Goal: Information Seeking & Learning: Learn about a topic

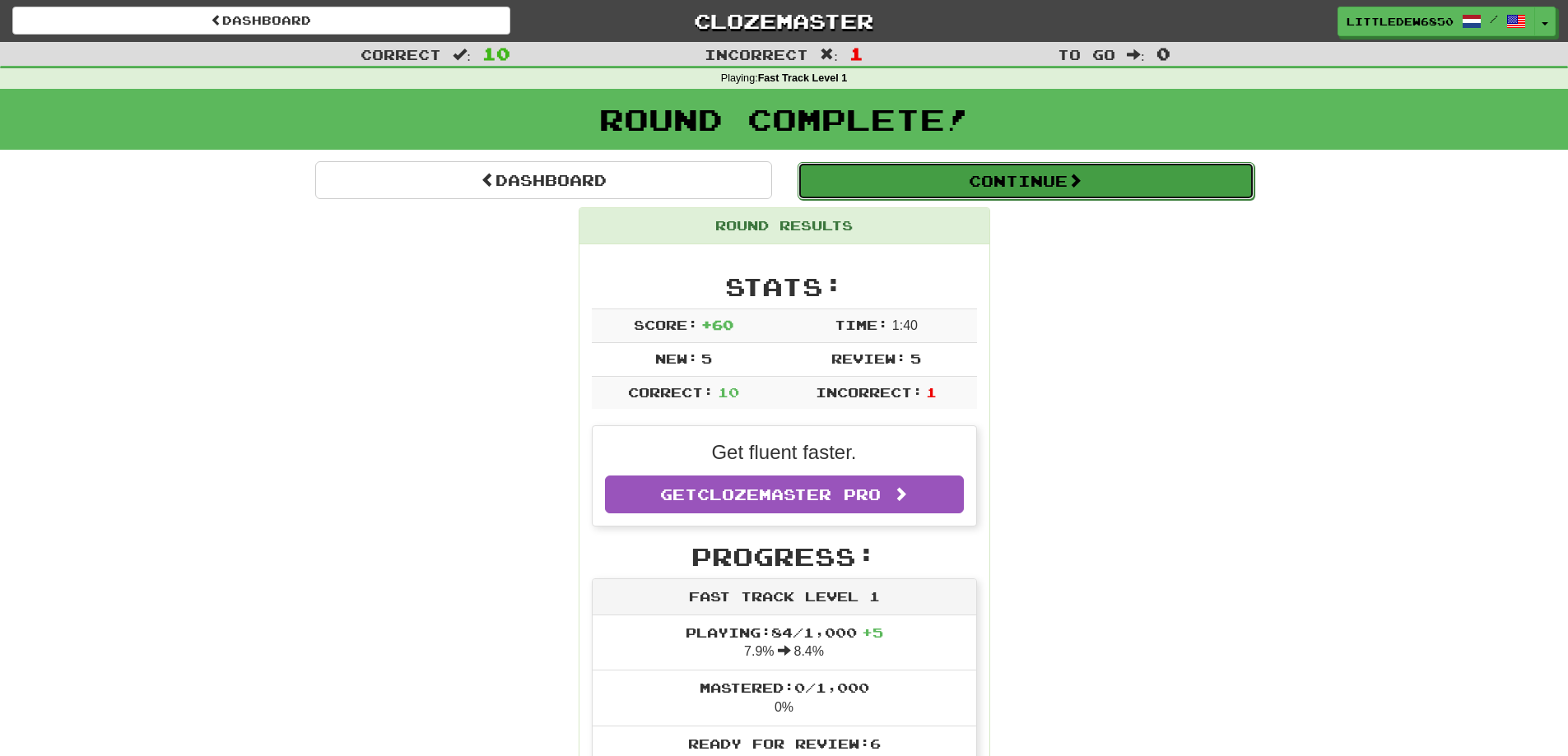
click at [1047, 188] on button "Continue" at bounding box center [1026, 182] width 457 height 38
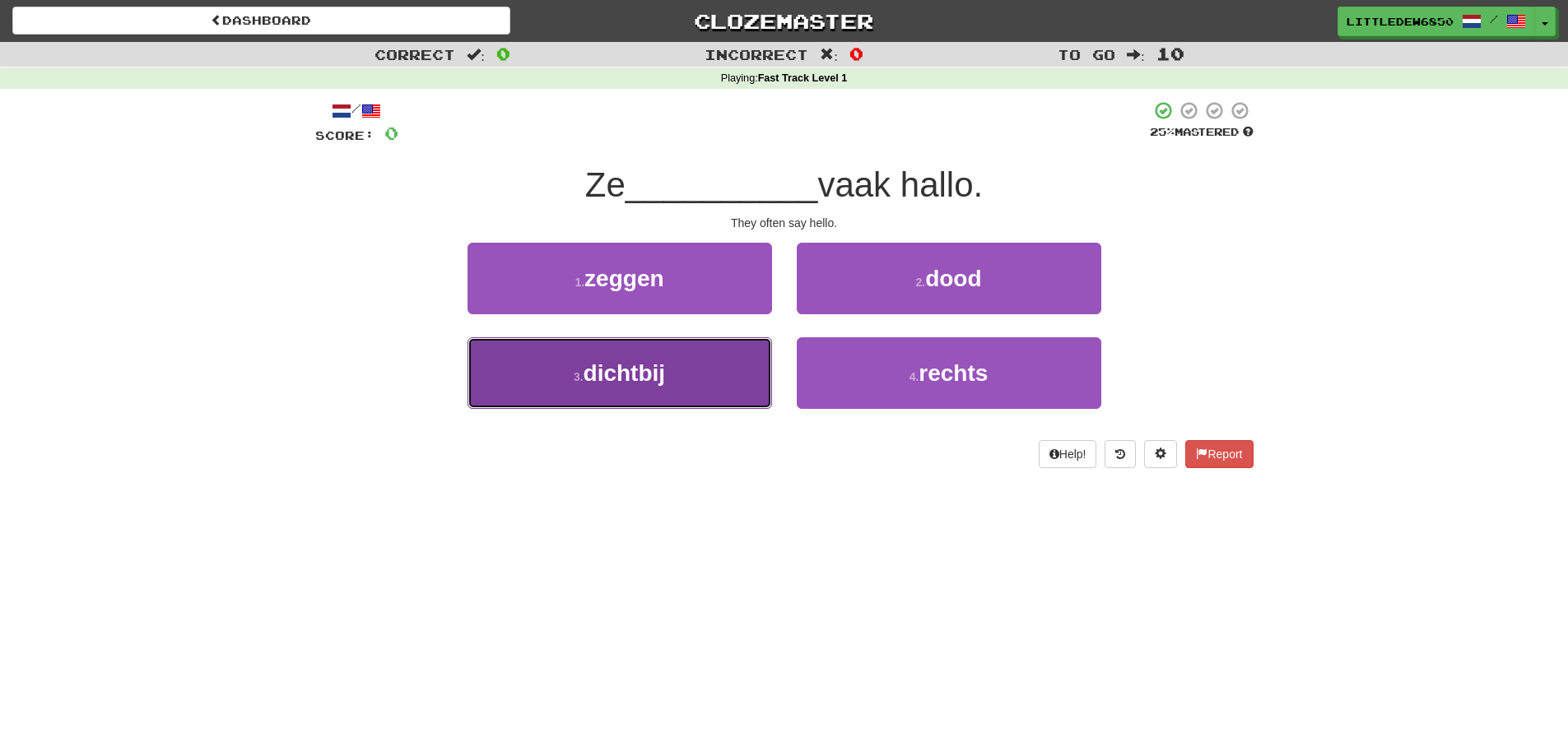
click at [726, 368] on button "3 . dichtbij" at bounding box center [619, 373] width 304 height 71
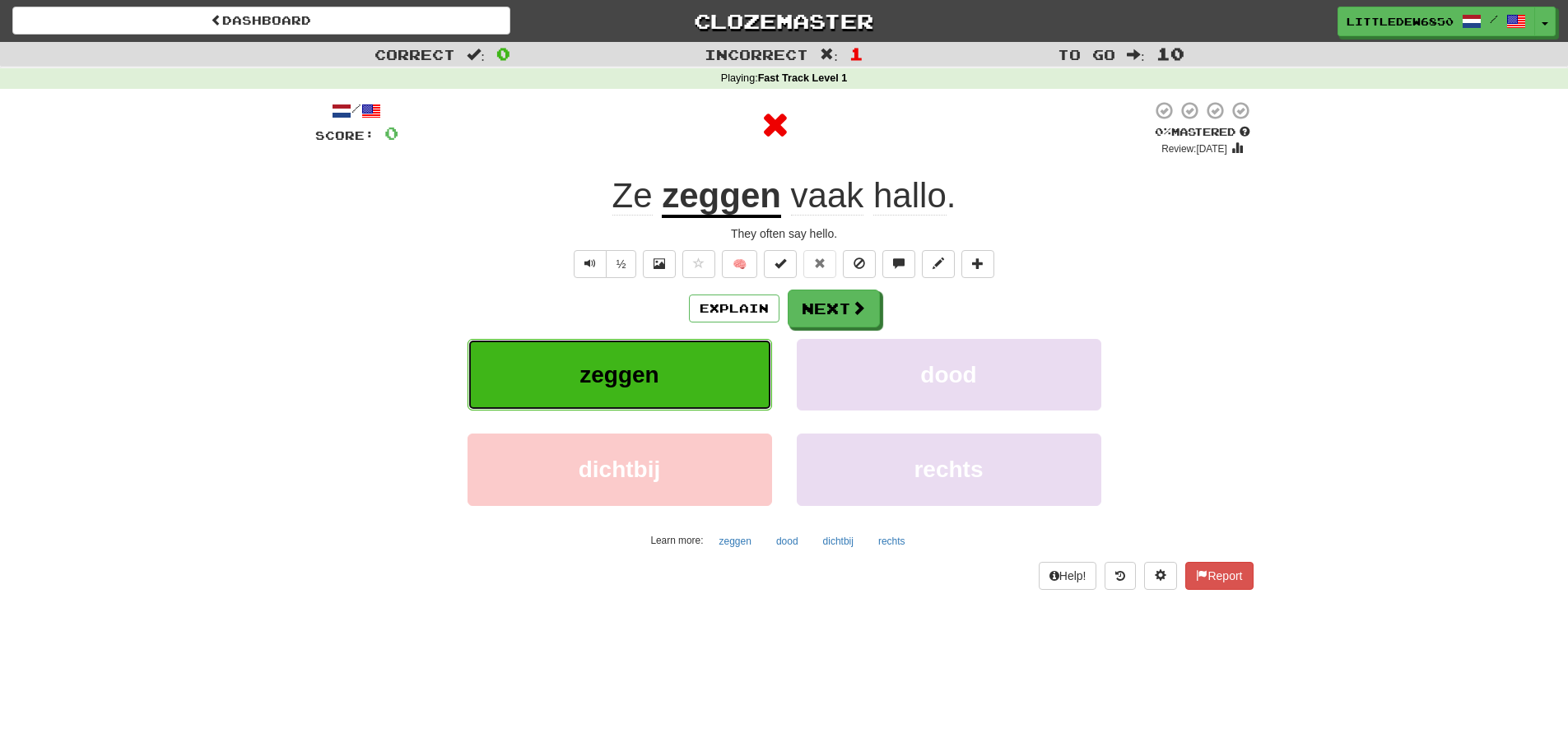
click at [731, 367] on button "zeggen" at bounding box center [619, 375] width 304 height 71
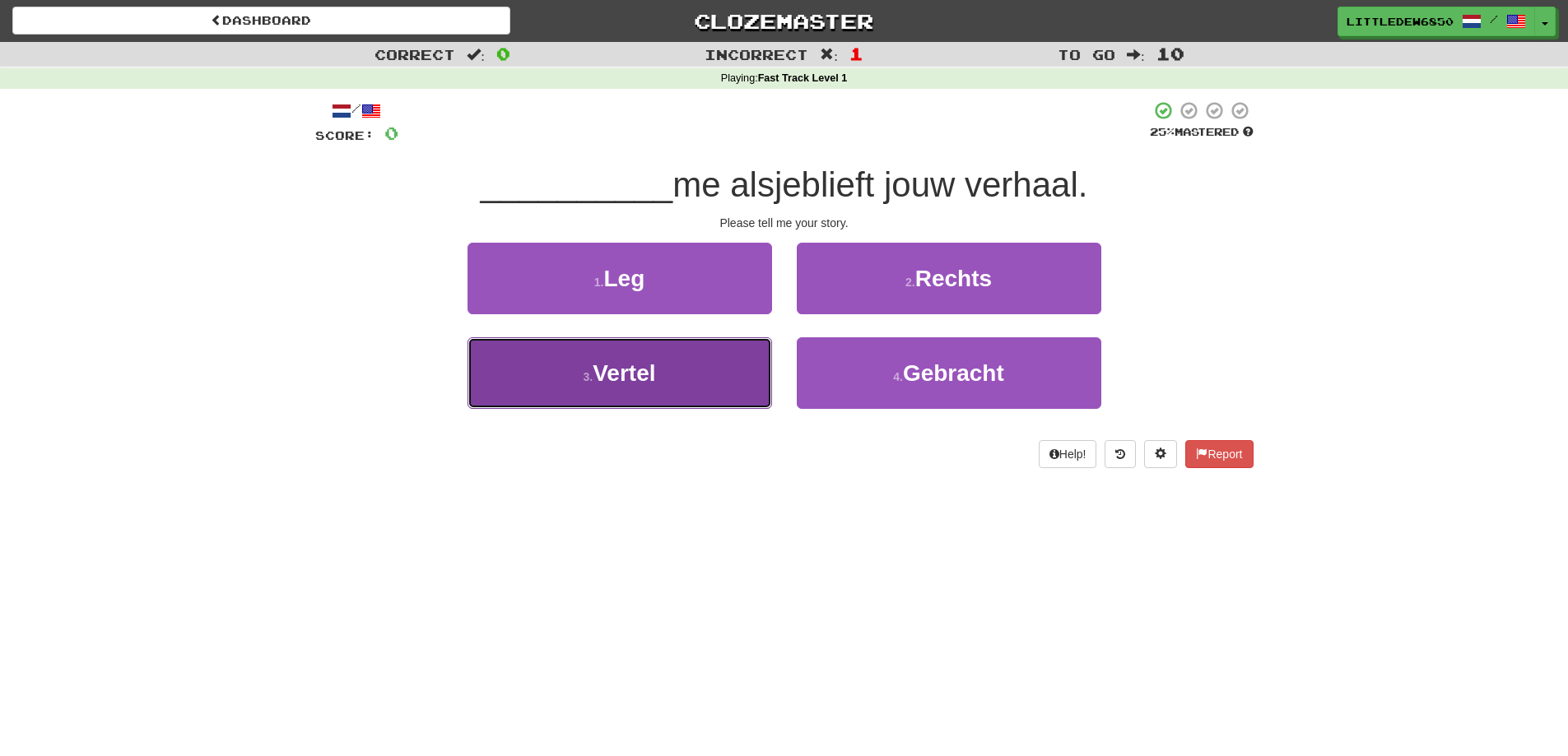
click at [682, 367] on button "3 . Vertel" at bounding box center [619, 373] width 304 height 71
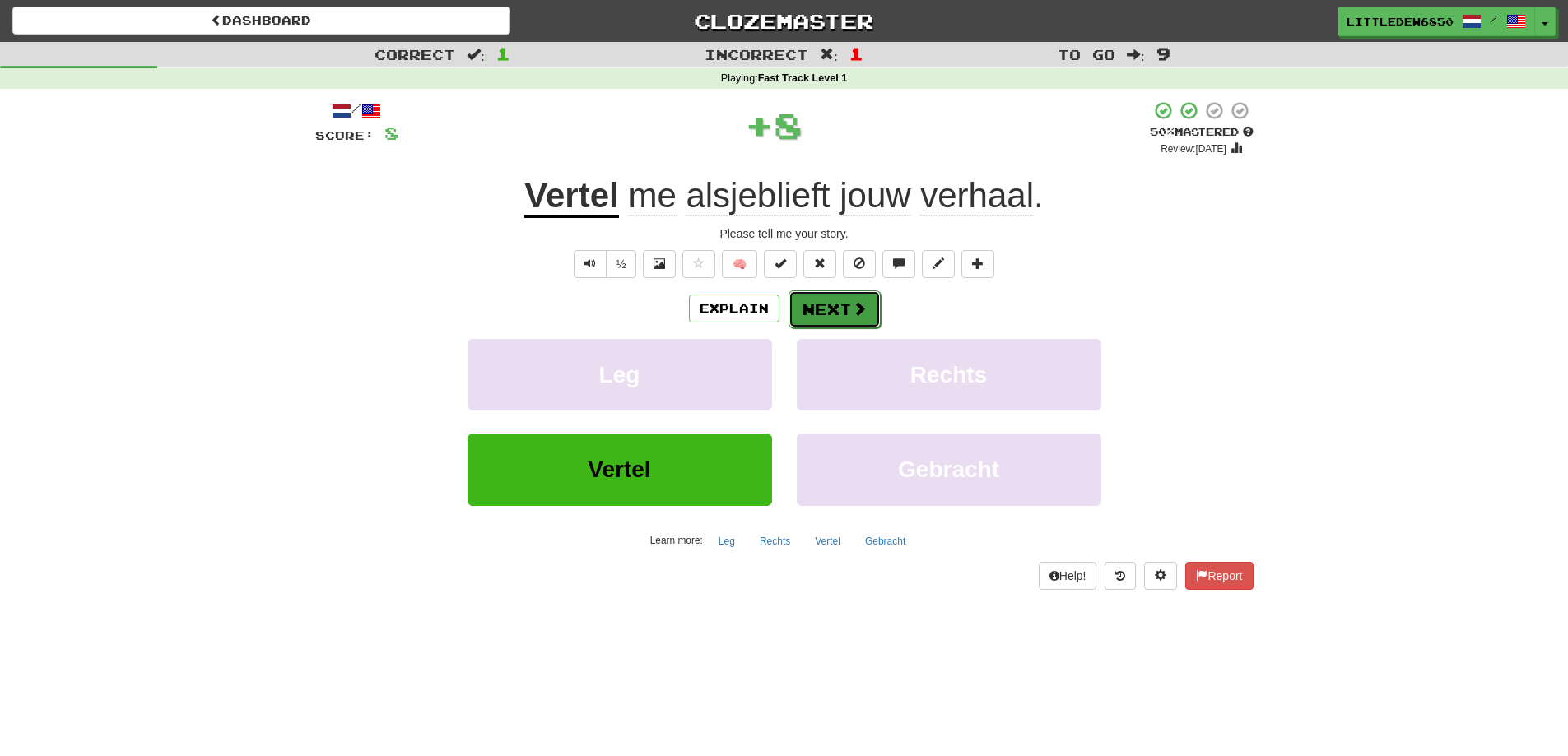
click at [864, 313] on span at bounding box center [859, 308] width 15 height 15
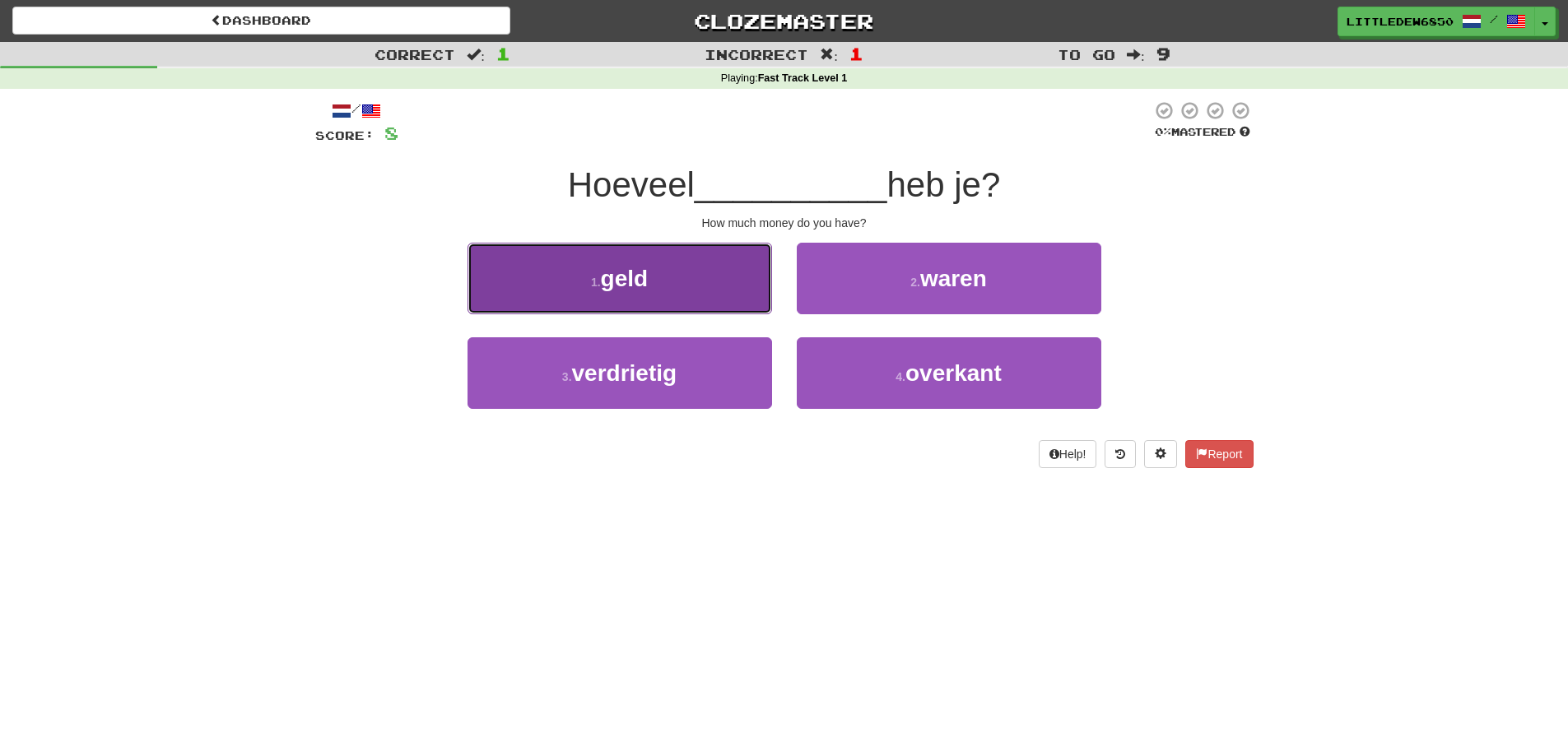
click at [701, 270] on button "1 . geld" at bounding box center [619, 279] width 304 height 71
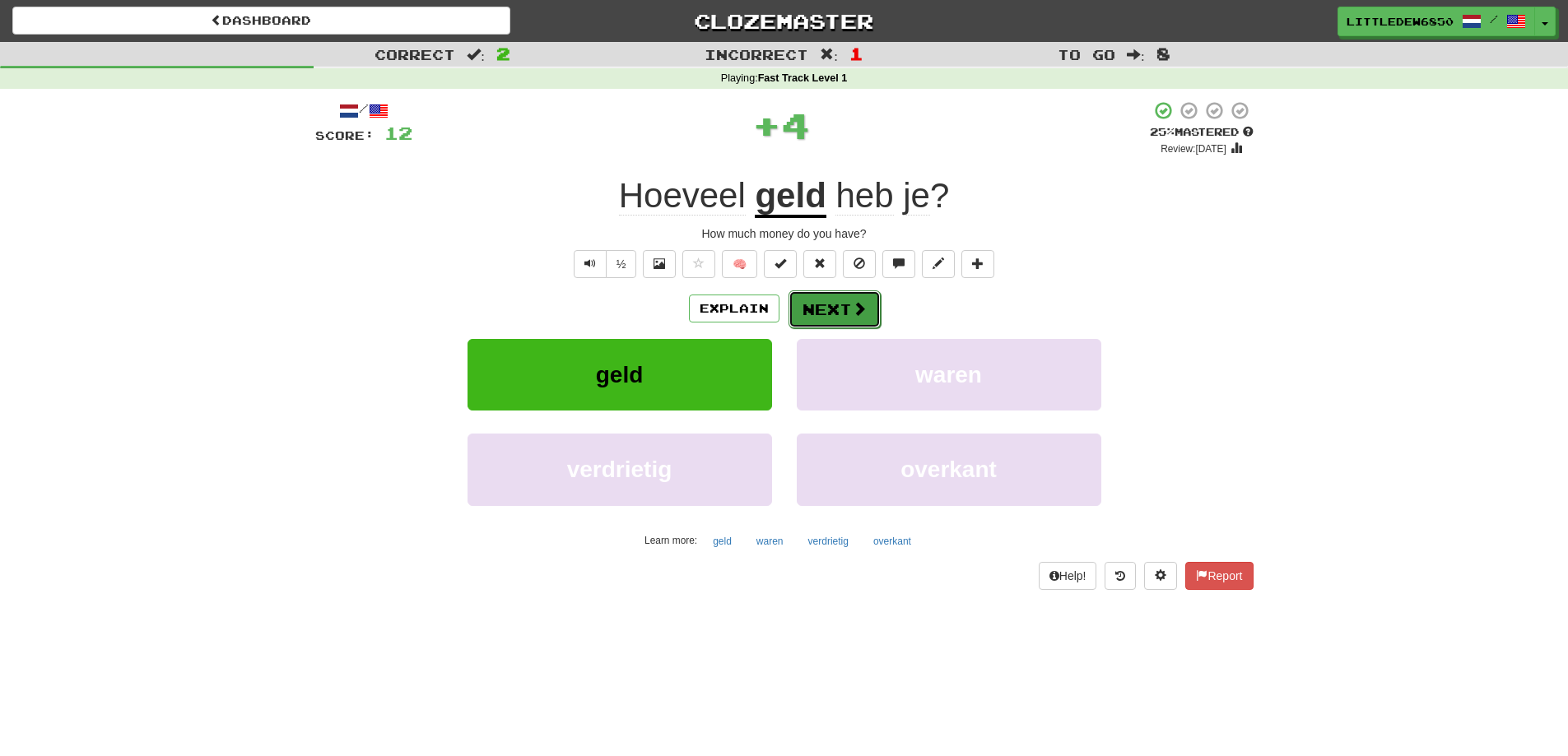
click at [830, 311] on button "Next" at bounding box center [834, 309] width 92 height 38
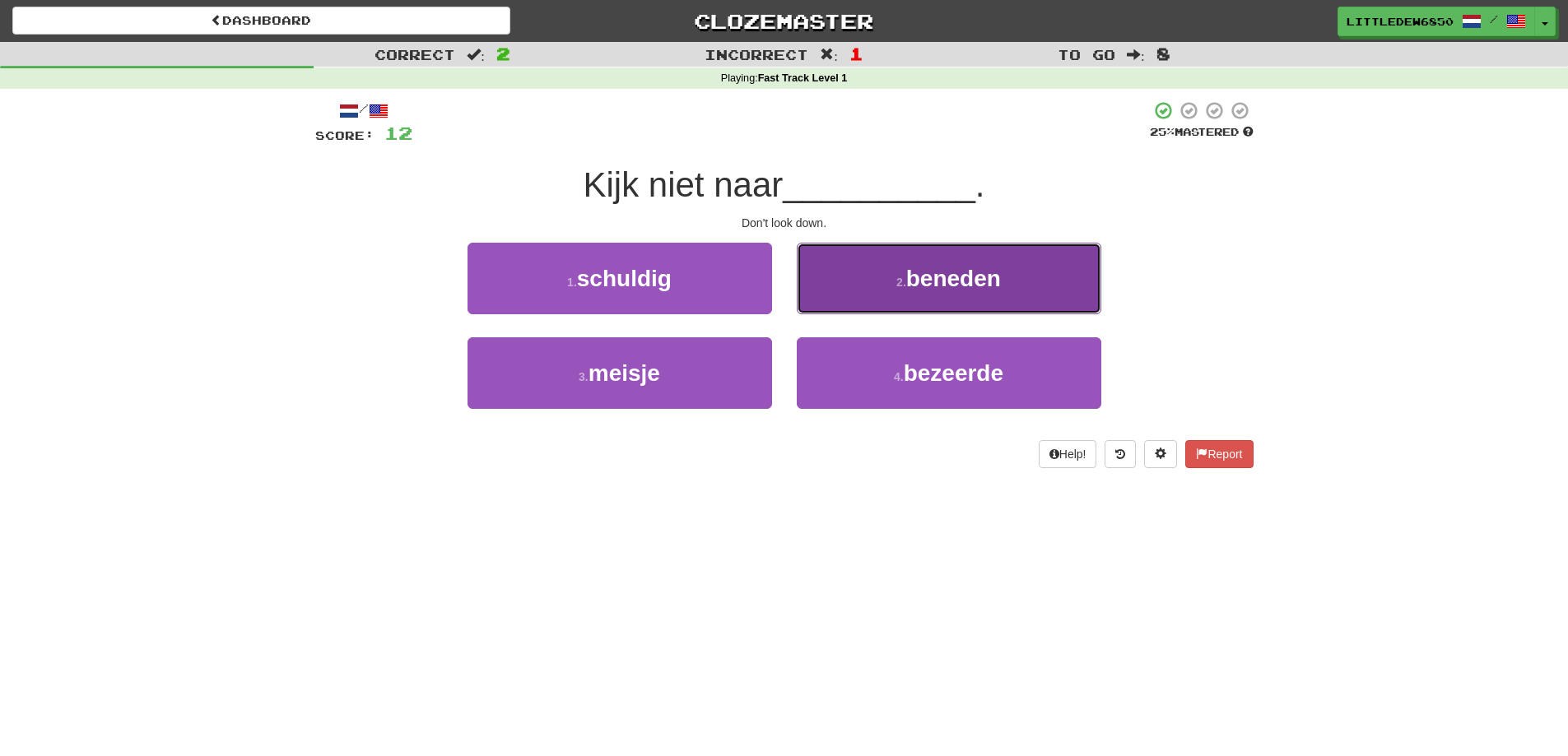
click at [930, 304] on button "2 . beneden" at bounding box center [949, 279] width 304 height 71
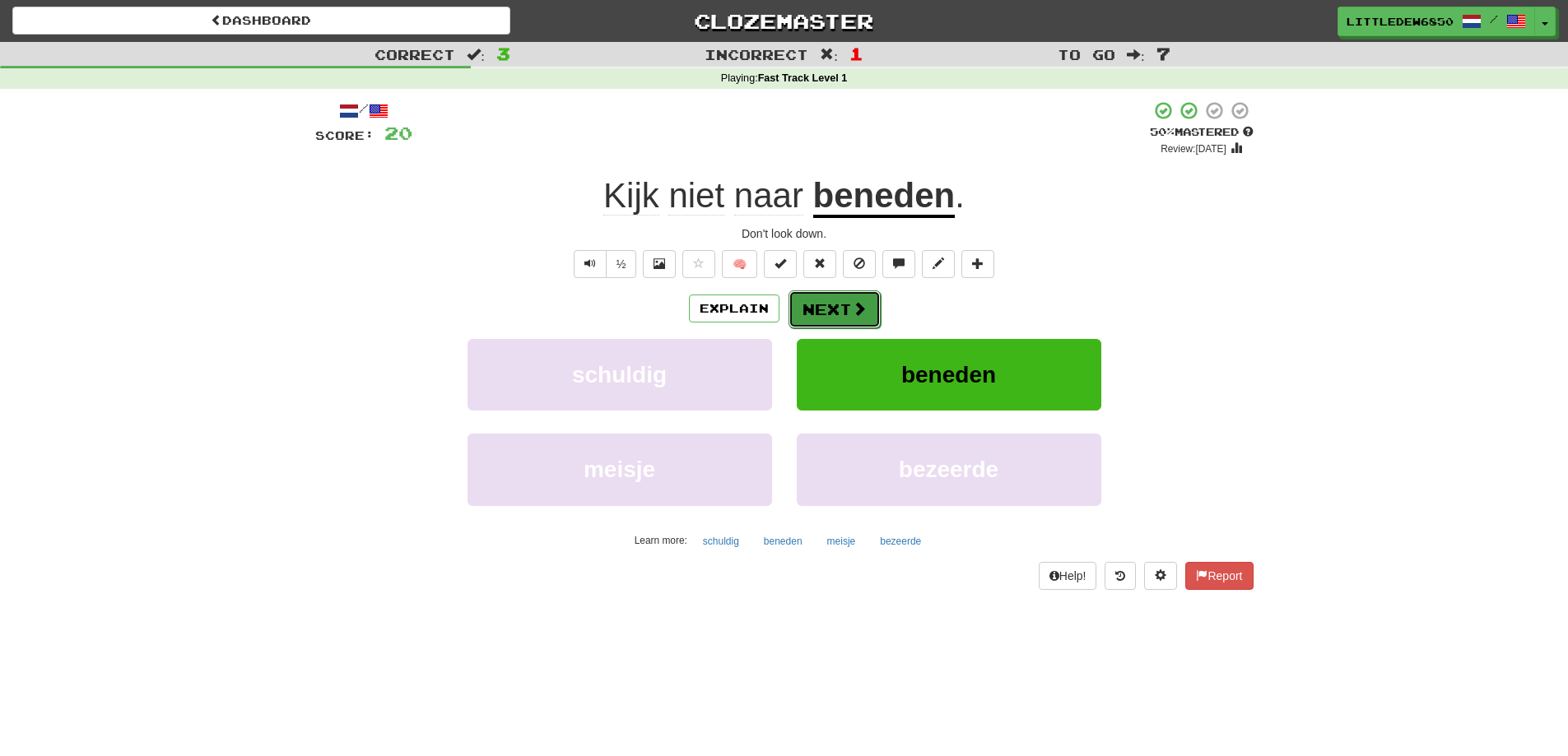
click at [829, 312] on button "Next" at bounding box center [834, 309] width 92 height 38
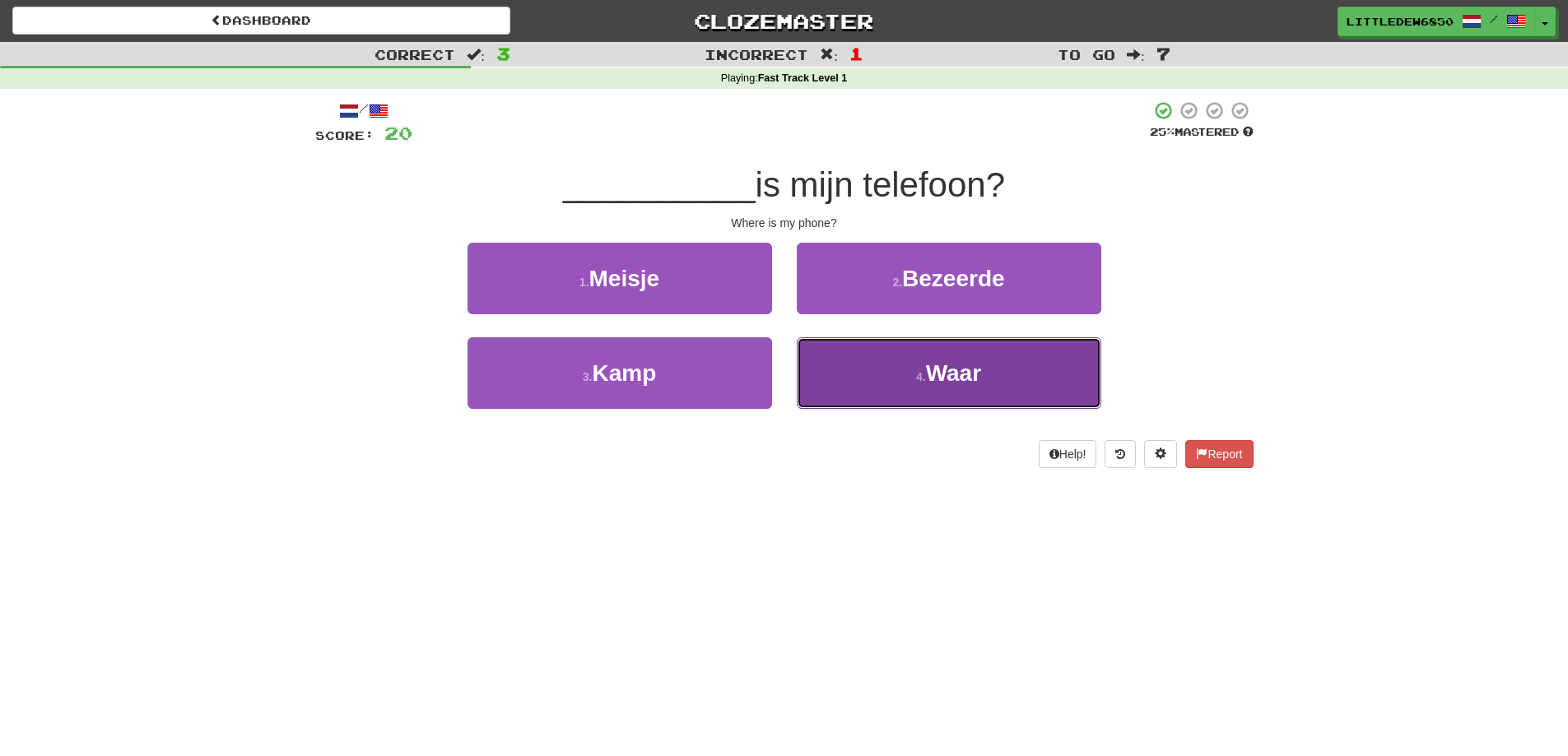
click at [886, 395] on button "4 . Waar" at bounding box center [949, 373] width 304 height 71
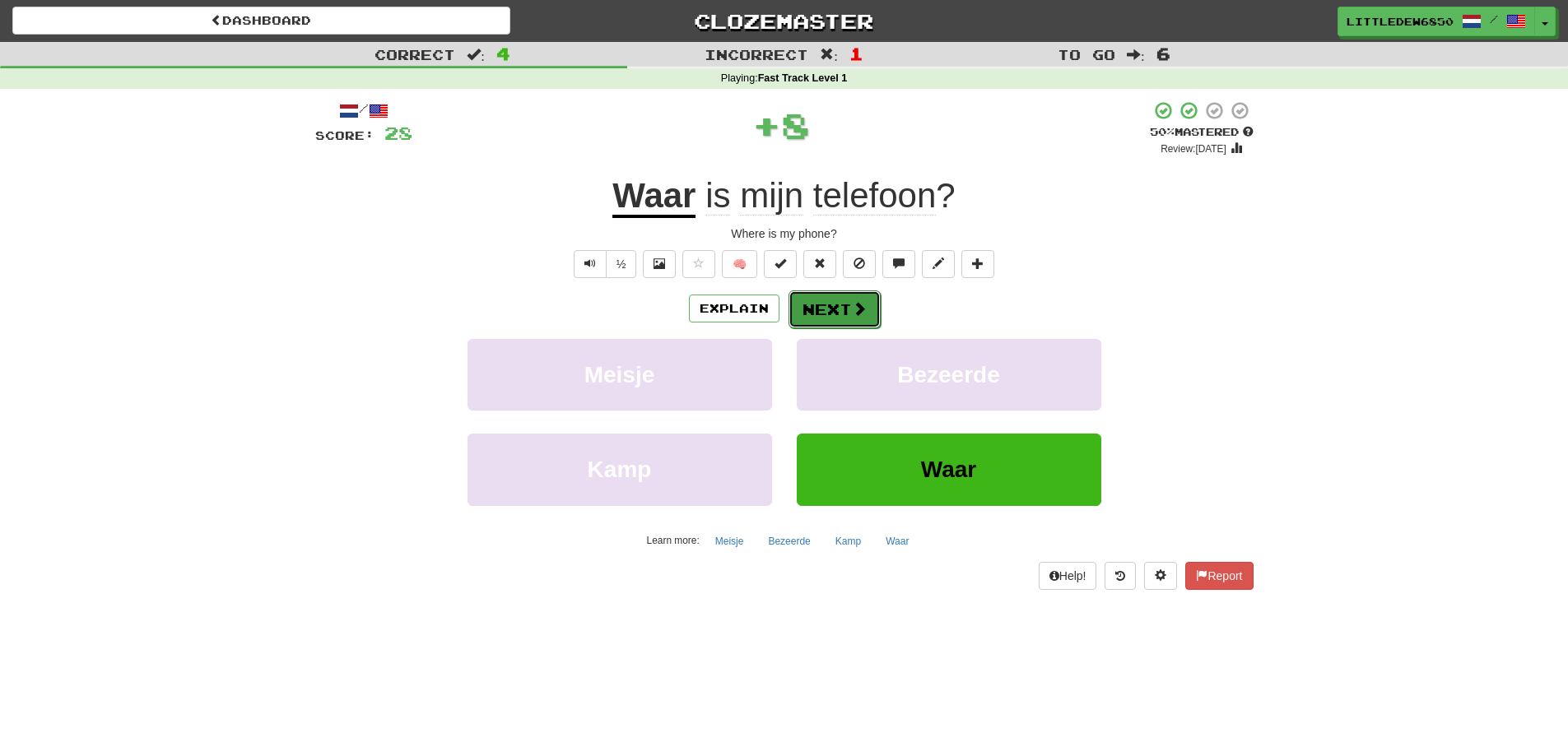
click at [849, 323] on button "Next" at bounding box center [834, 309] width 92 height 38
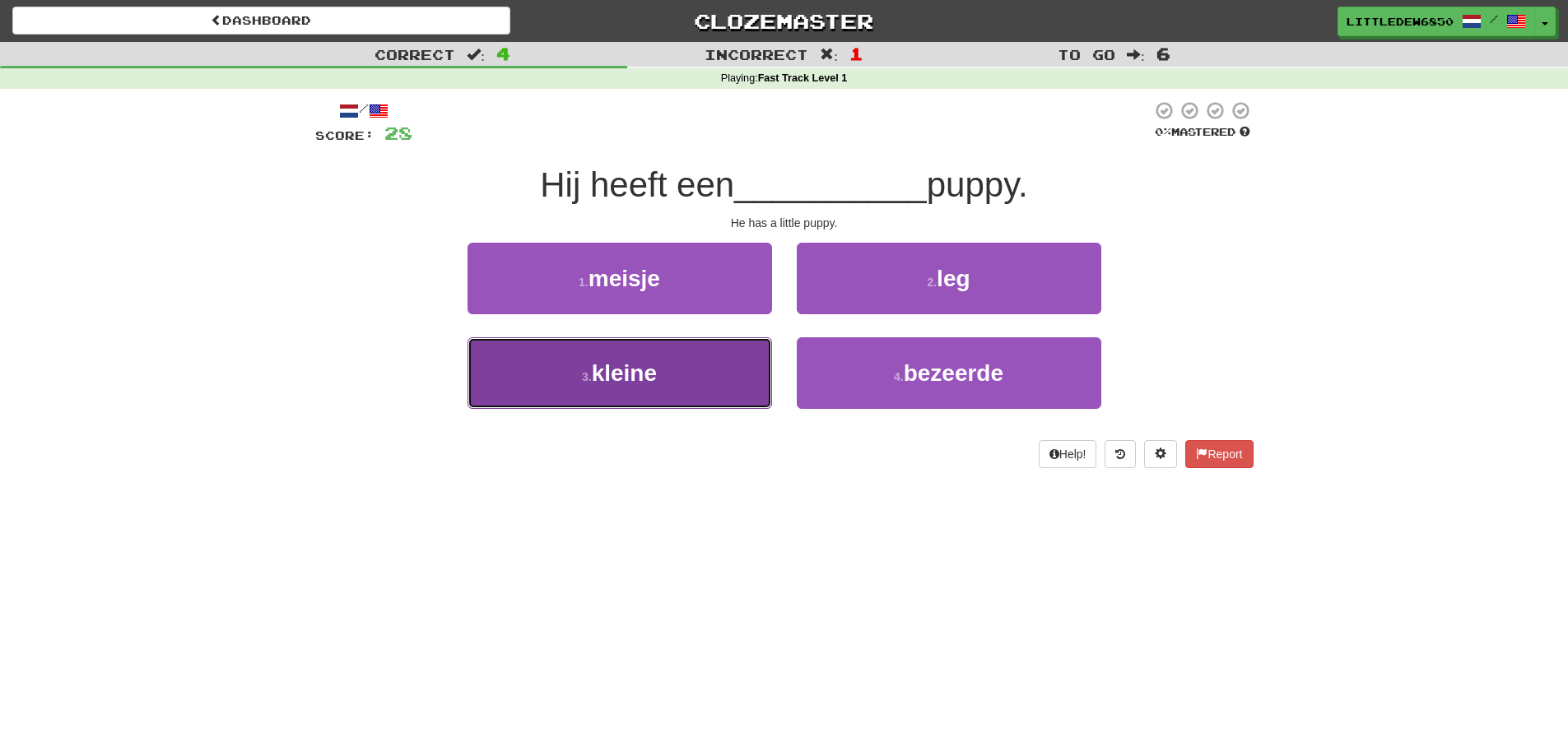
click at [675, 364] on button "3 . kleine" at bounding box center [619, 373] width 304 height 71
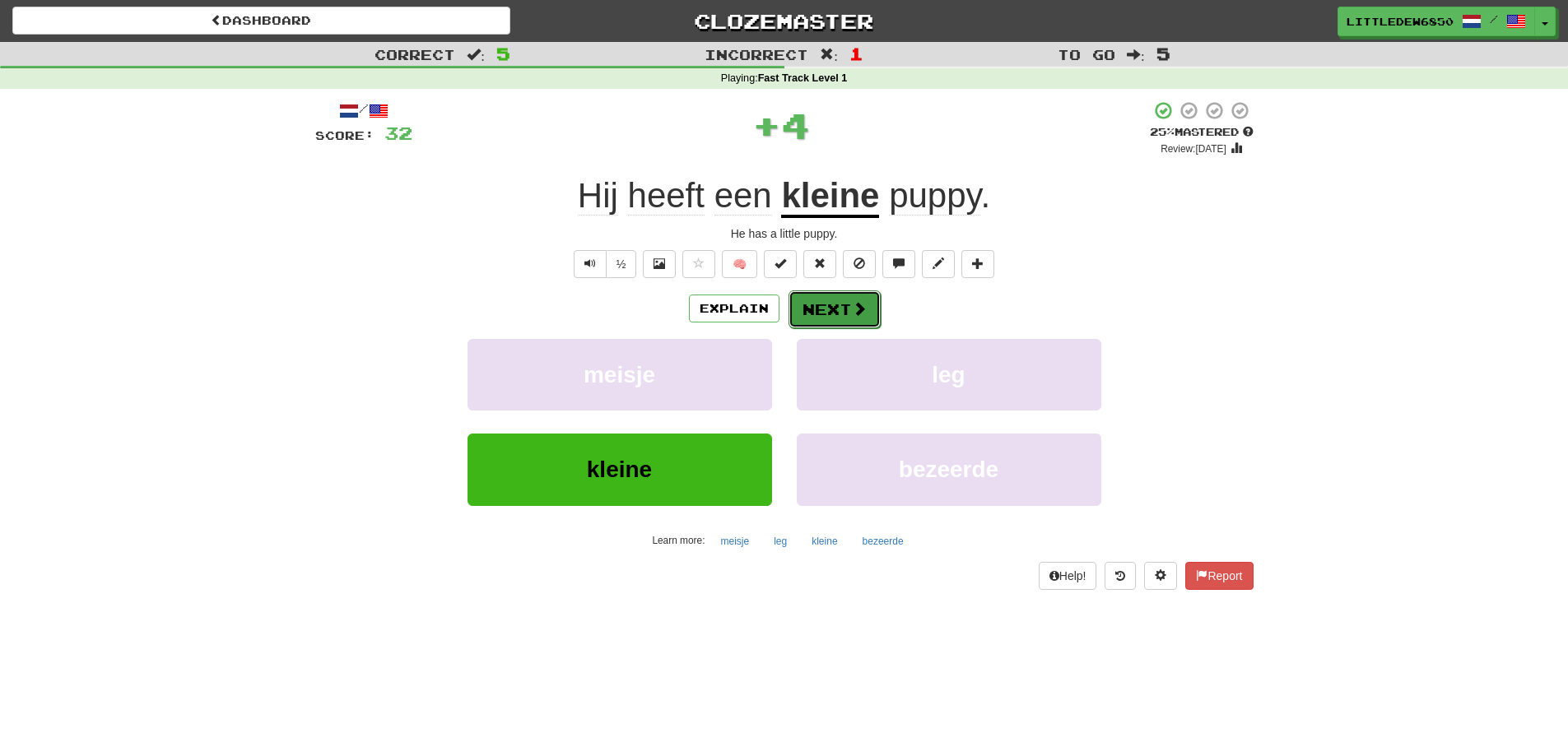
click at [842, 308] on button "Next" at bounding box center [834, 309] width 92 height 38
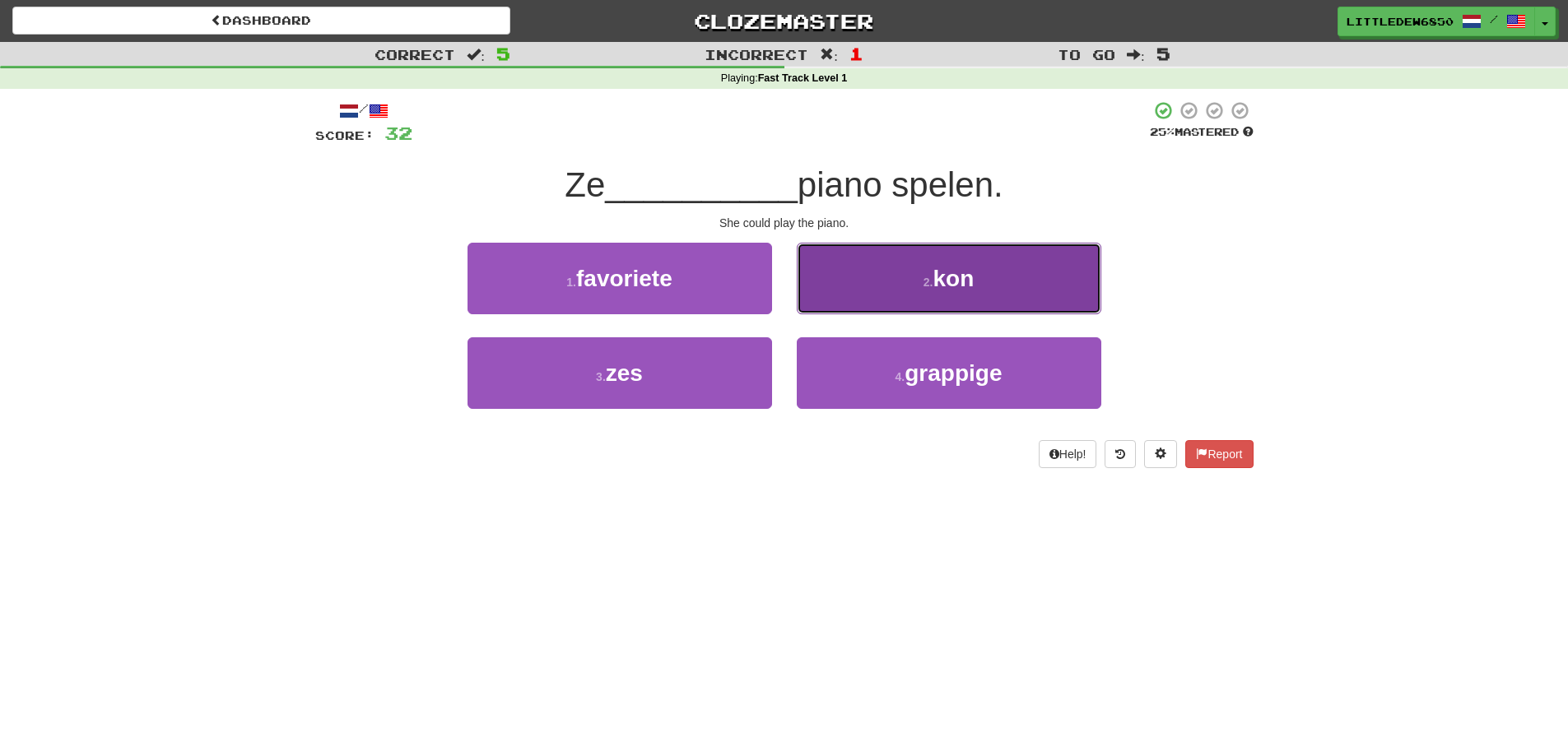
click at [880, 271] on button "2 . kon" at bounding box center [949, 279] width 304 height 71
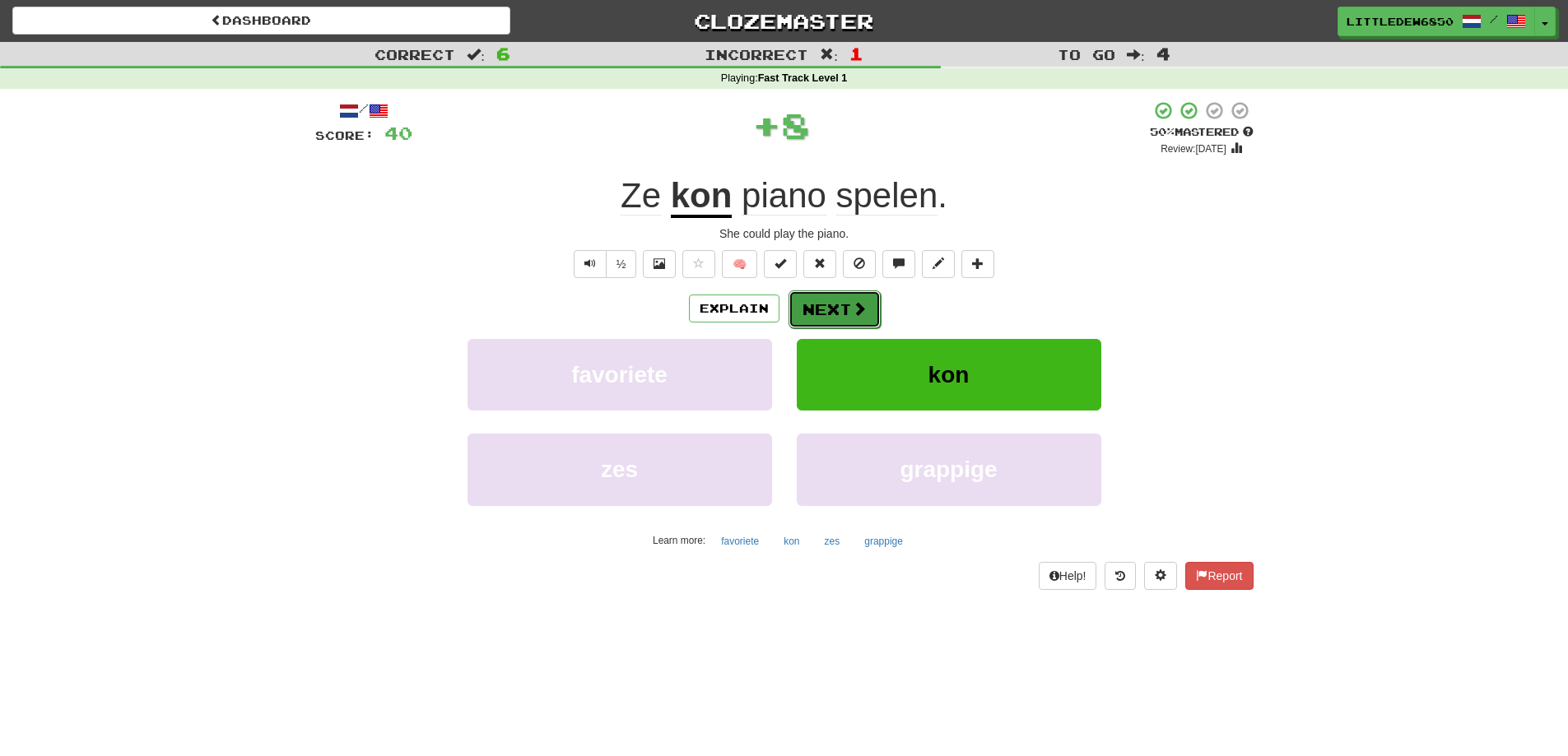
click at [831, 303] on button "Next" at bounding box center [834, 309] width 92 height 38
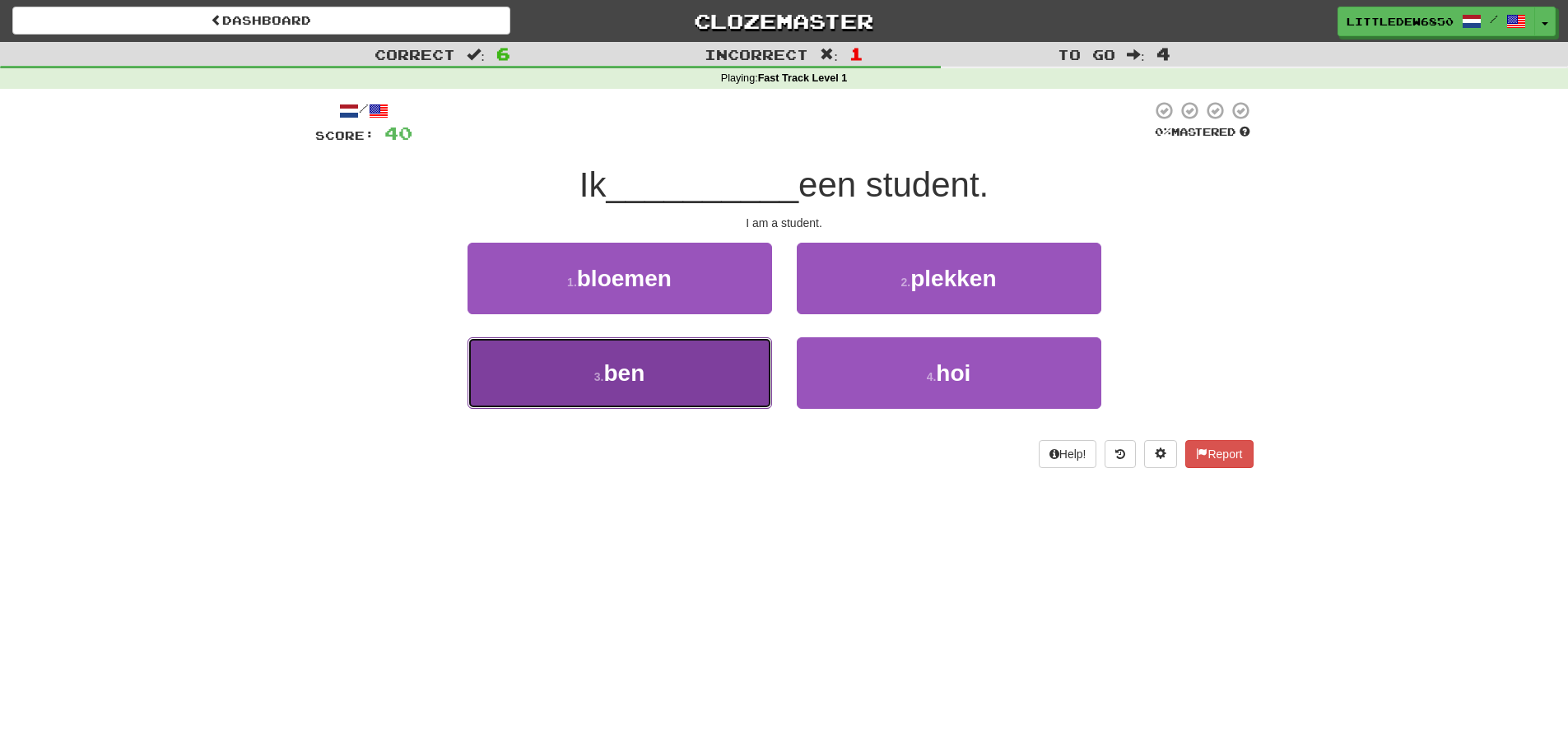
click at [701, 356] on button "3 . ben" at bounding box center [619, 373] width 304 height 71
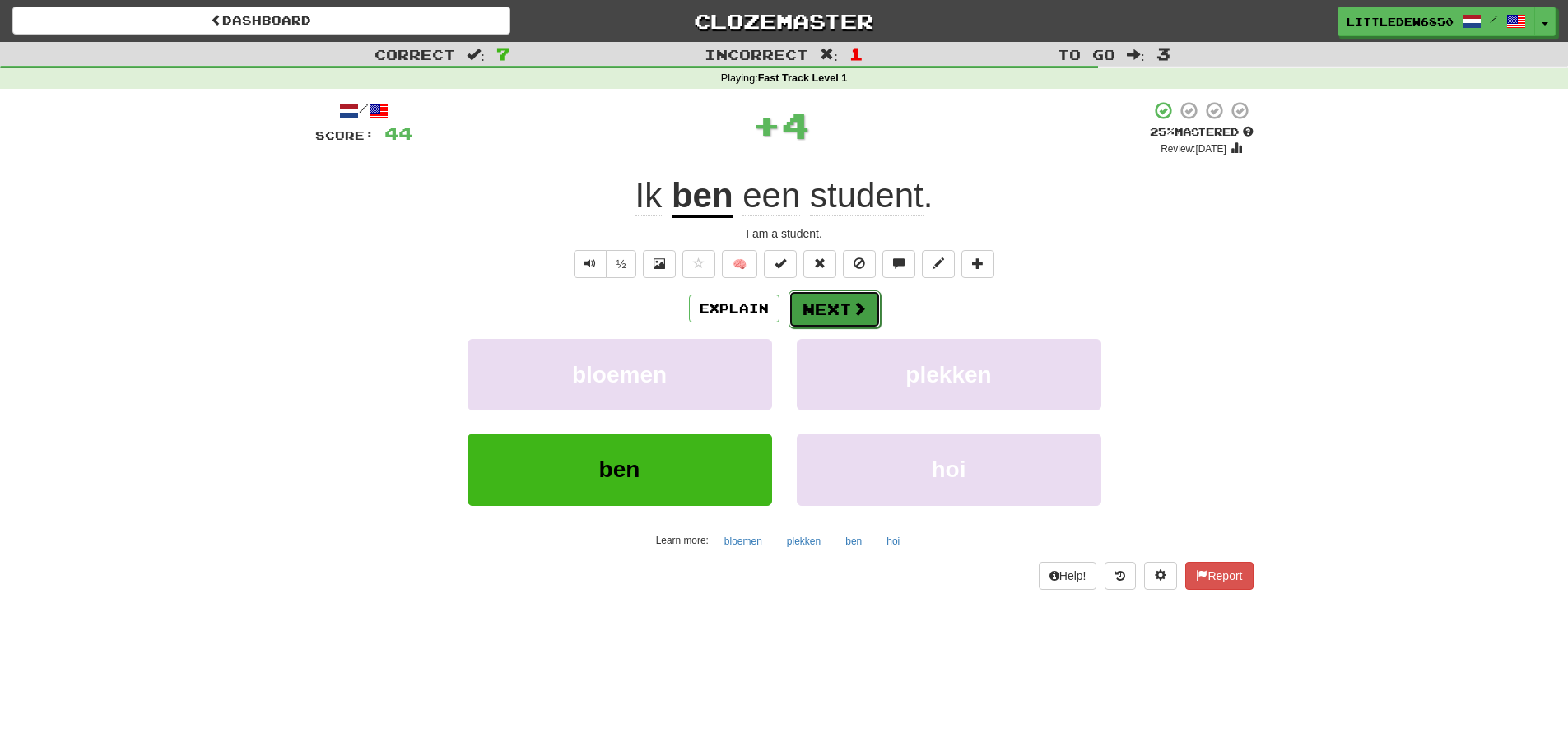
click at [831, 322] on button "Next" at bounding box center [834, 309] width 92 height 38
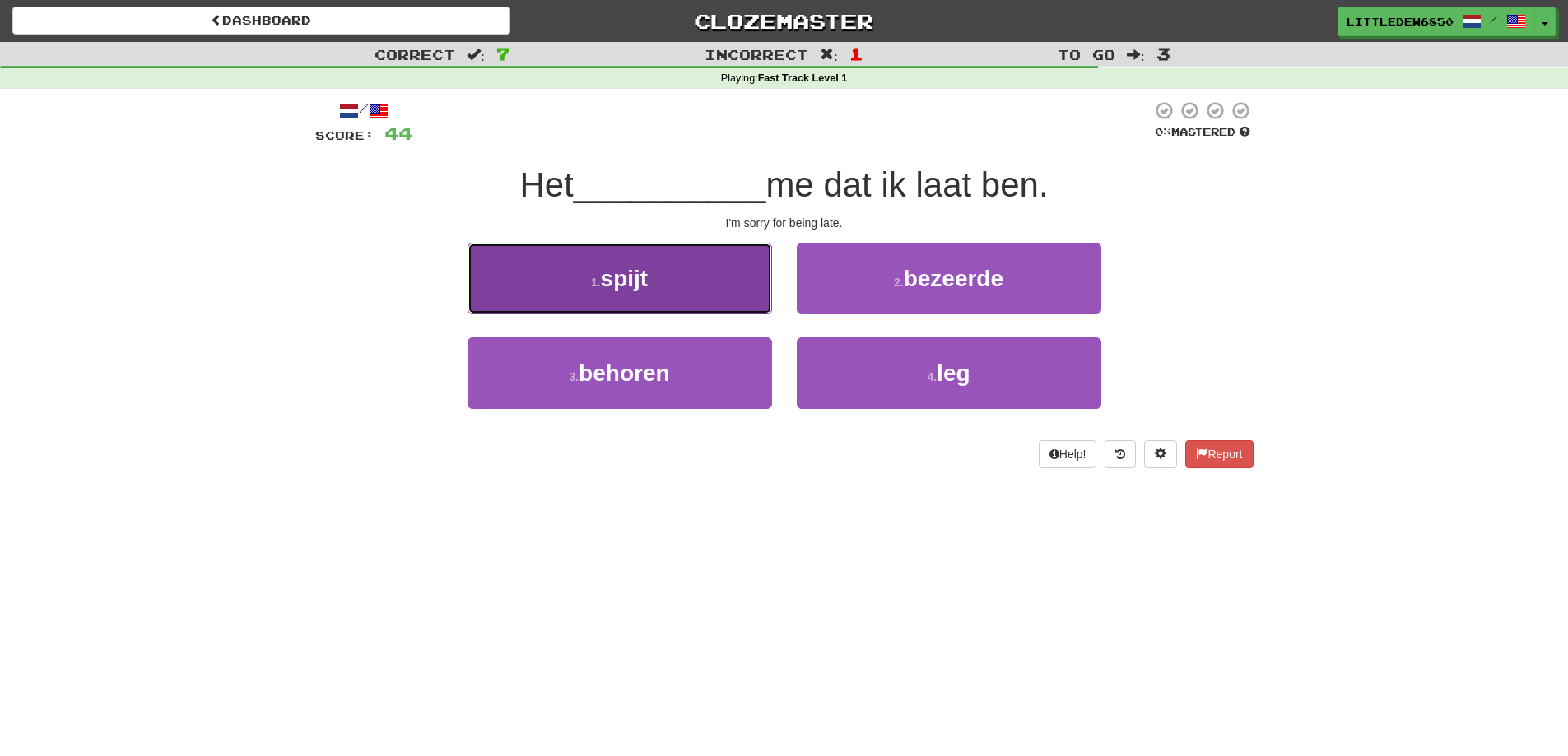
click at [668, 275] on button "1 . spijt" at bounding box center [619, 279] width 304 height 71
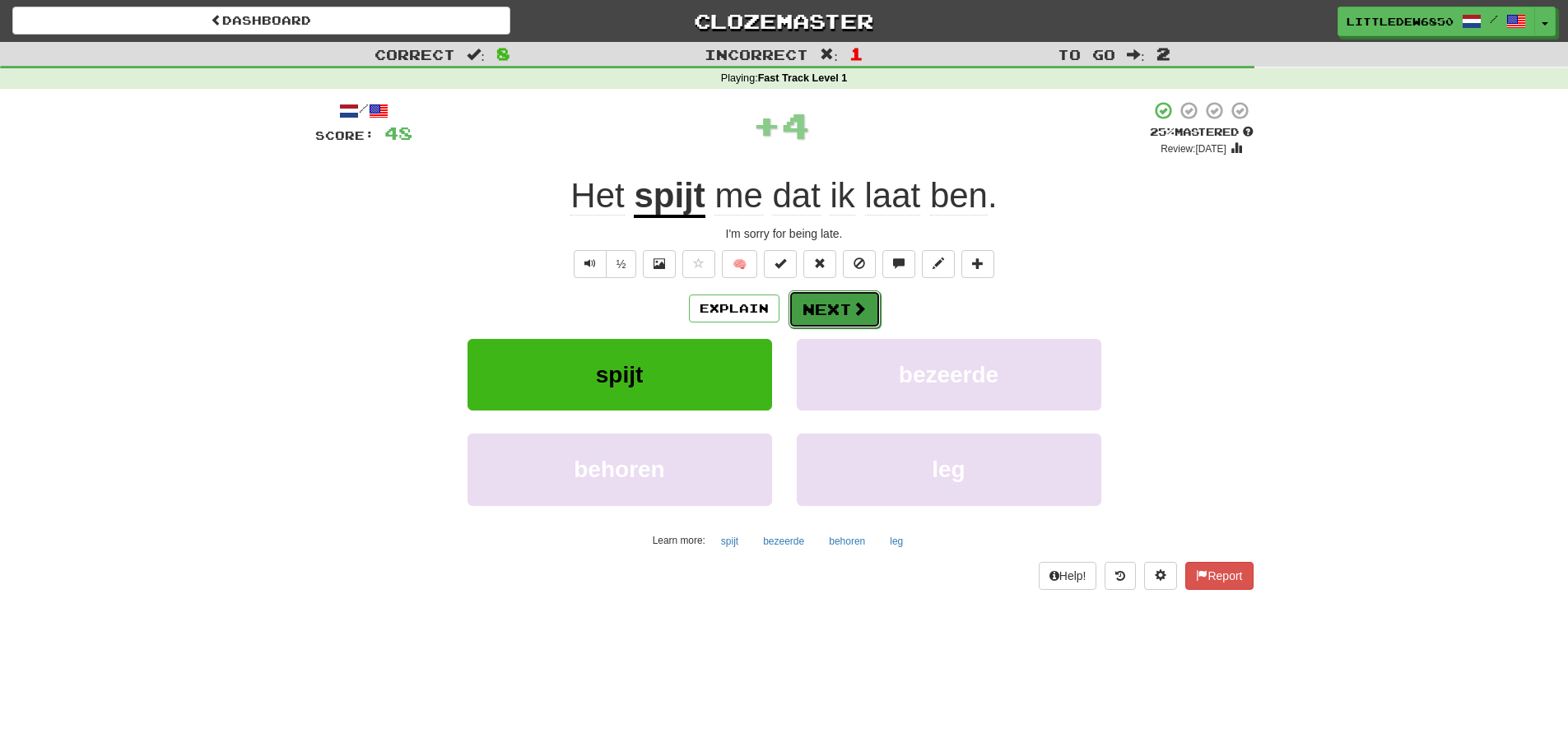
click at [828, 301] on button "Next" at bounding box center [834, 309] width 92 height 38
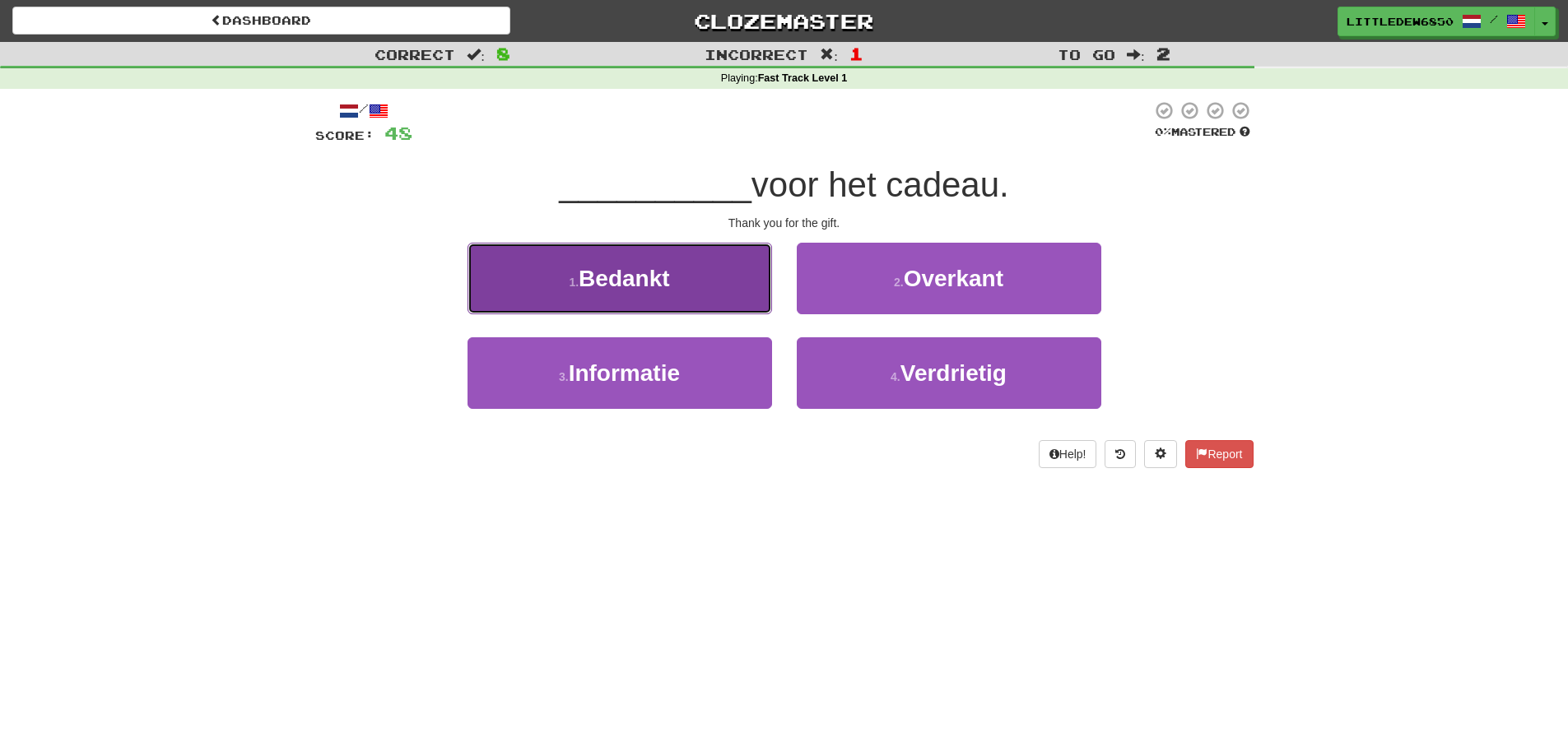
click at [696, 283] on button "1 . Bedankt" at bounding box center [619, 279] width 304 height 71
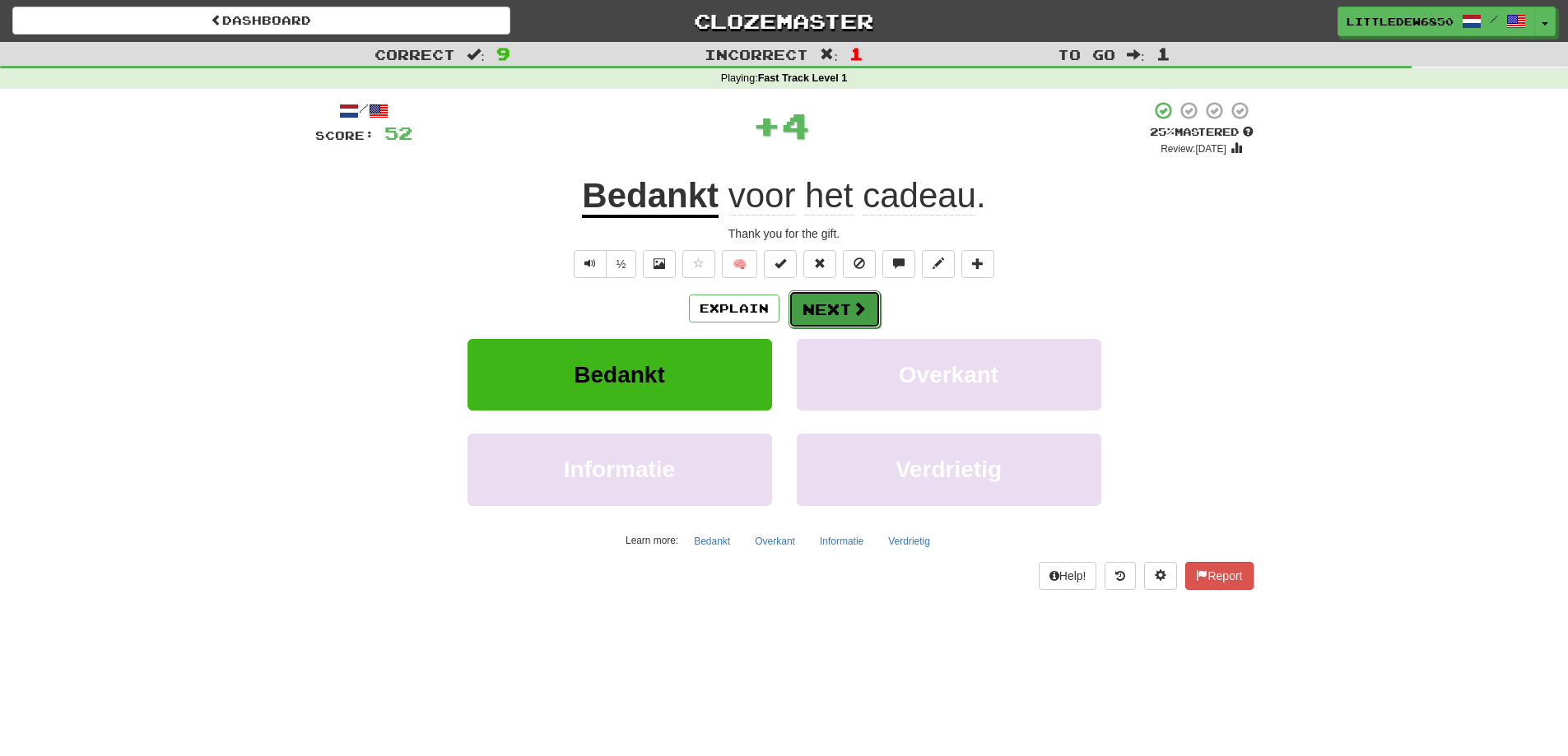
click at [857, 313] on span at bounding box center [859, 308] width 15 height 15
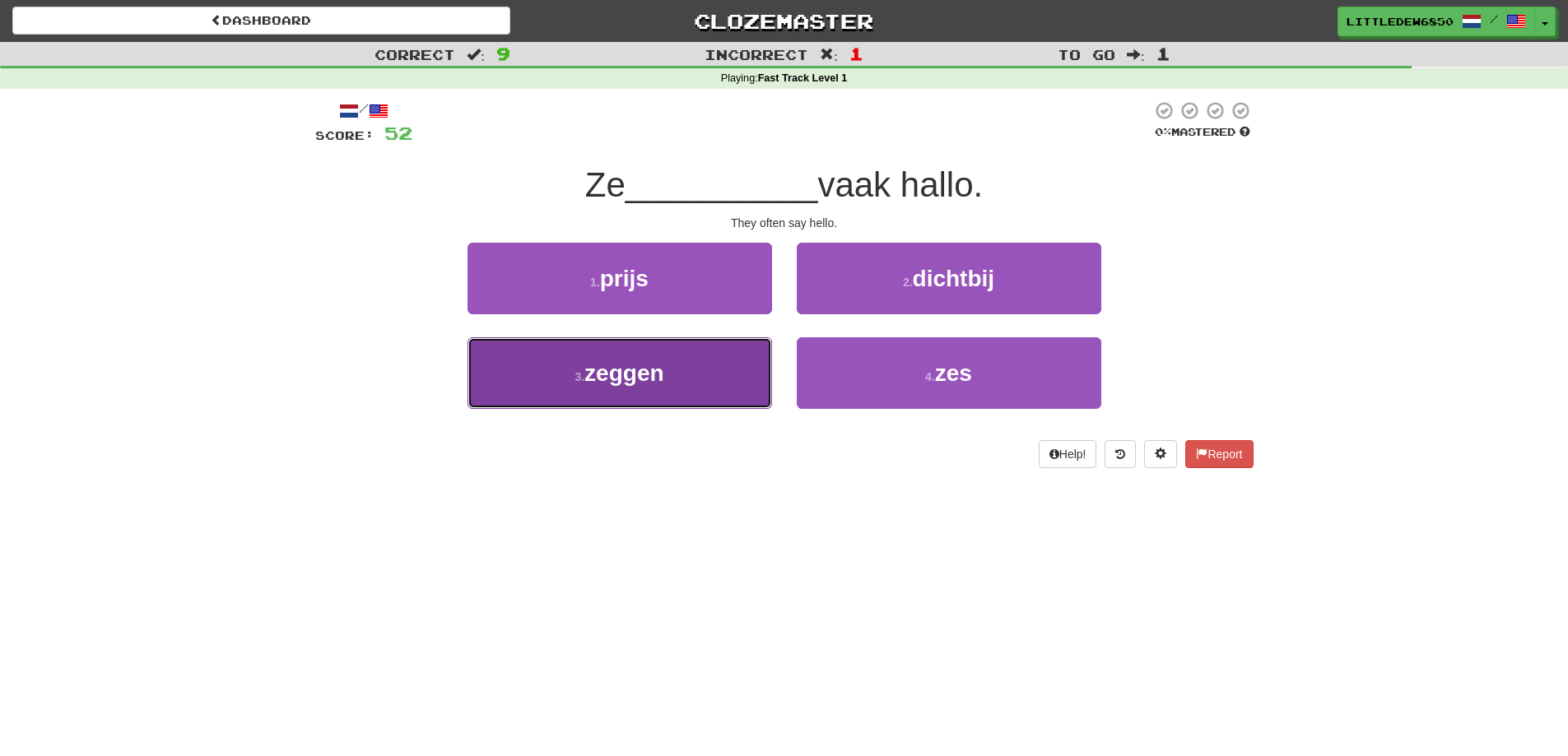
click at [716, 397] on button "3 . zeggen" at bounding box center [619, 373] width 304 height 71
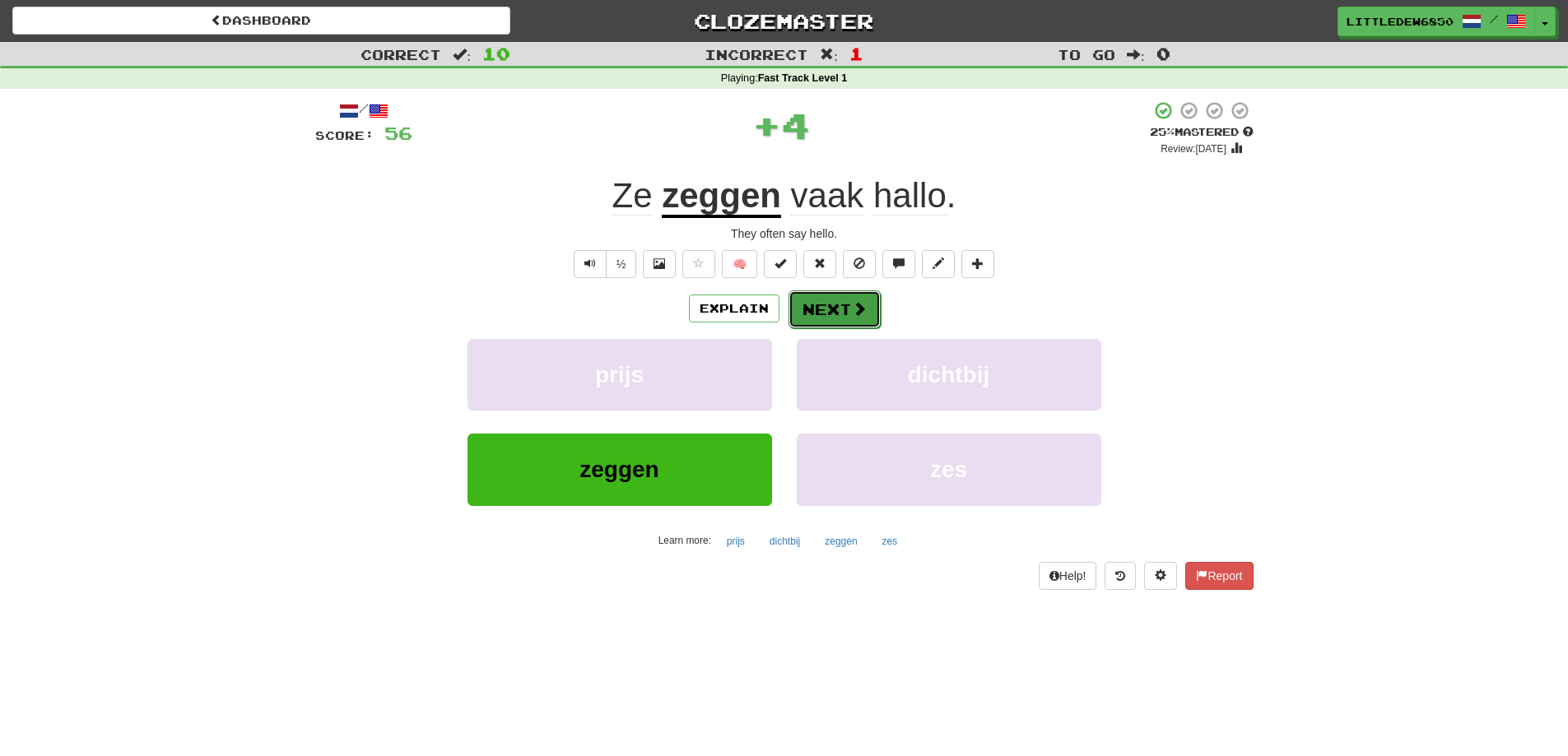
click at [832, 319] on button "Next" at bounding box center [834, 309] width 92 height 38
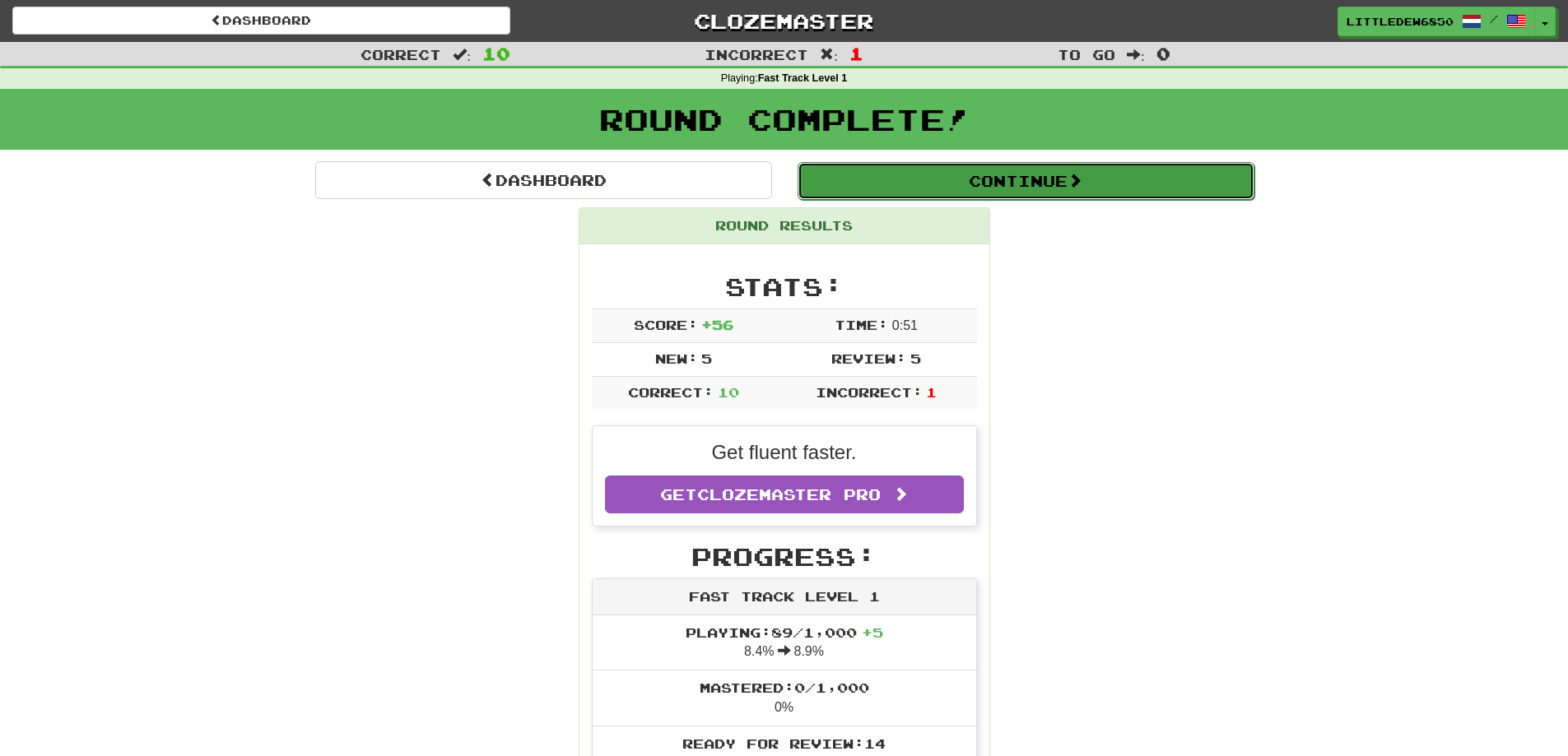
click at [946, 167] on button "Continue" at bounding box center [1026, 182] width 457 height 38
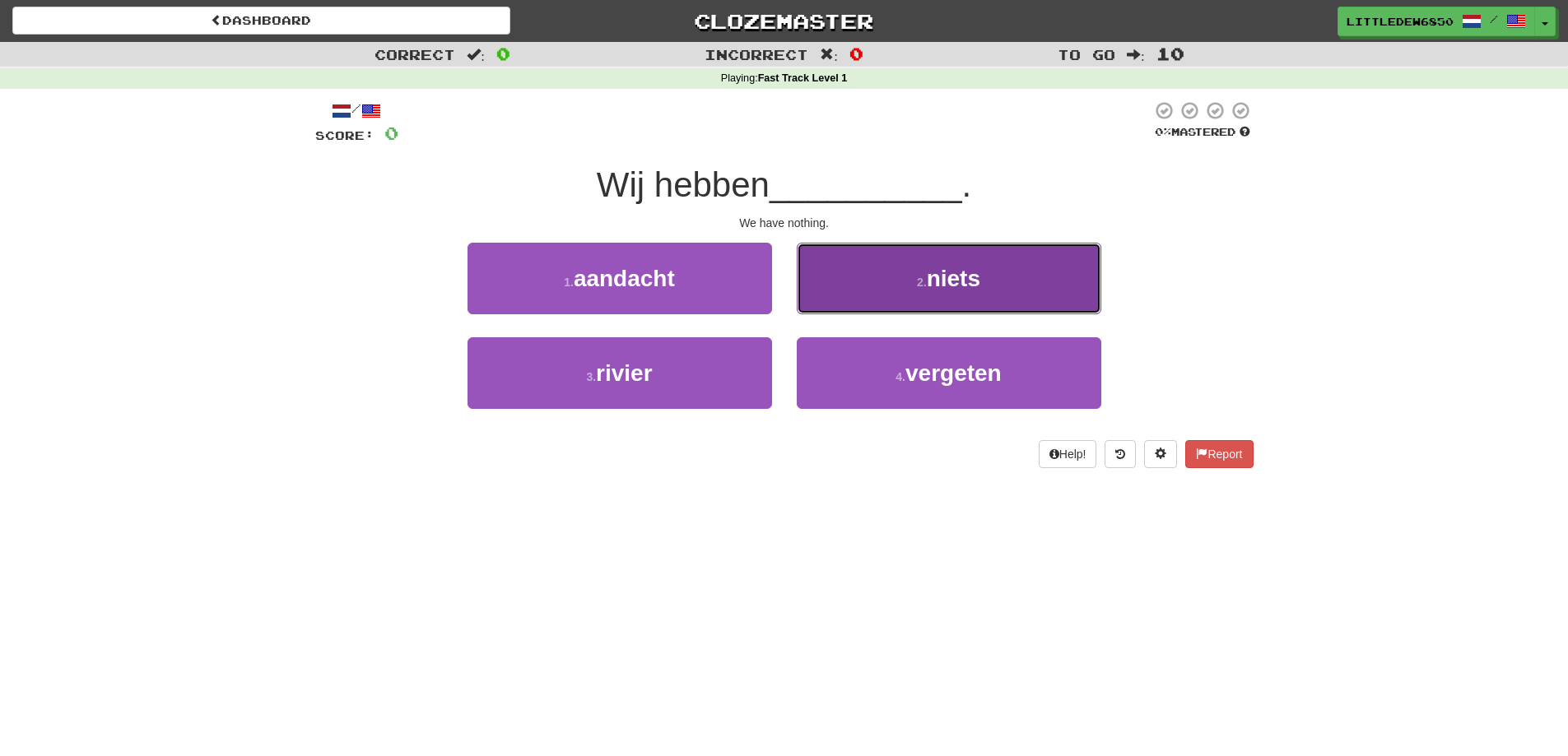
click at [886, 277] on button "2 . niets" at bounding box center [949, 279] width 304 height 71
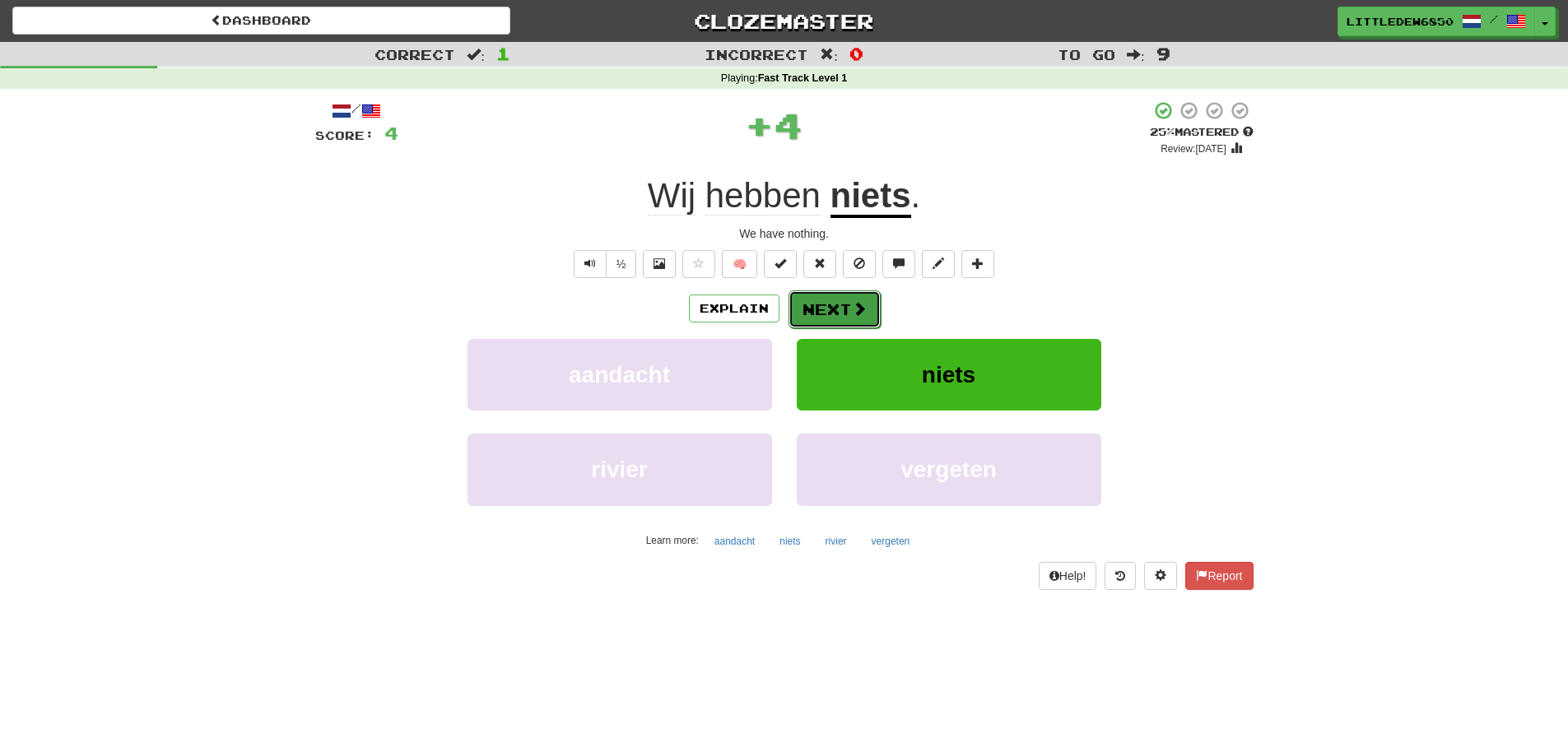
click at [845, 310] on button "Next" at bounding box center [834, 309] width 92 height 38
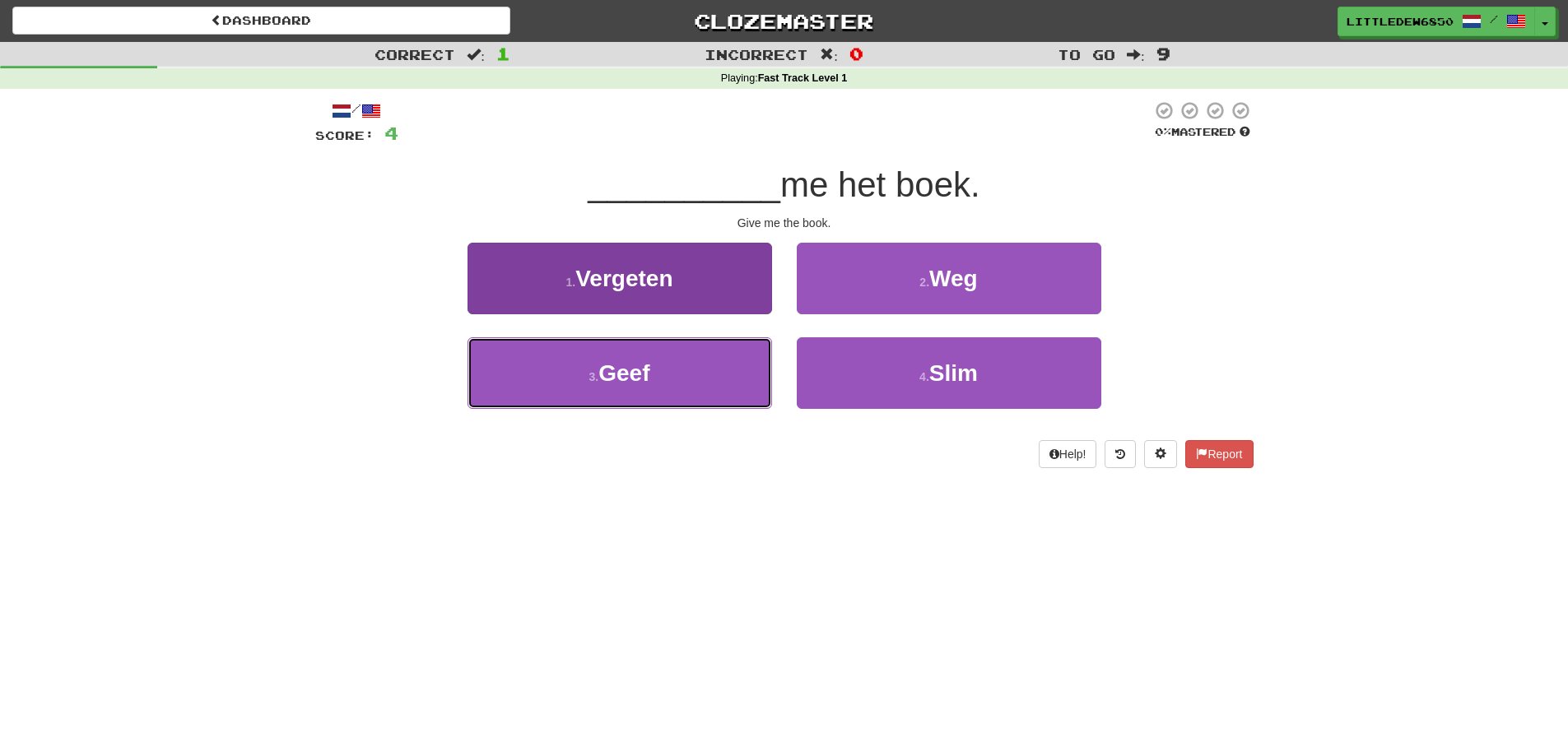
click at [697, 384] on button "3 . Geef" at bounding box center [619, 373] width 304 height 71
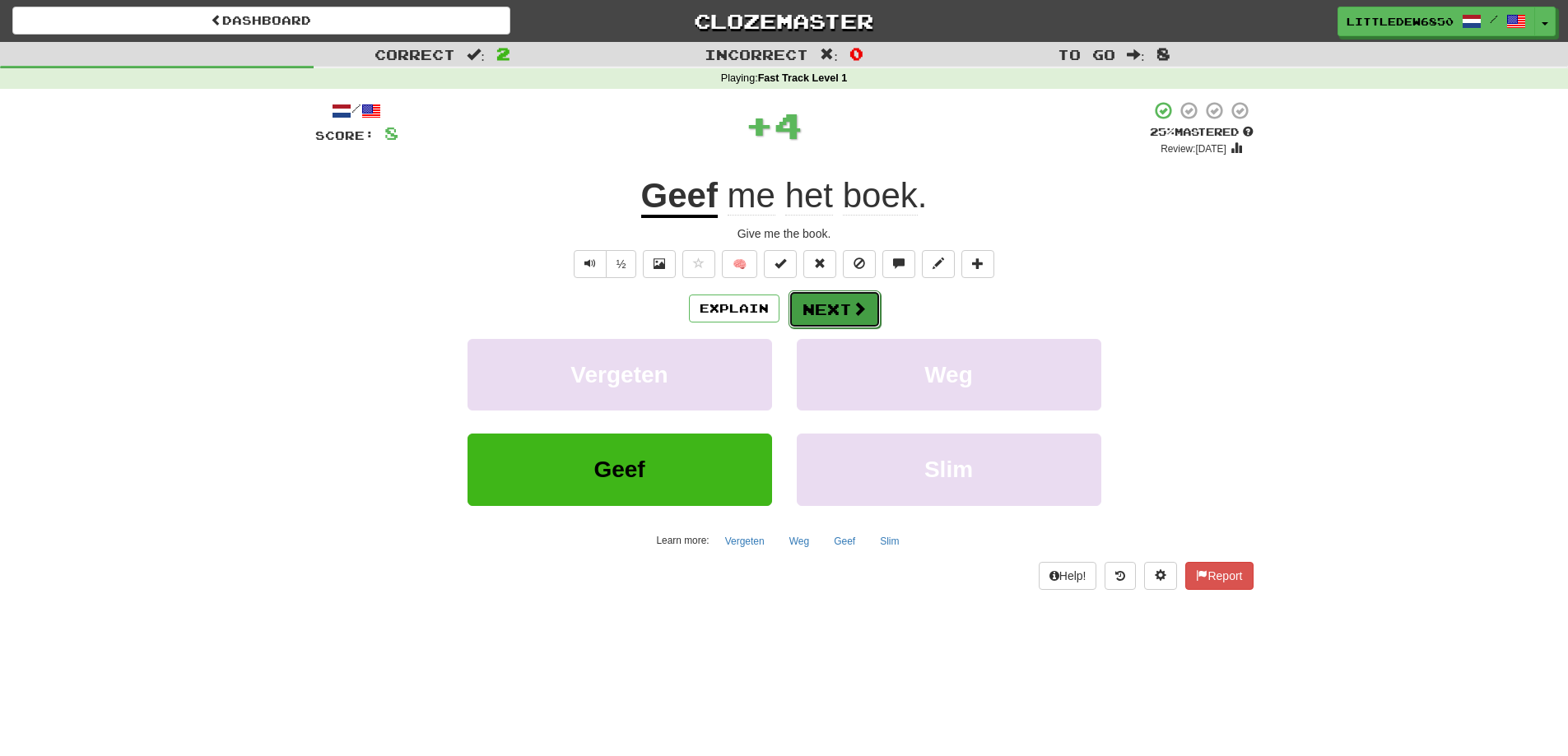
click at [830, 321] on button "Next" at bounding box center [834, 309] width 92 height 38
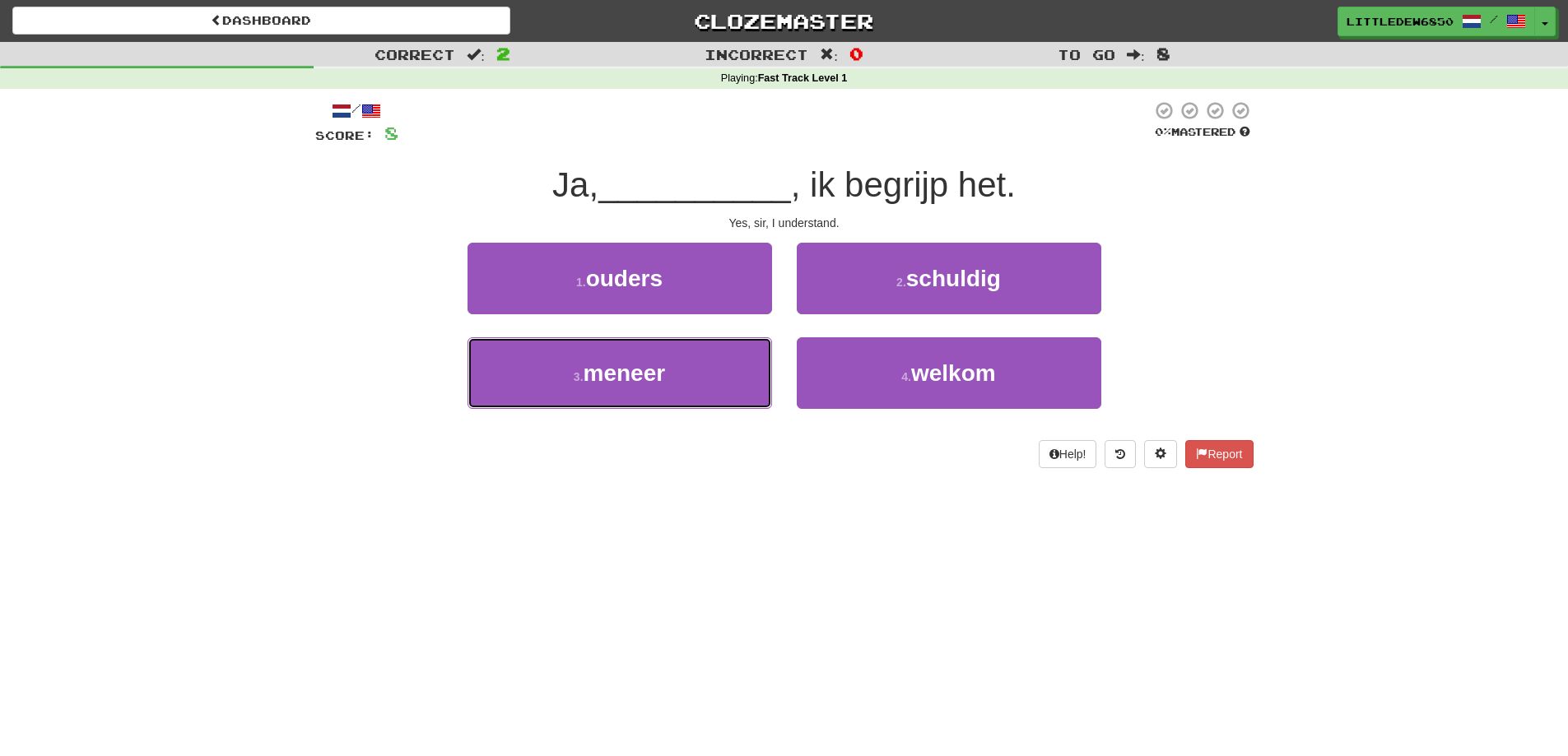
drag, startPoint x: 731, startPoint y: 360, endPoint x: 784, endPoint y: 332, distance: 59.9
click at [731, 361] on button "3 . meneer" at bounding box center [619, 373] width 304 height 71
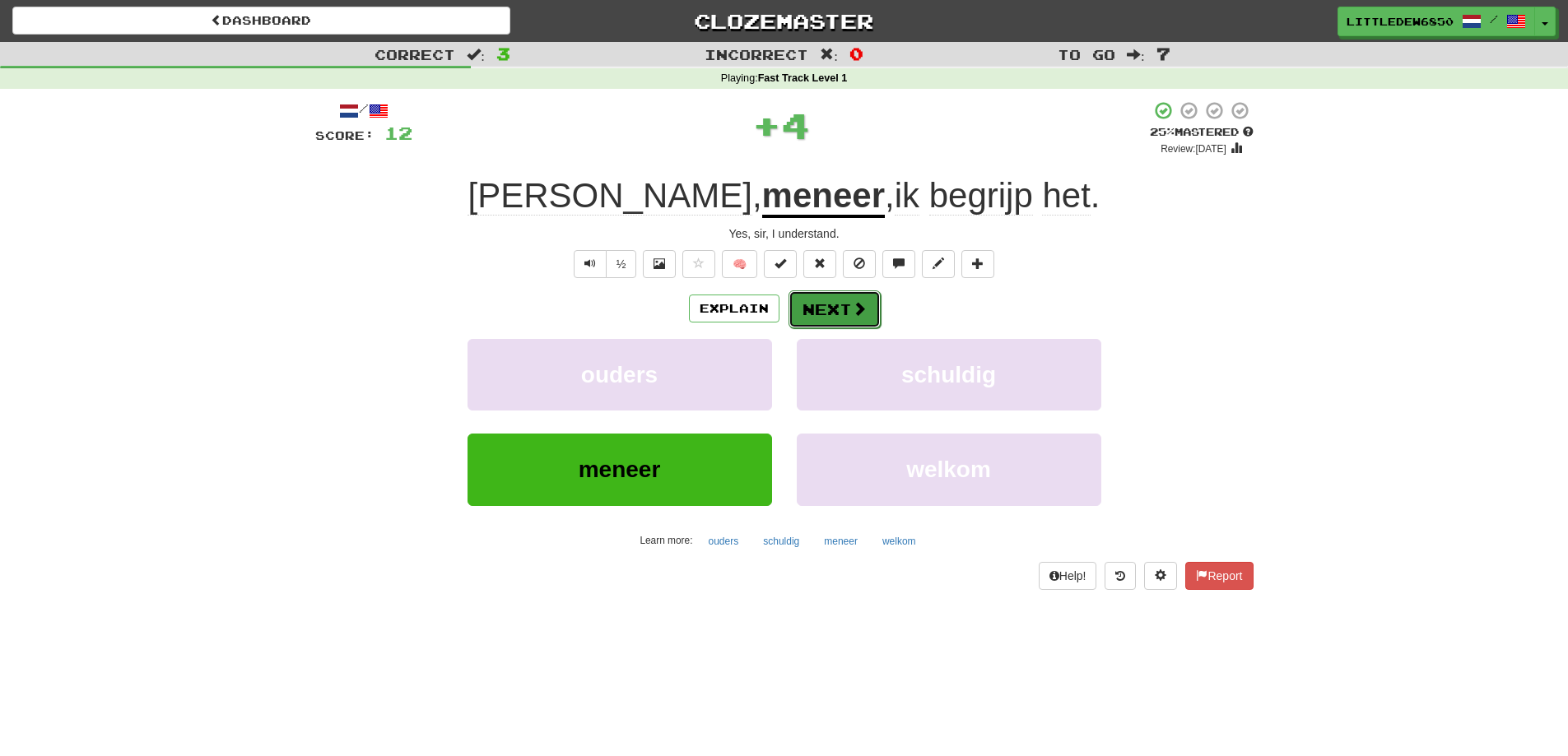
click at [846, 321] on button "Next" at bounding box center [834, 309] width 92 height 38
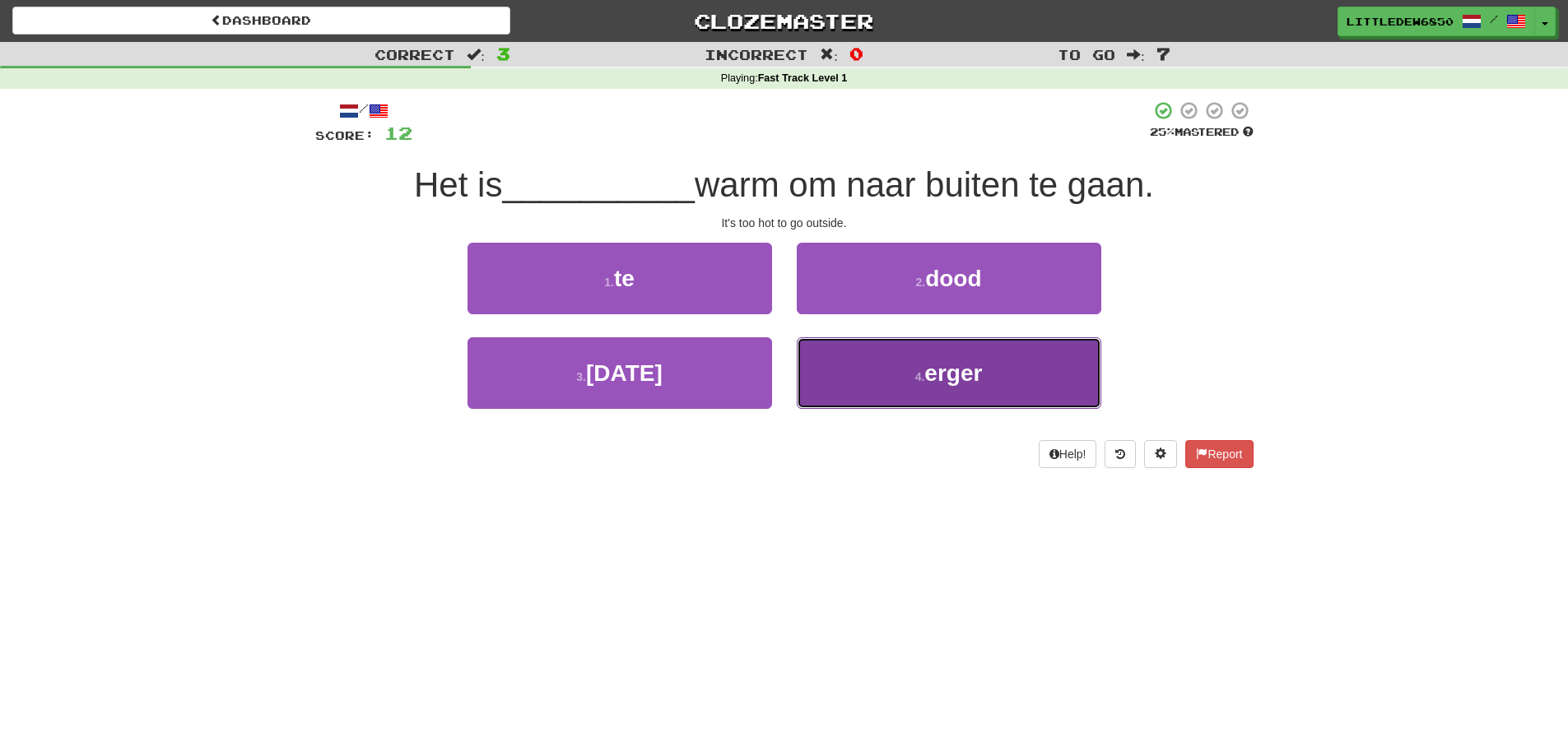
click at [903, 344] on button "4 . erger" at bounding box center [949, 373] width 304 height 71
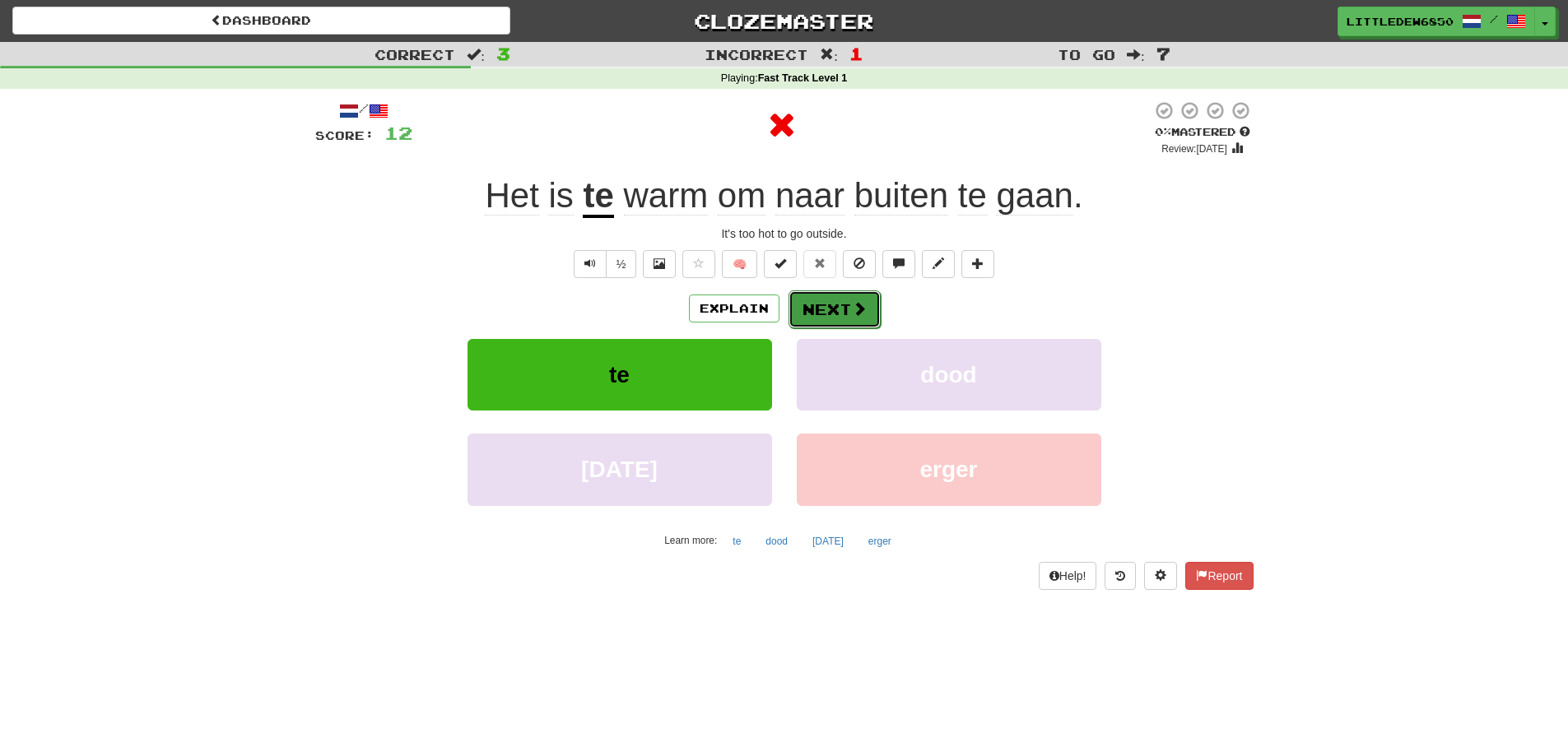
click at [835, 313] on button "Next" at bounding box center [834, 309] width 92 height 38
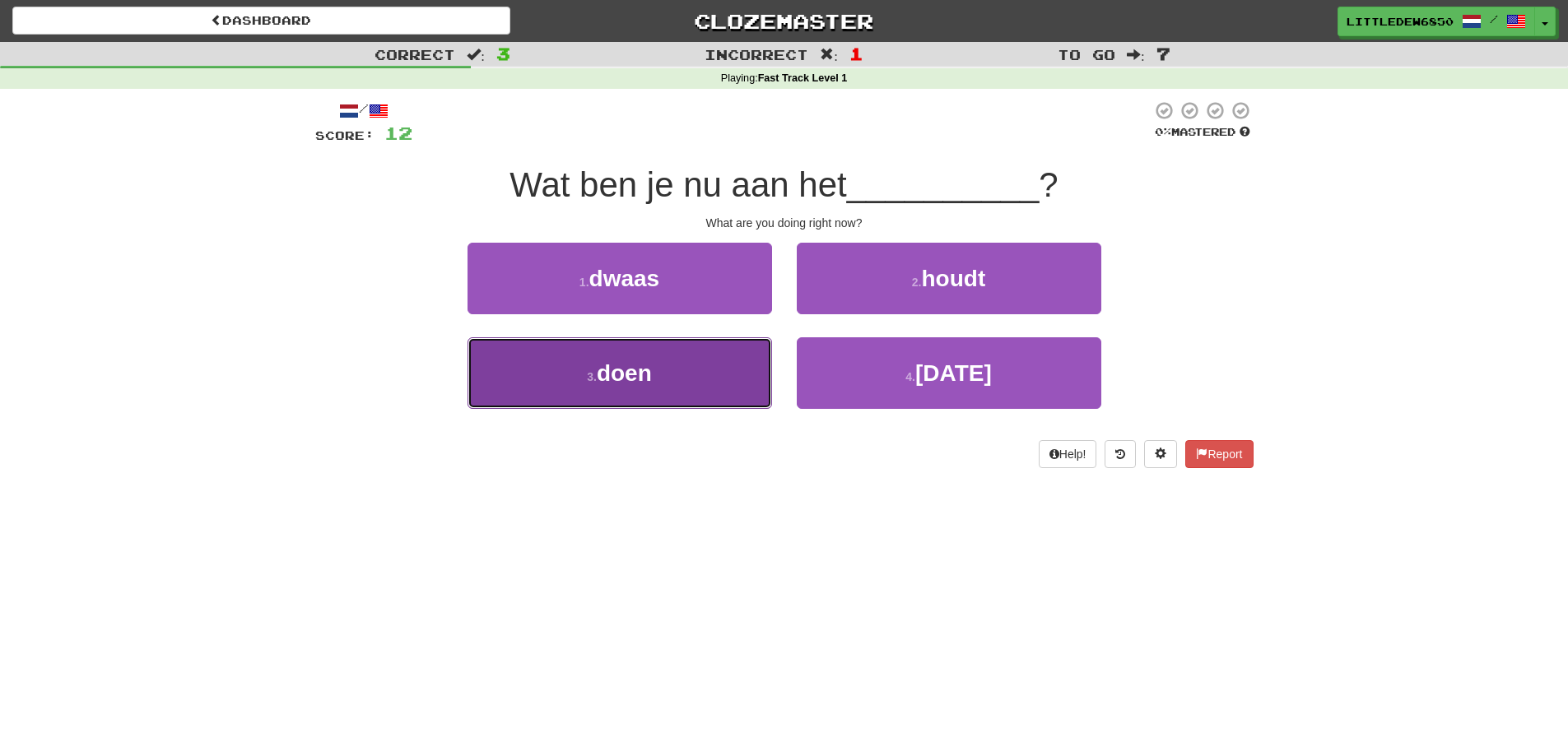
click at [726, 376] on button "3 . doen" at bounding box center [619, 373] width 304 height 71
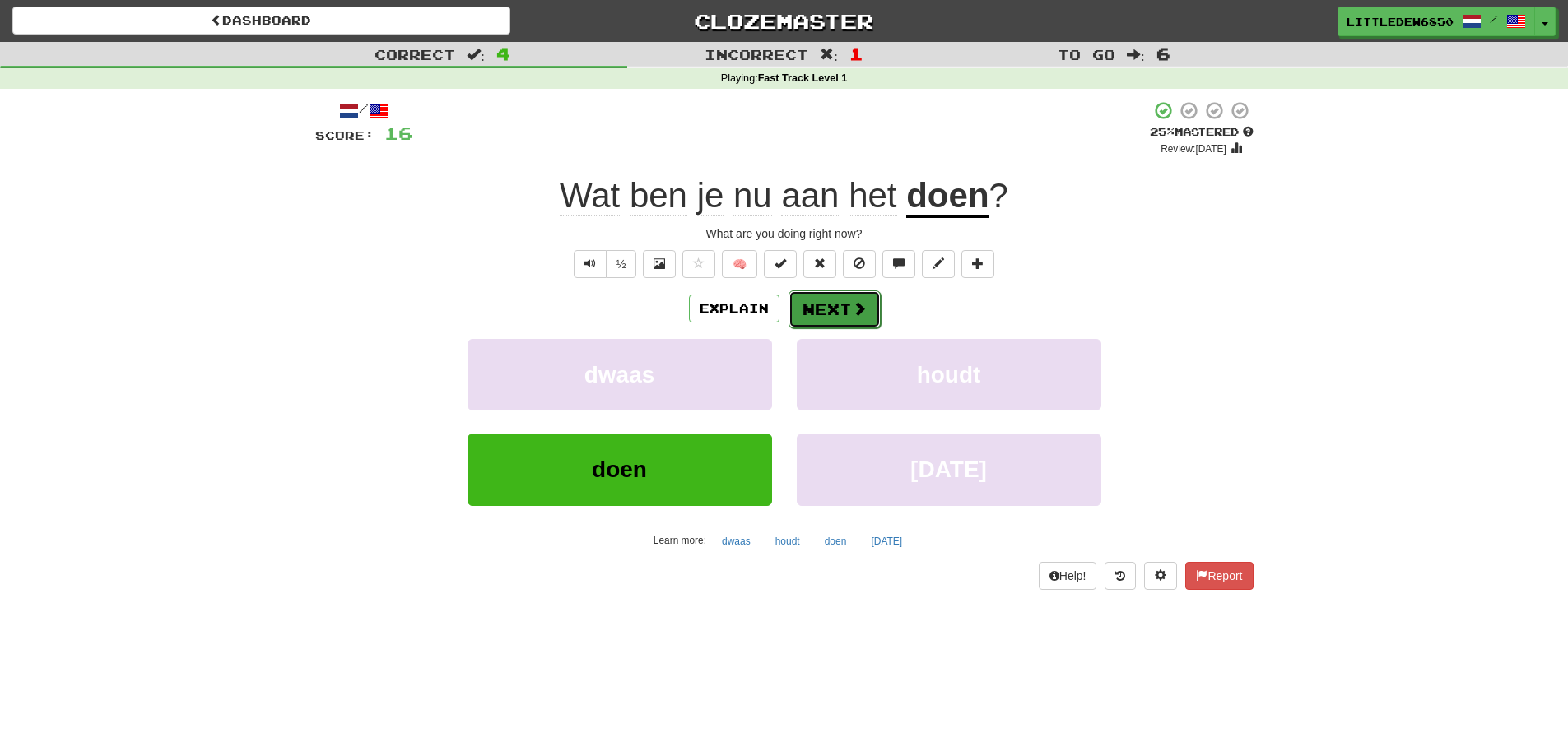
click at [837, 322] on button "Next" at bounding box center [834, 309] width 92 height 38
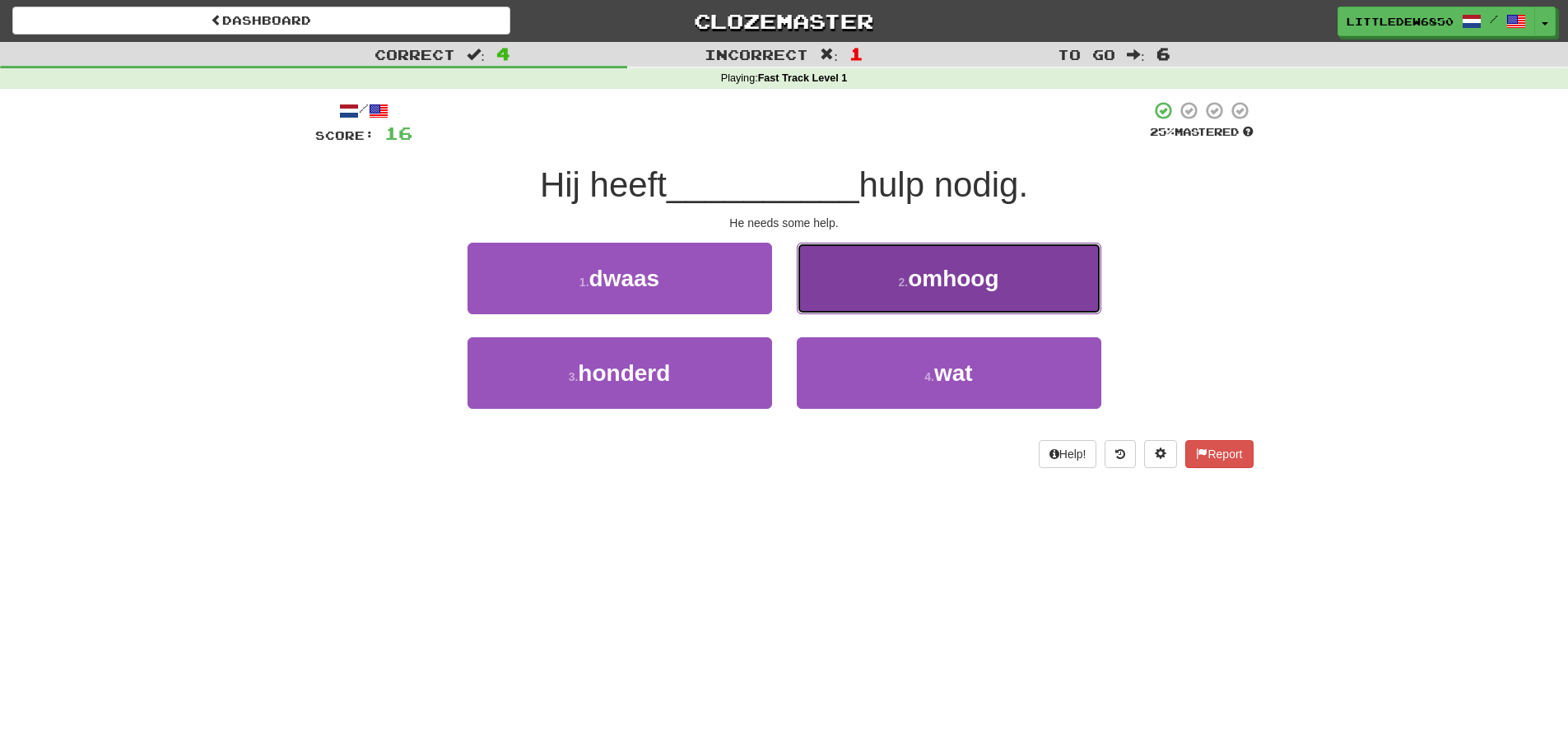
click at [867, 305] on button "2 . omhoog" at bounding box center [949, 279] width 304 height 71
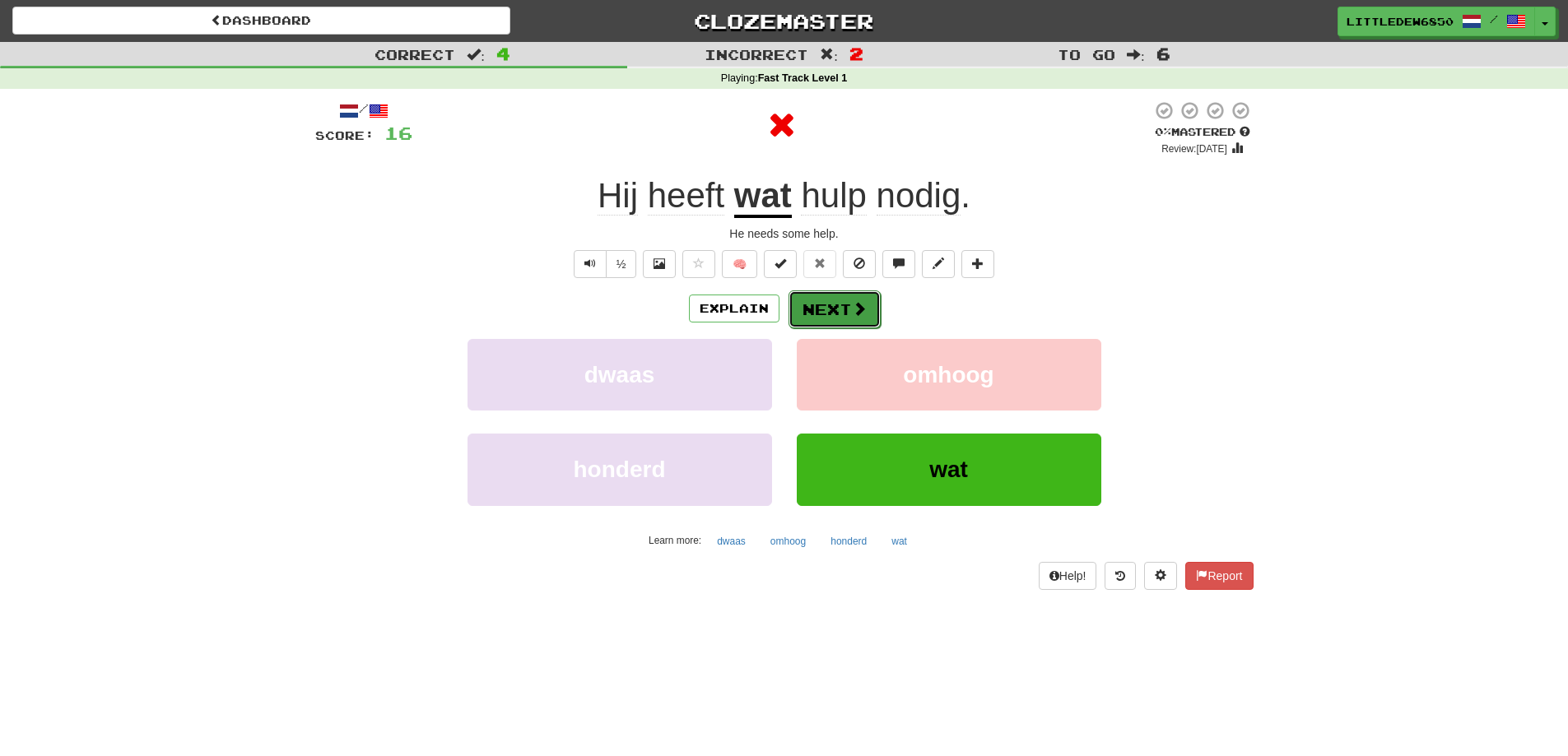
click at [826, 316] on button "Next" at bounding box center [834, 309] width 92 height 38
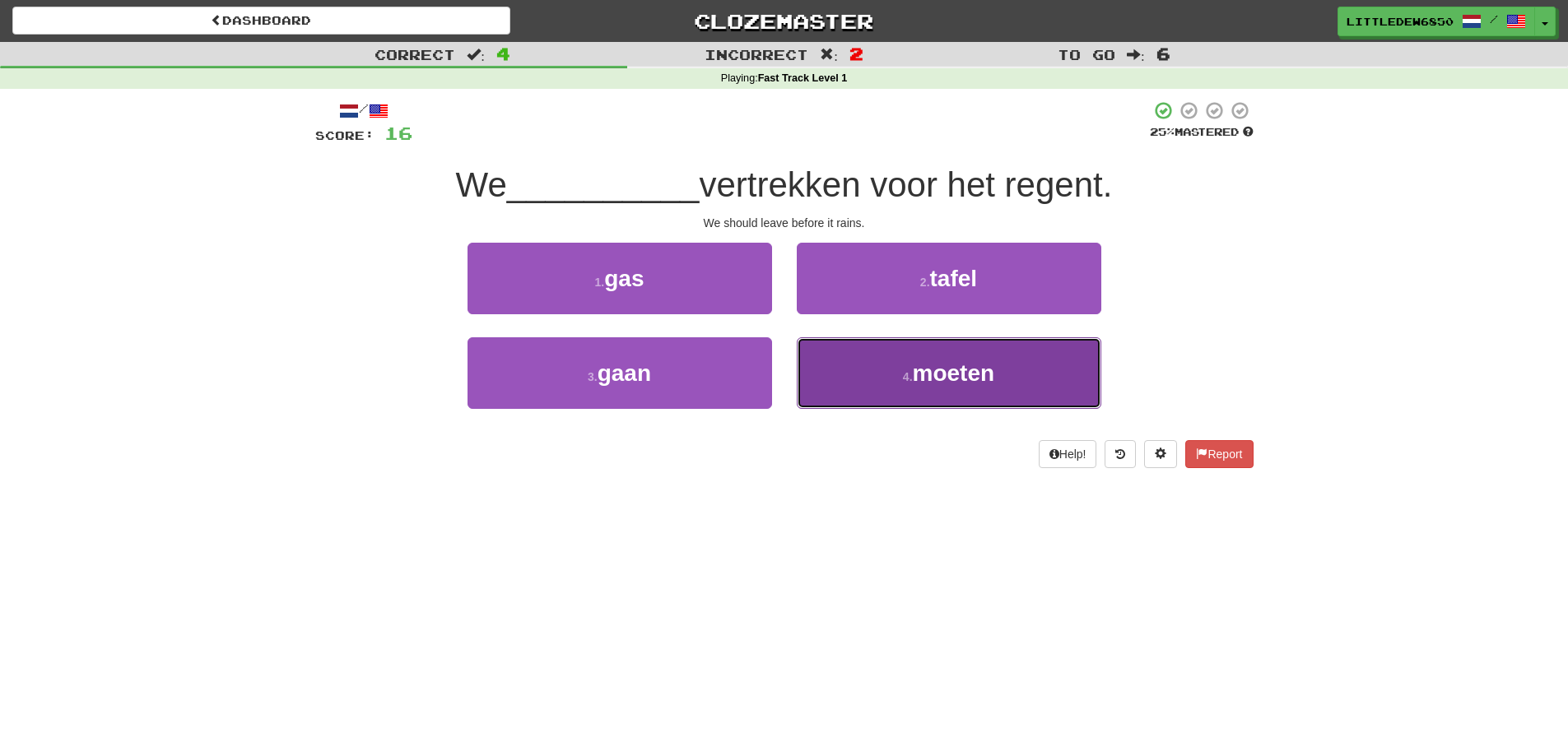
click at [905, 376] on small "4 ." at bounding box center [908, 377] width 10 height 13
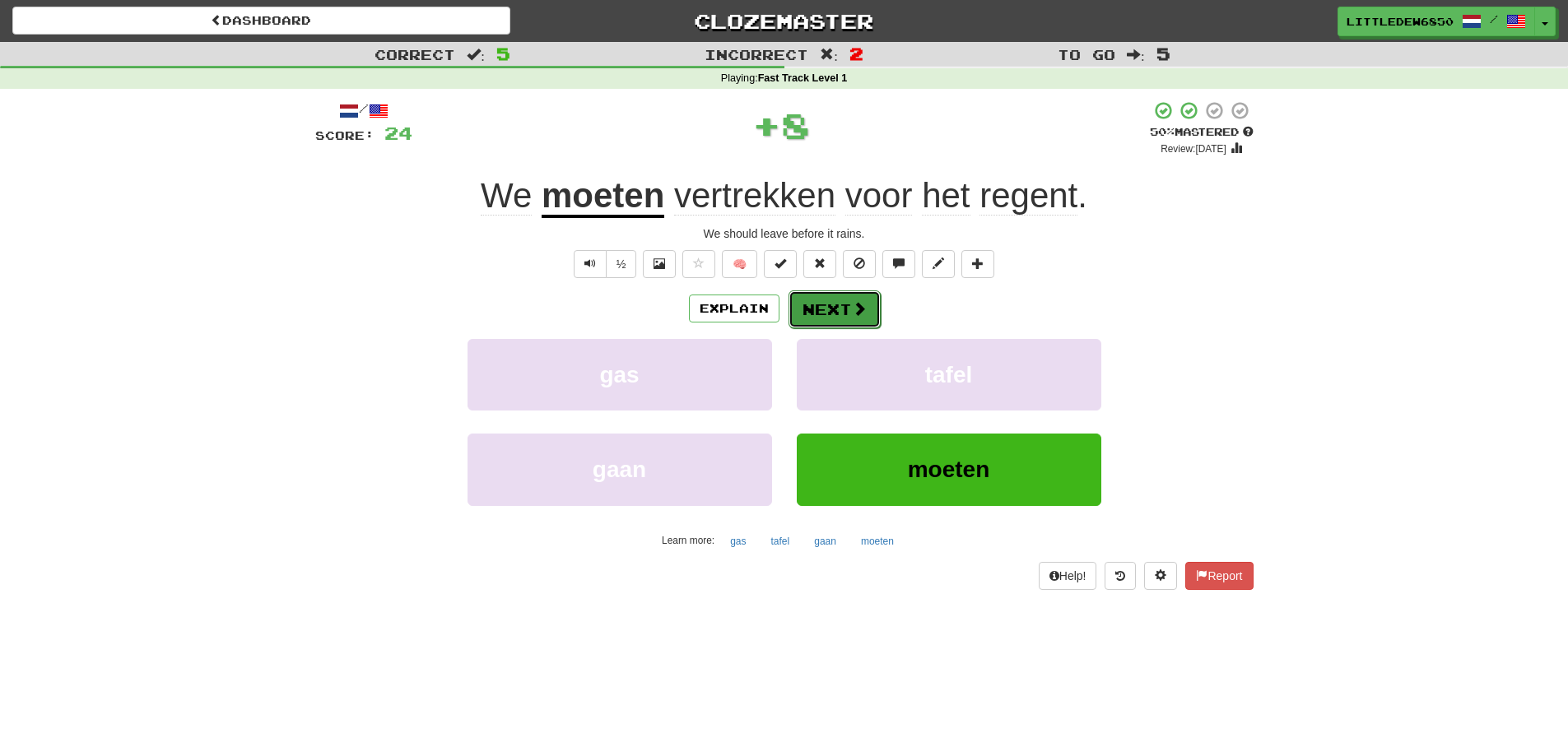
click at [830, 321] on button "Next" at bounding box center [834, 309] width 92 height 38
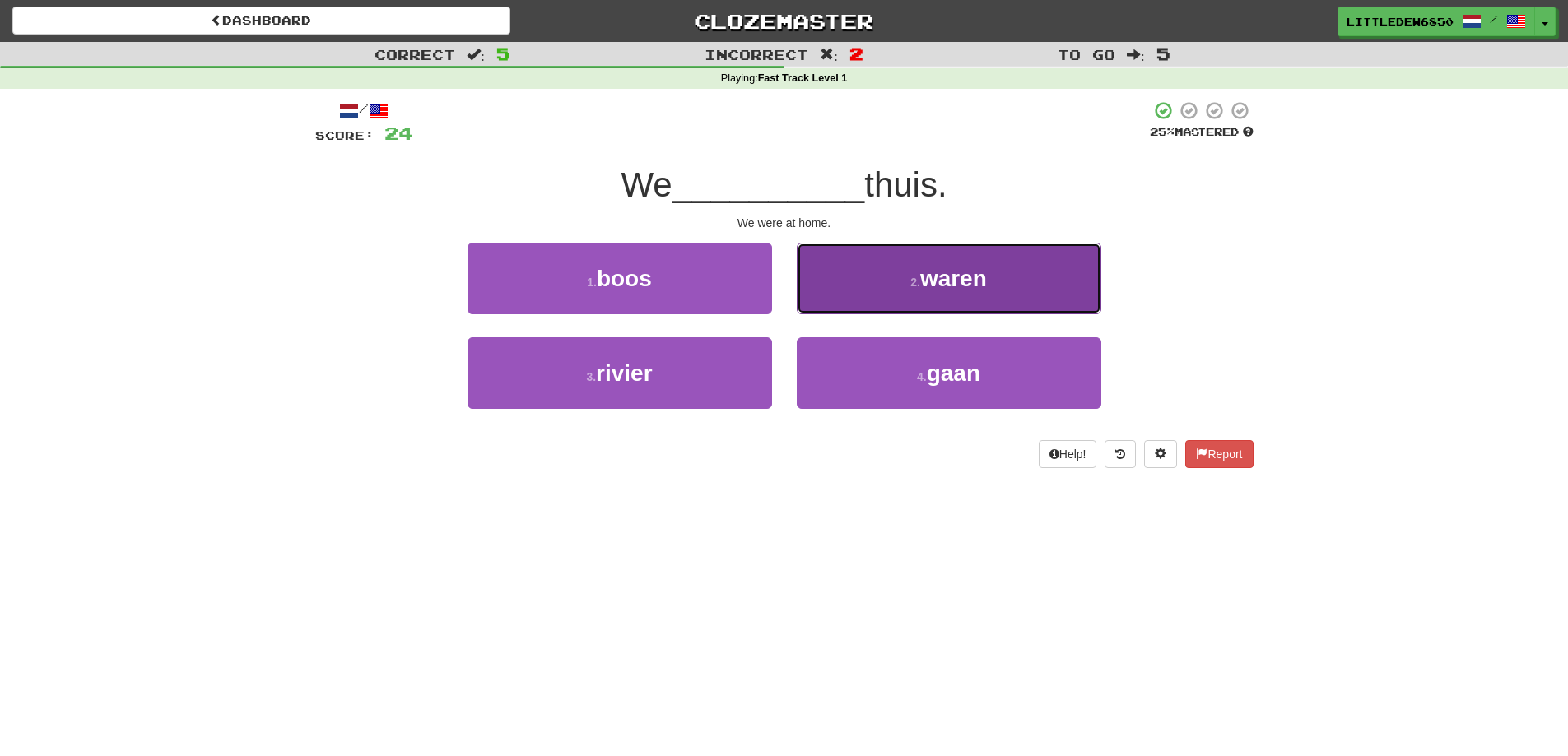
click at [897, 292] on button "2 . waren" at bounding box center [949, 279] width 304 height 71
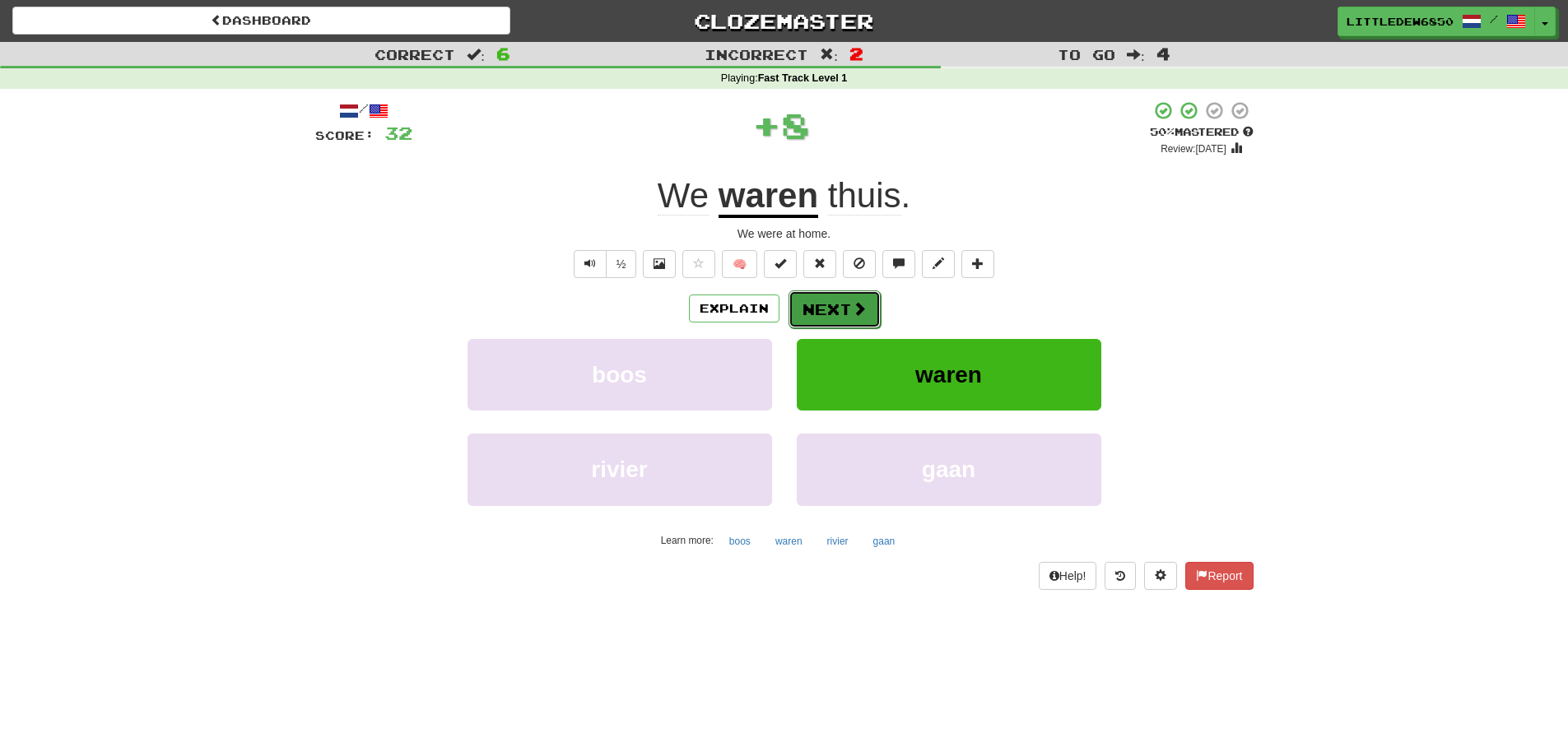
click at [829, 303] on button "Next" at bounding box center [834, 309] width 92 height 38
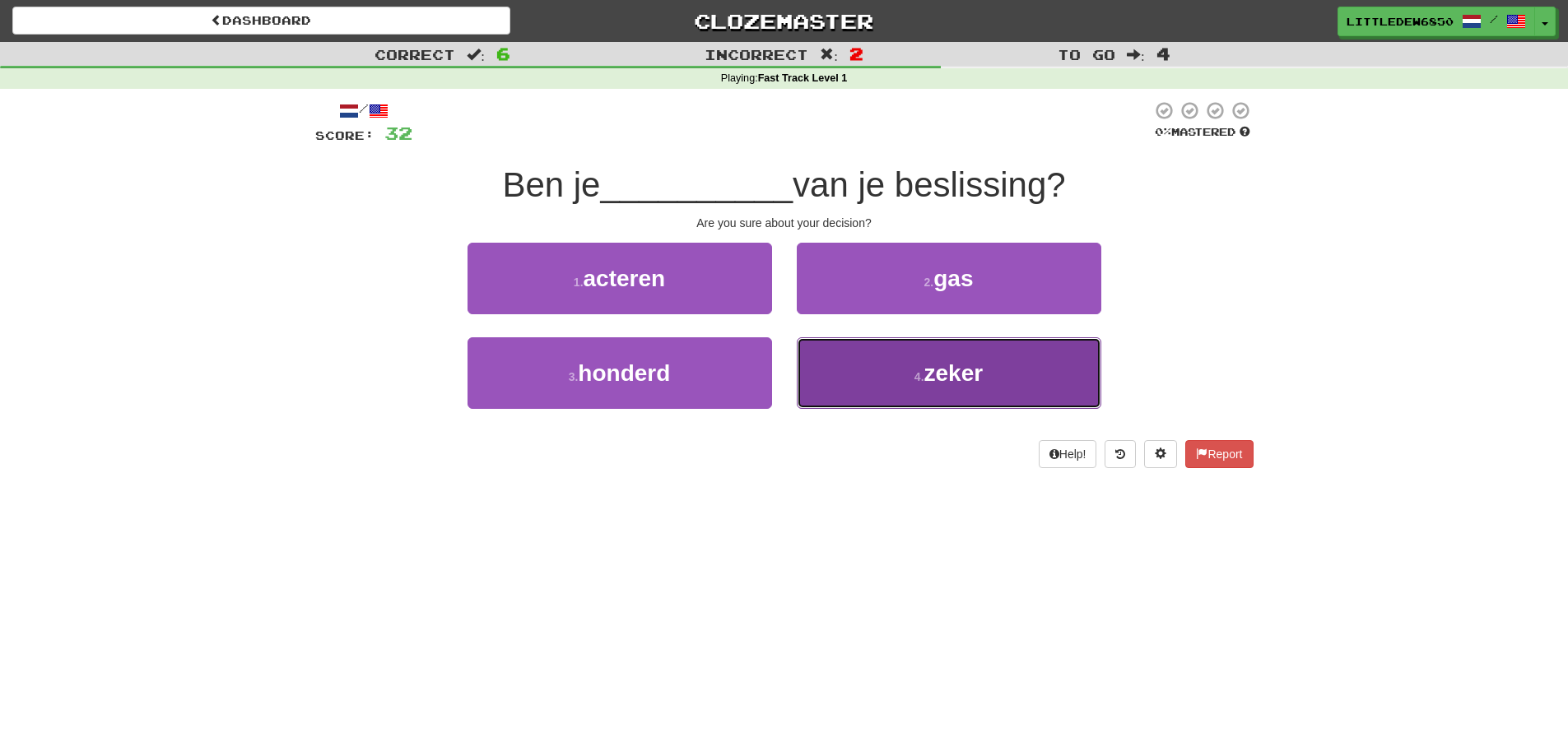
click at [871, 362] on button "4 . zeker" at bounding box center [949, 373] width 304 height 71
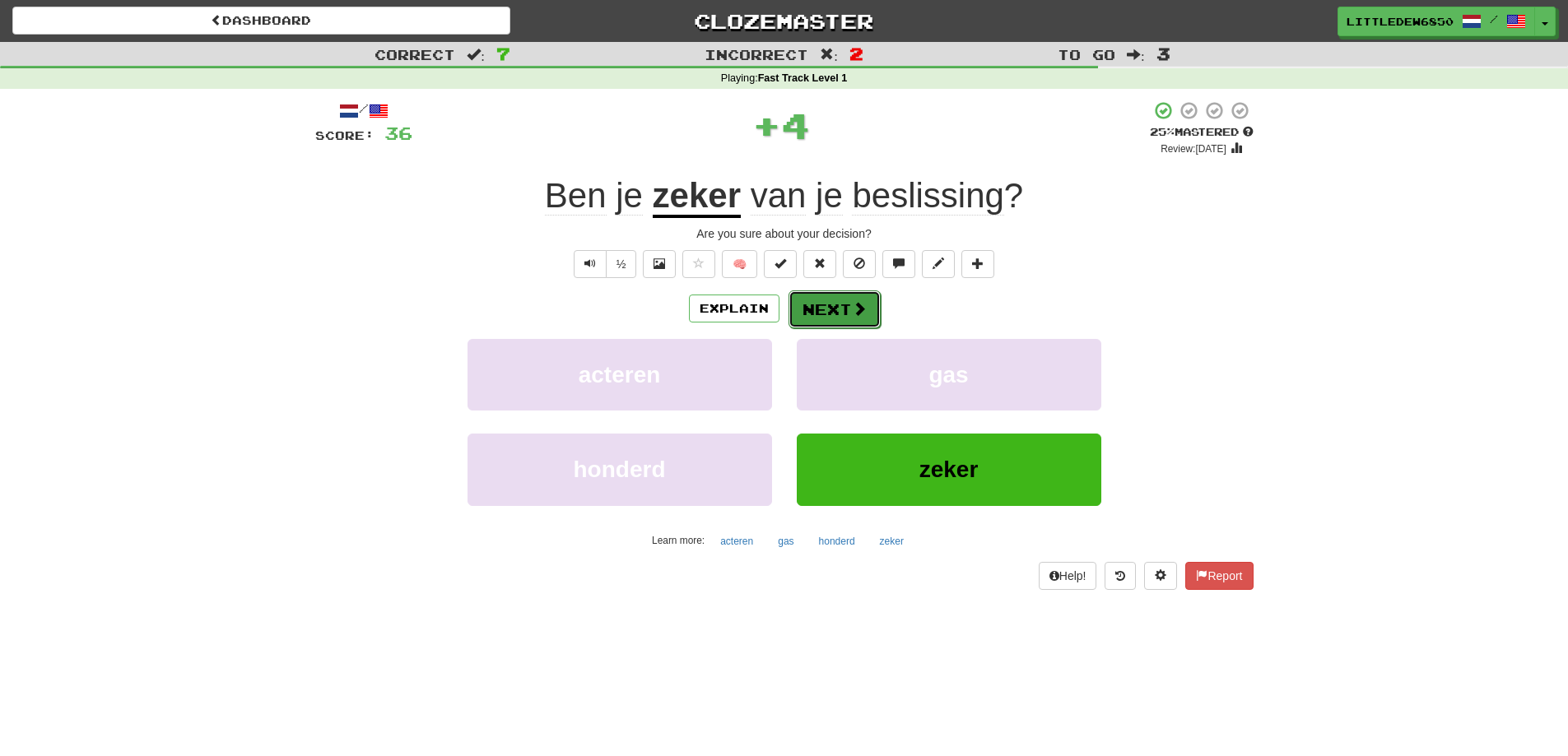
click at [842, 313] on button "Next" at bounding box center [834, 309] width 92 height 38
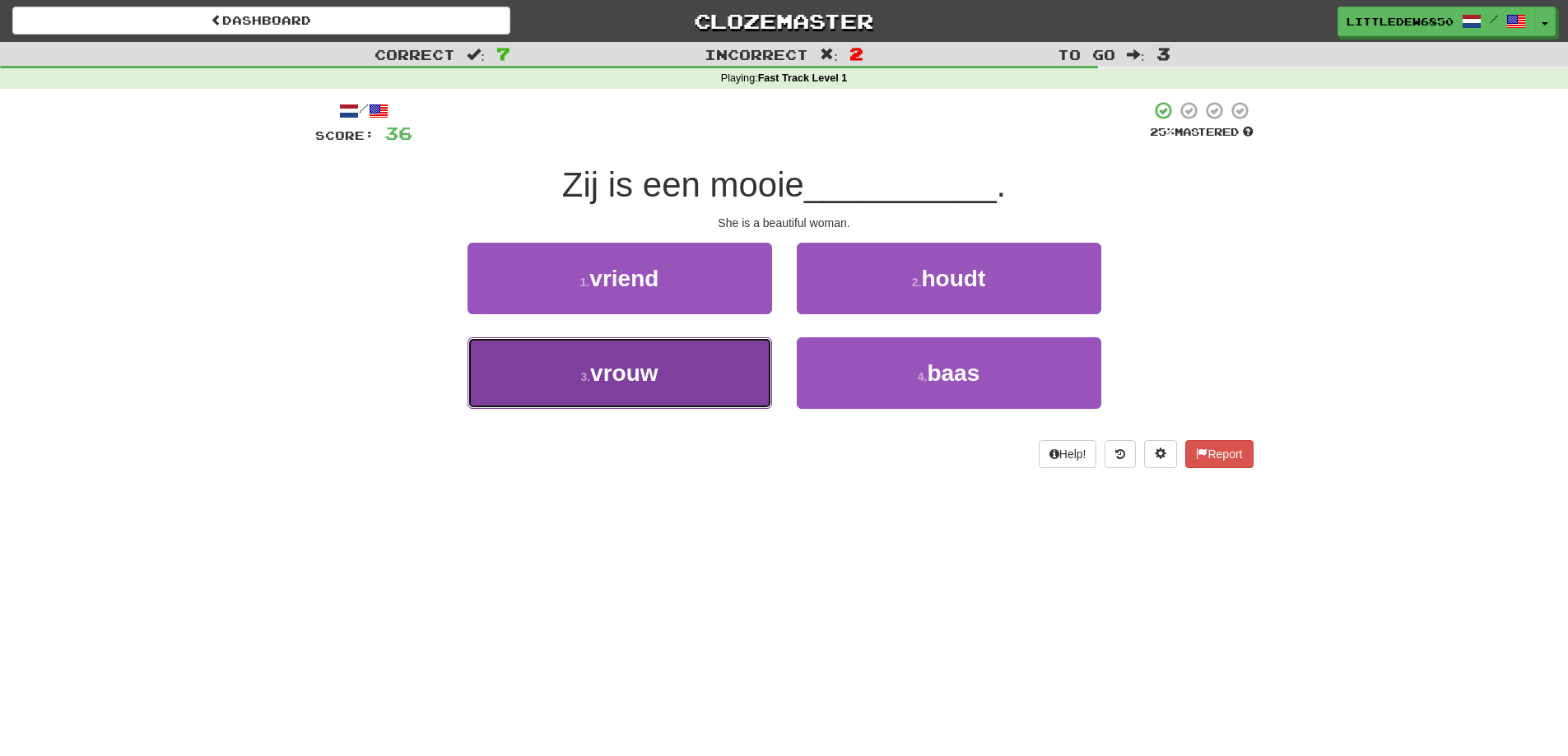
click at [732, 375] on button "3 . vrouw" at bounding box center [619, 373] width 304 height 71
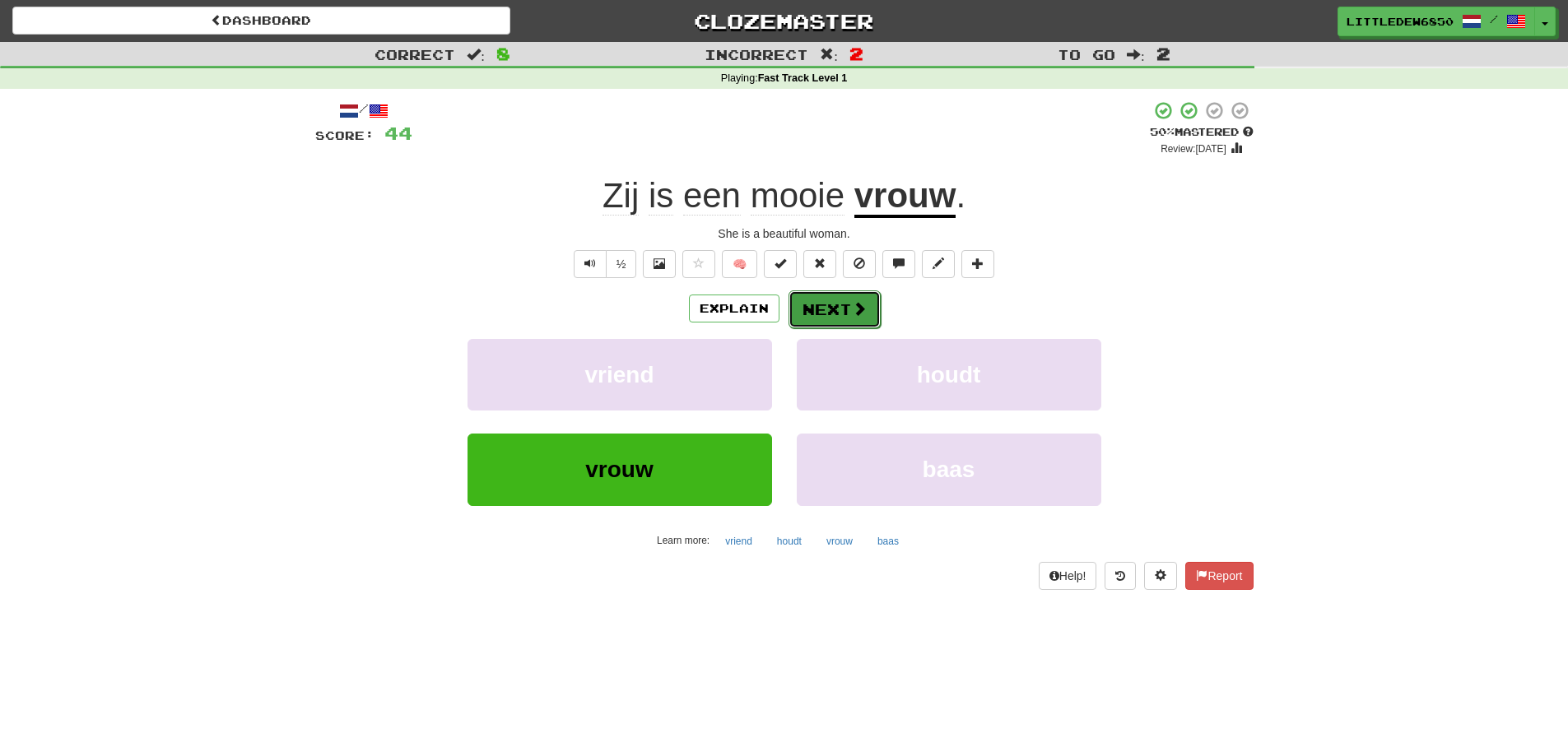
click at [845, 326] on button "Next" at bounding box center [834, 309] width 92 height 38
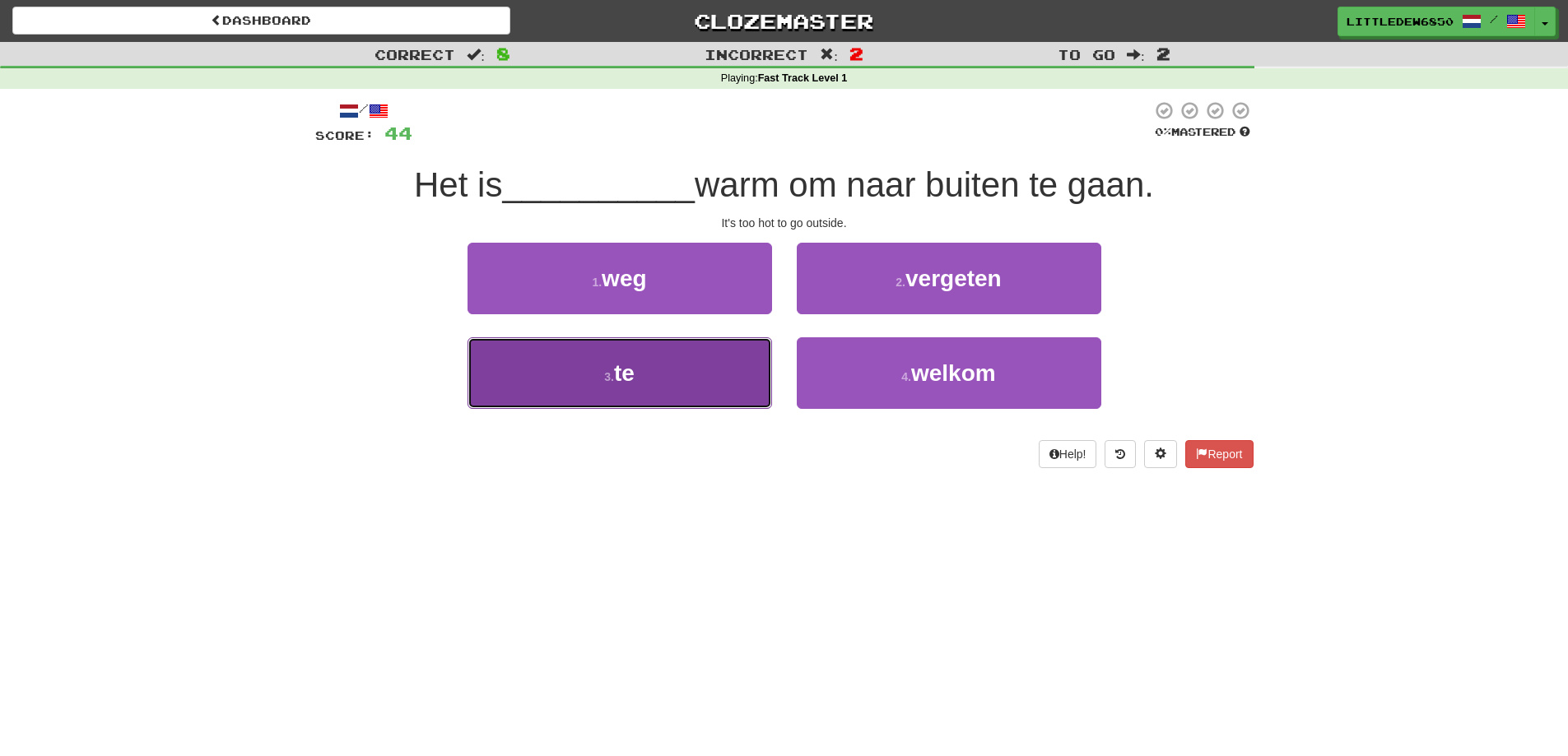
click at [723, 391] on button "3 . te" at bounding box center [619, 373] width 304 height 71
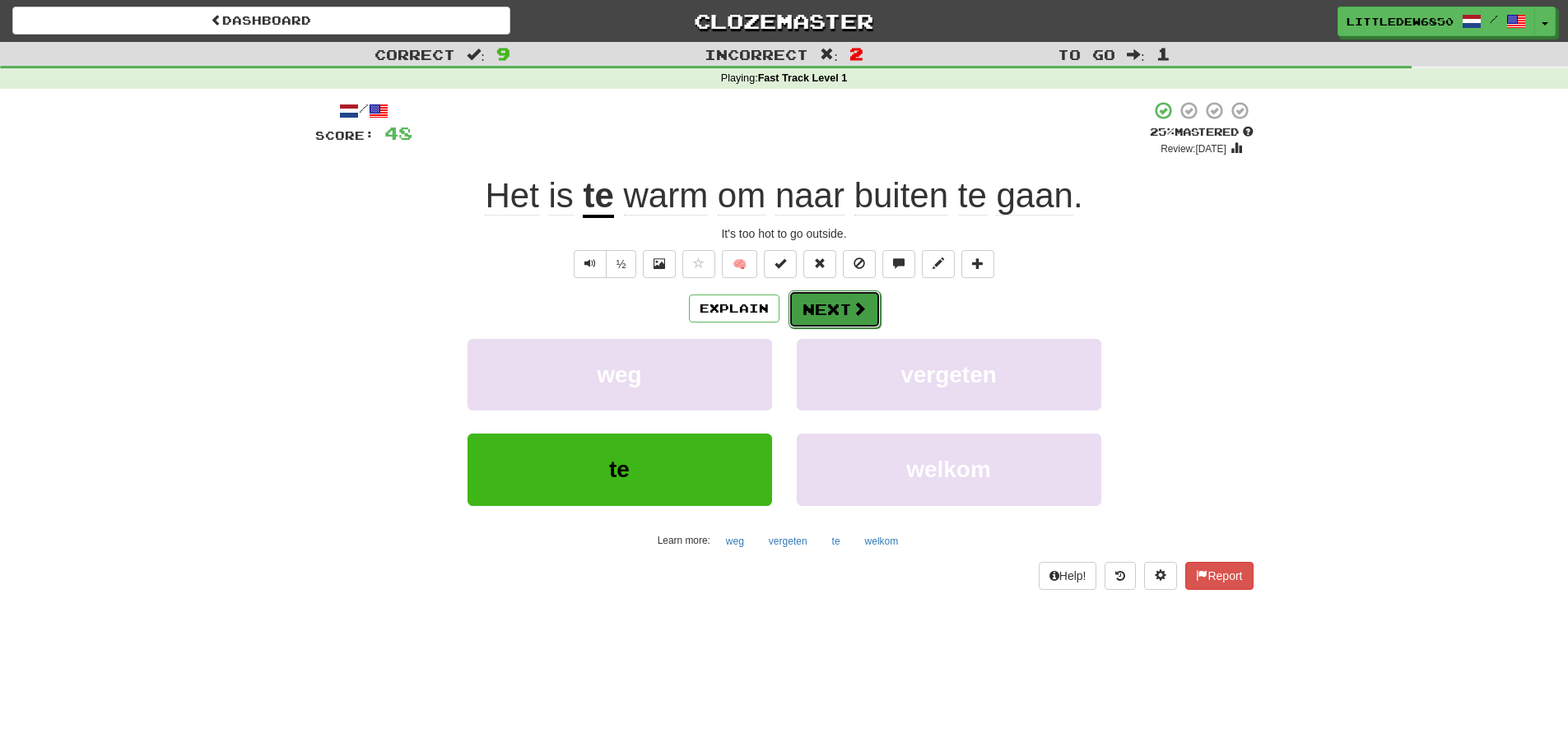
click at [852, 316] on span at bounding box center [859, 308] width 15 height 15
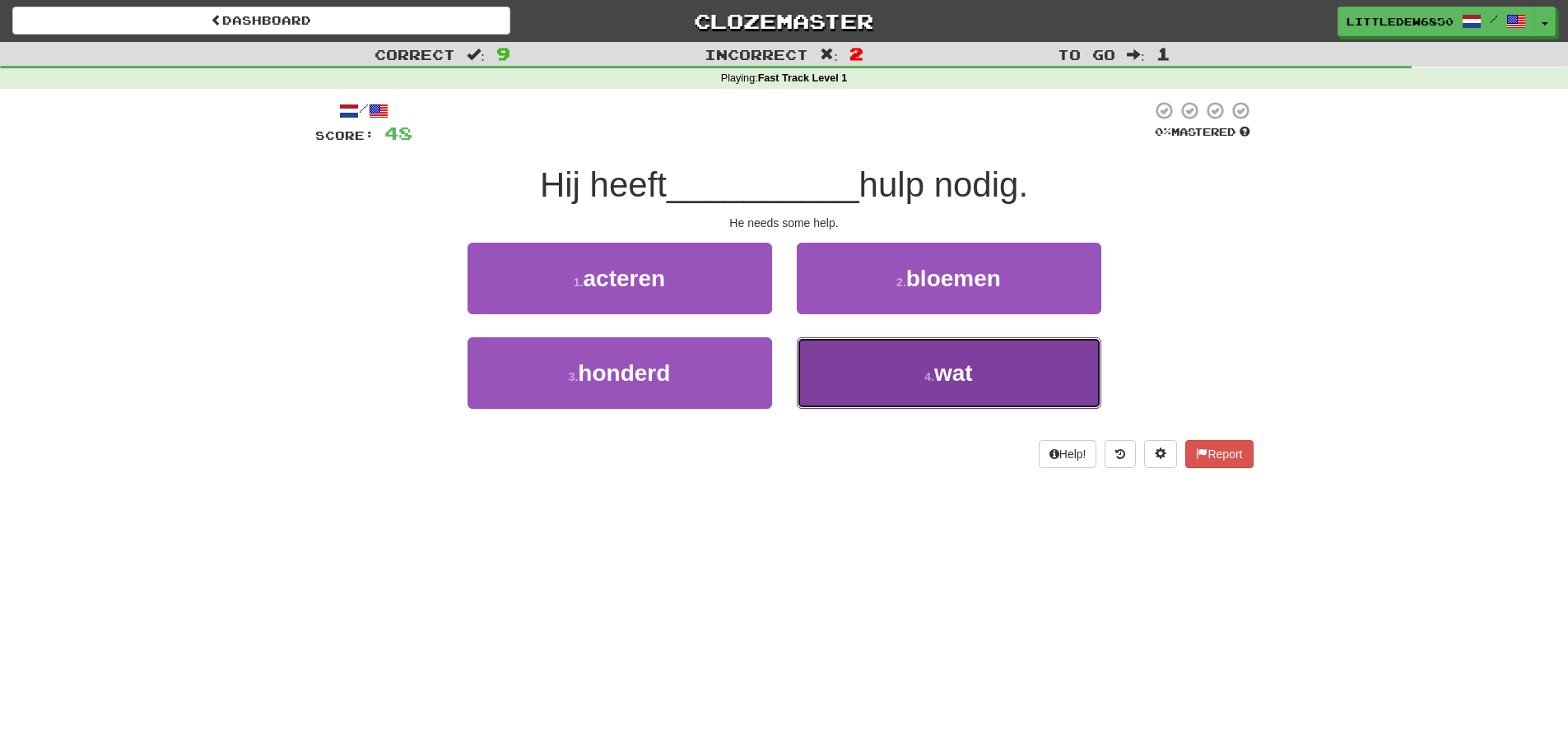
click at [888, 366] on button "4 . wat" at bounding box center [949, 373] width 304 height 71
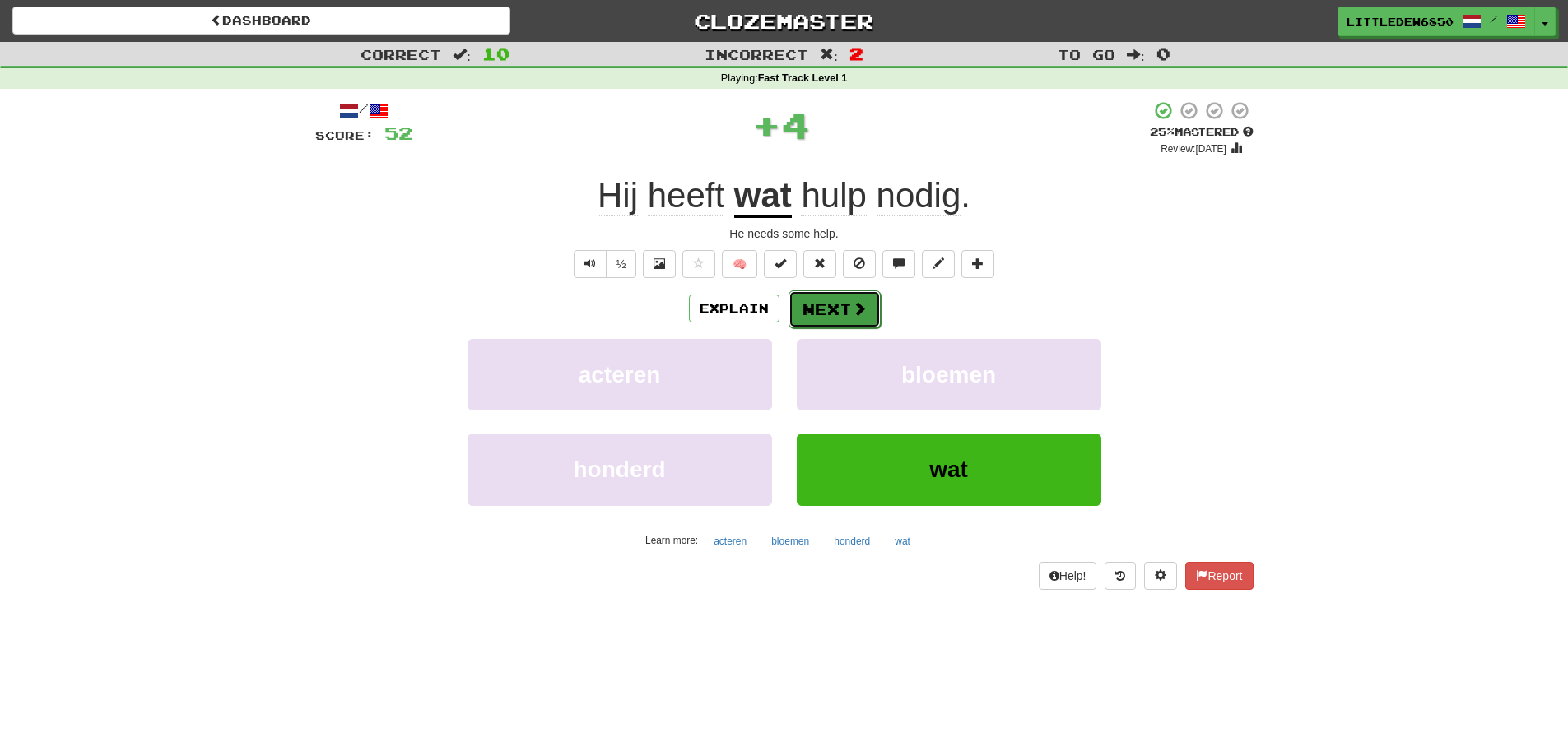
click at [808, 303] on button "Next" at bounding box center [834, 309] width 92 height 38
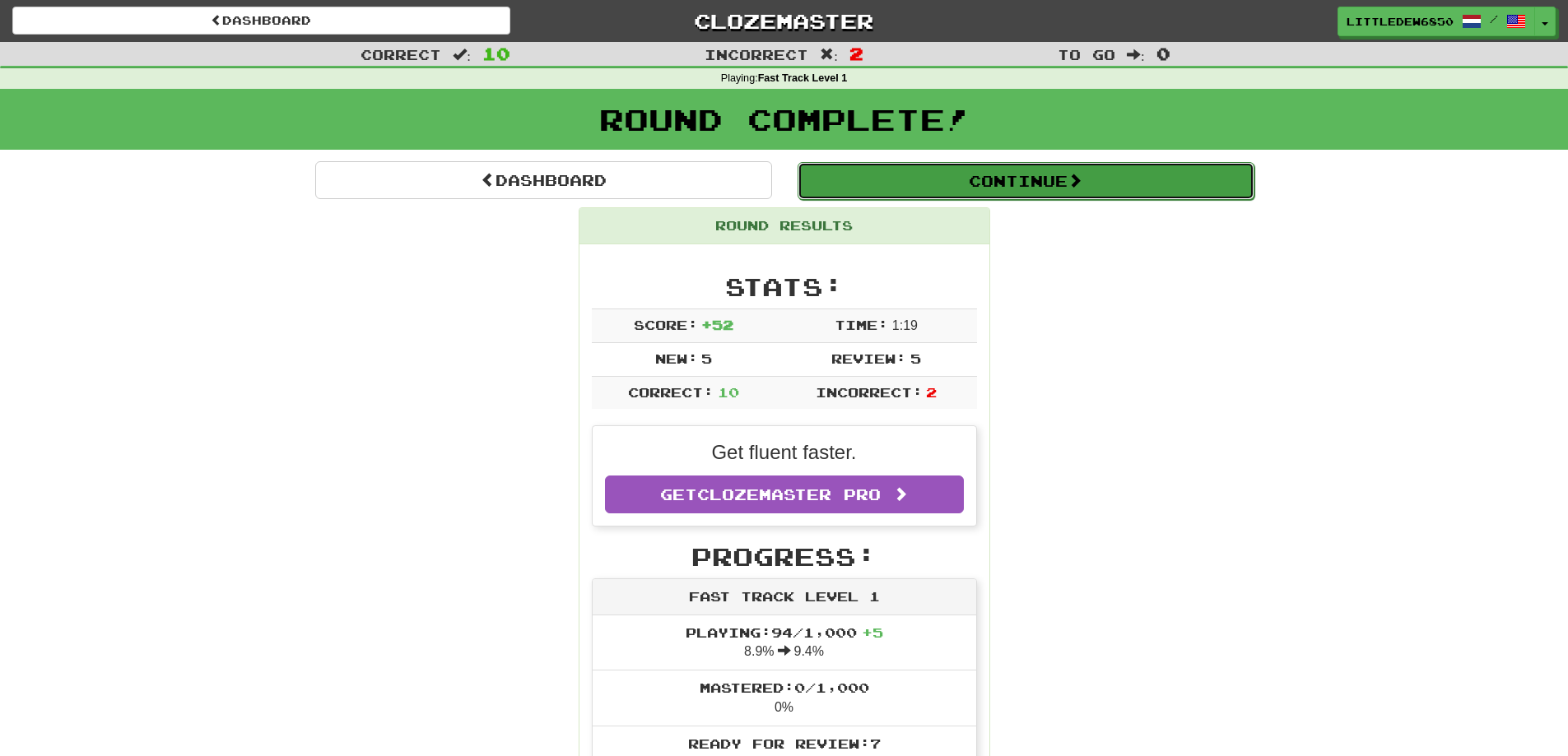
click at [1000, 165] on button "Continue" at bounding box center [1026, 182] width 457 height 38
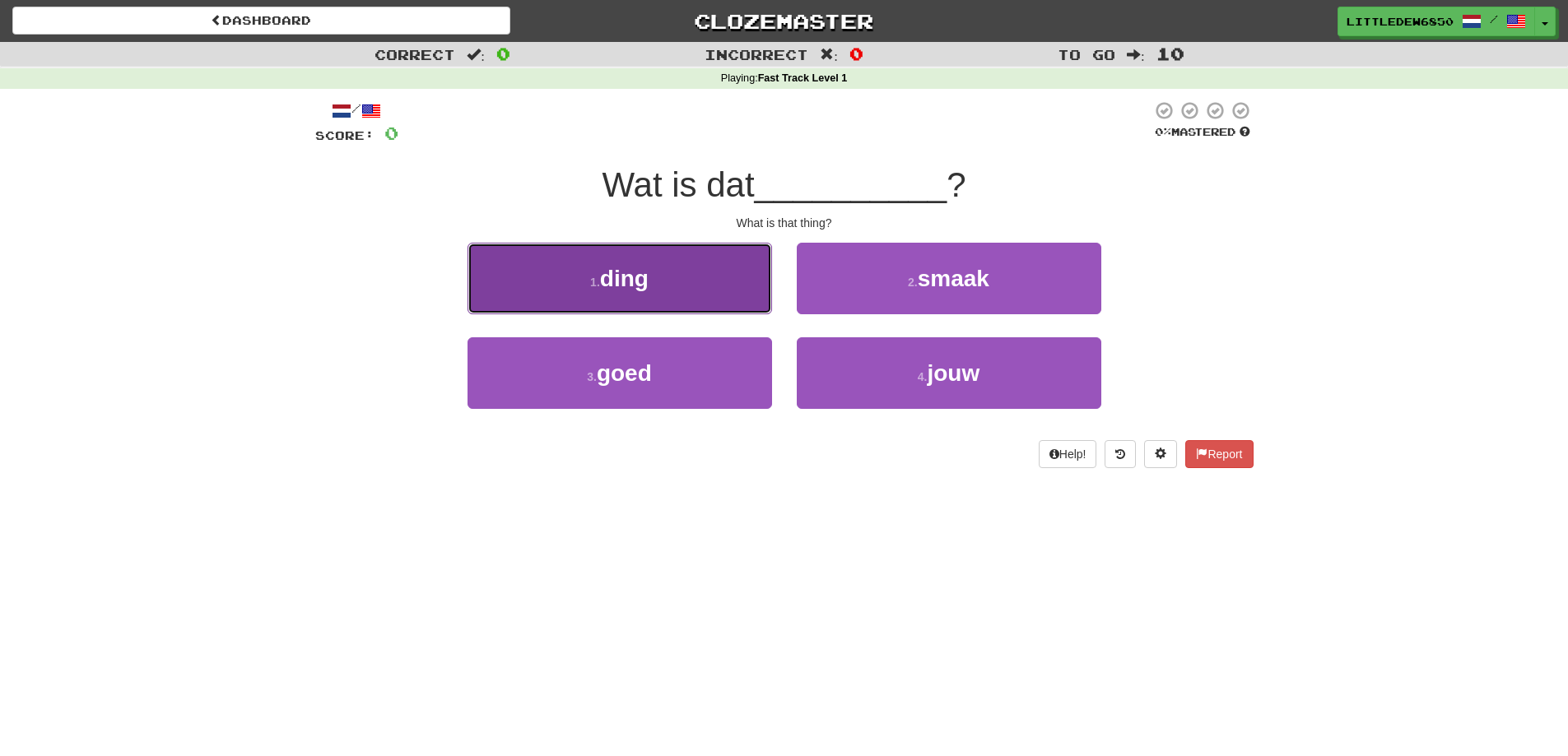
click at [710, 284] on button "1 . ding" at bounding box center [619, 279] width 304 height 71
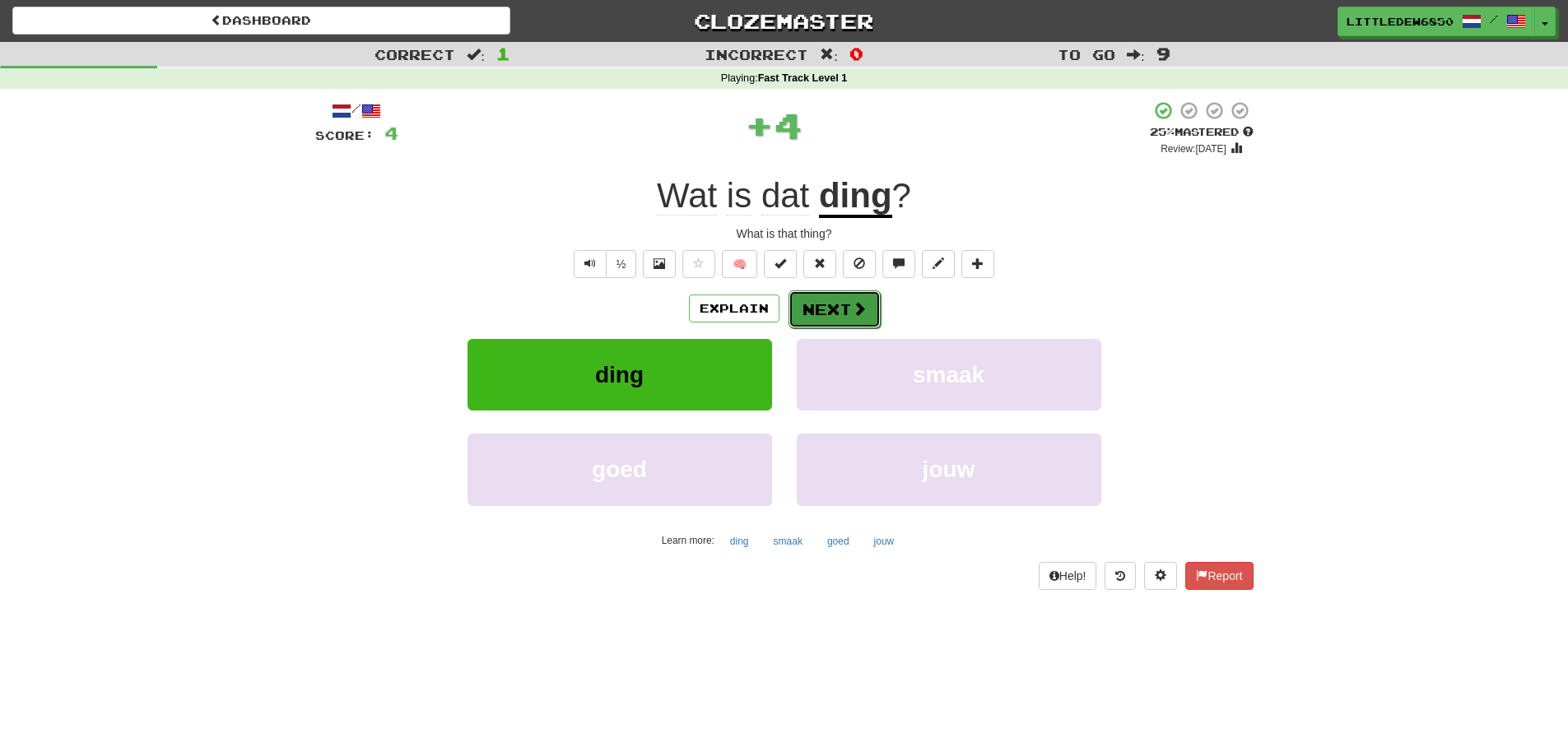
click at [862, 307] on span at bounding box center [859, 308] width 15 height 15
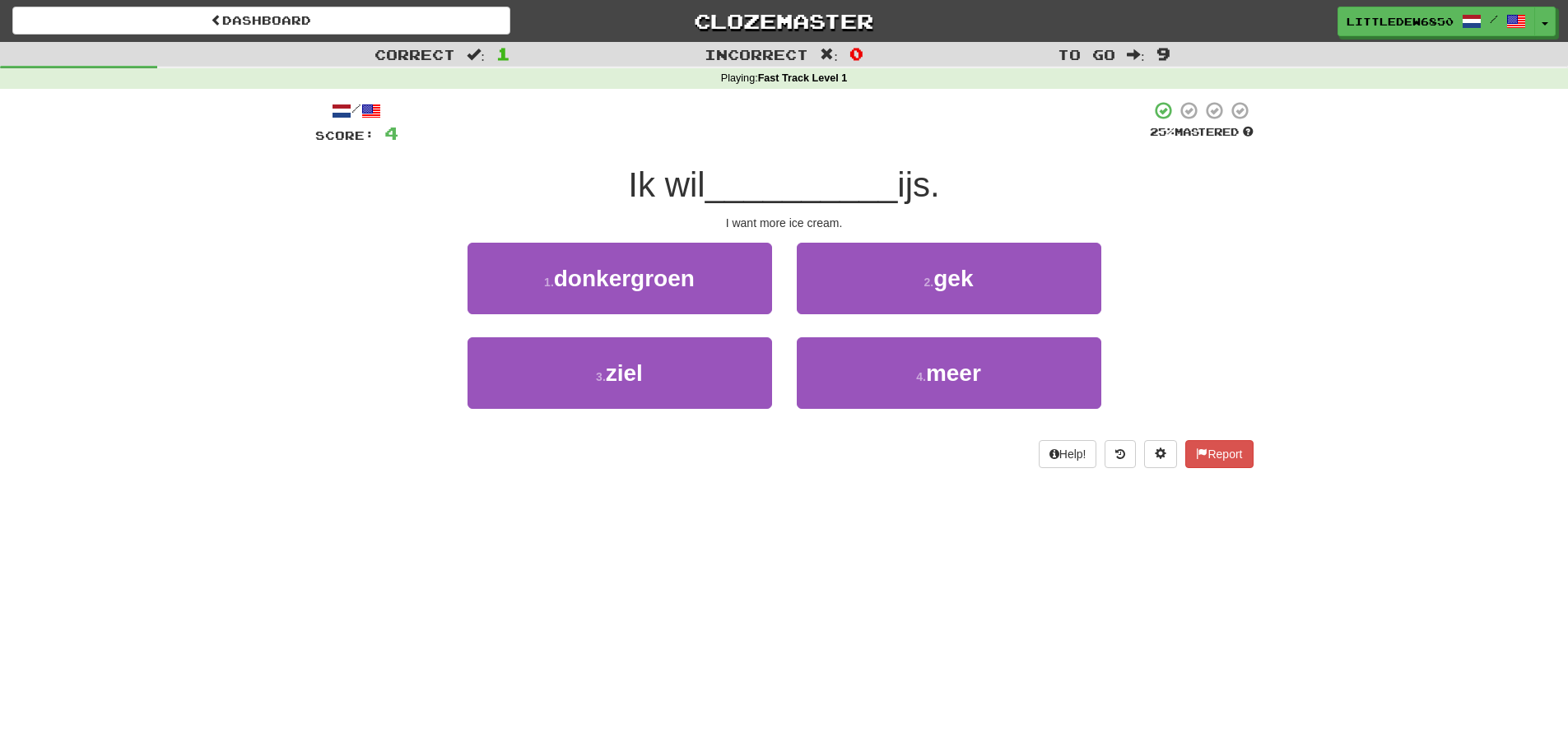
click at [920, 416] on div "4 . meer" at bounding box center [949, 385] width 329 height 94
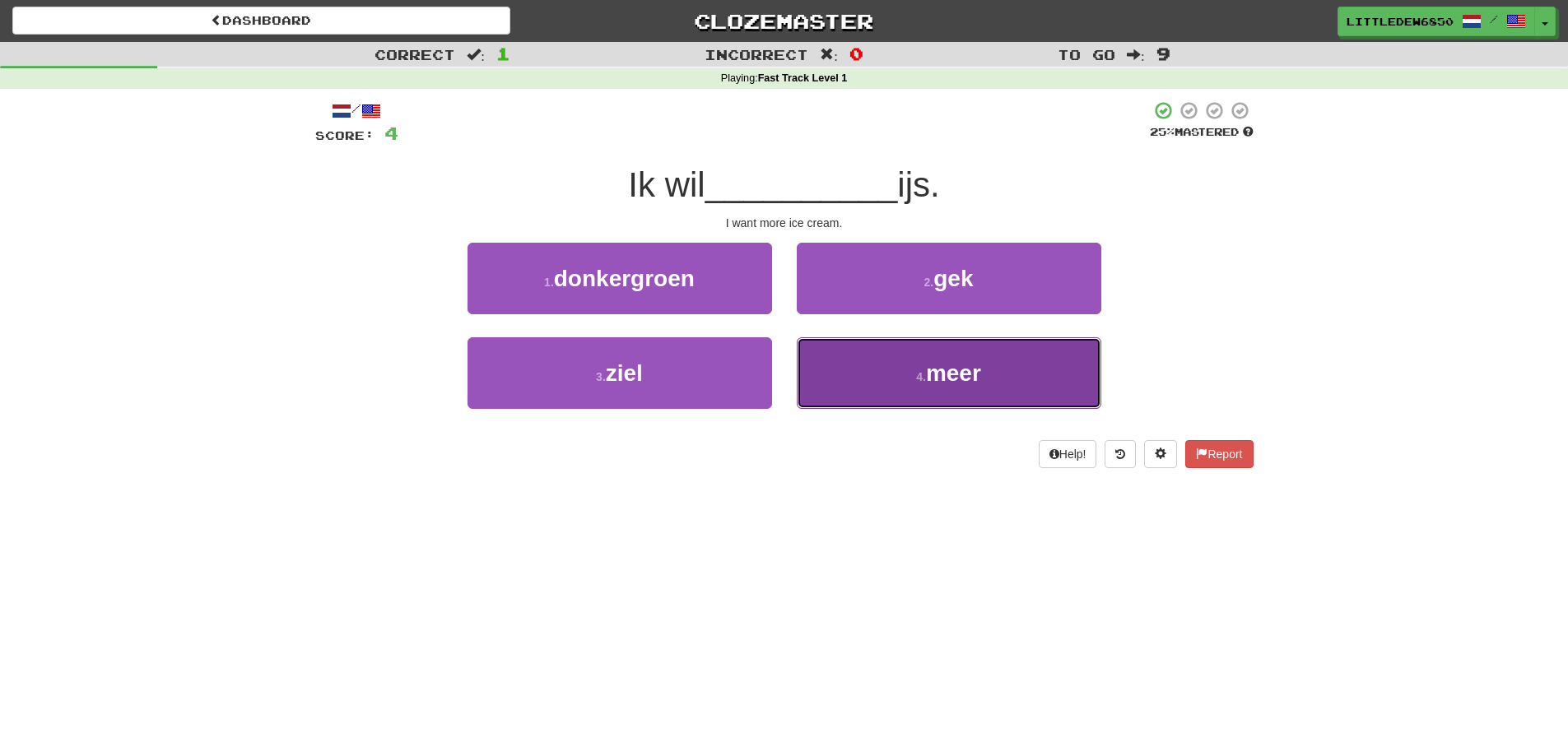
click at [910, 385] on button "4 . meer" at bounding box center [949, 373] width 304 height 71
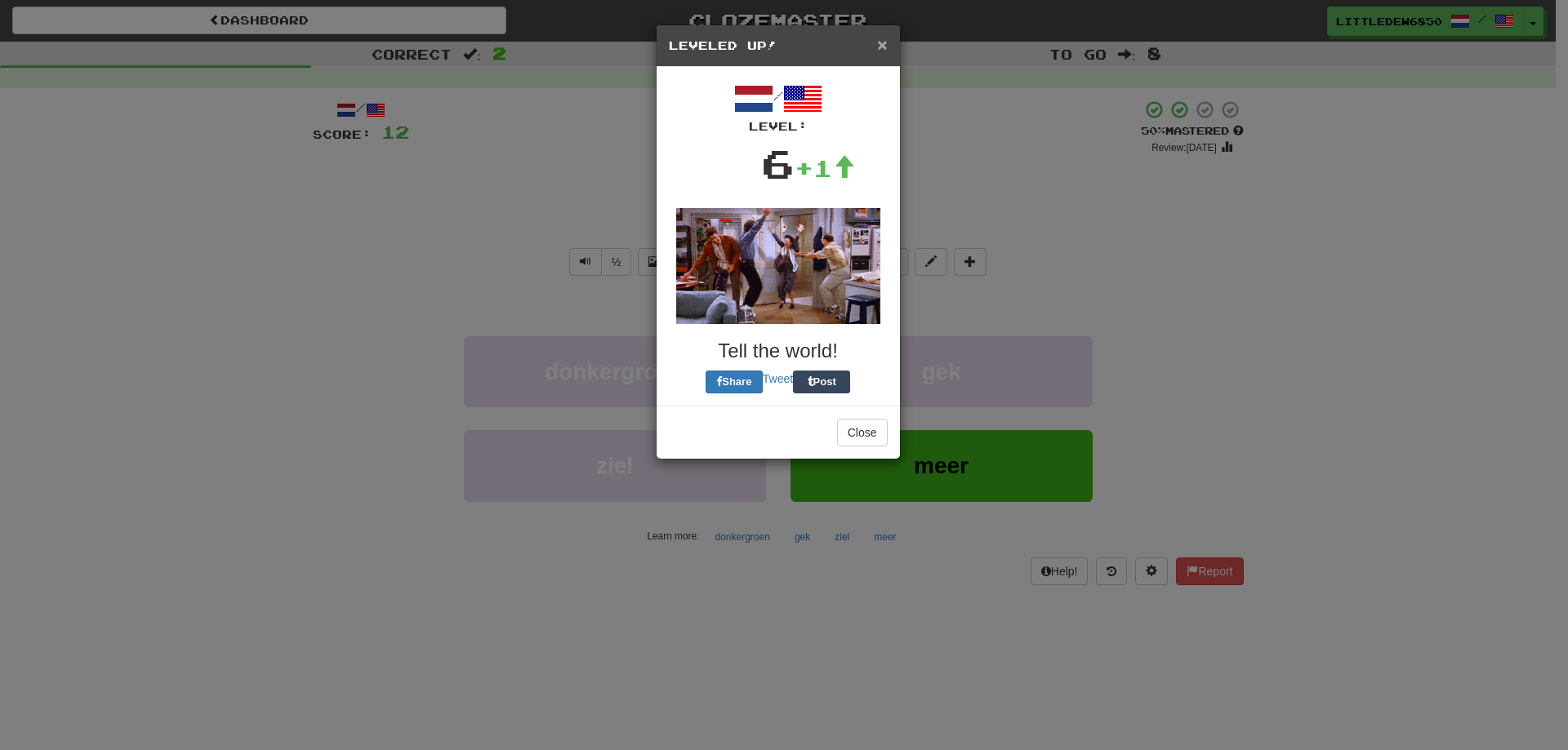
click at [883, 53] on span "×" at bounding box center [882, 44] width 10 height 19
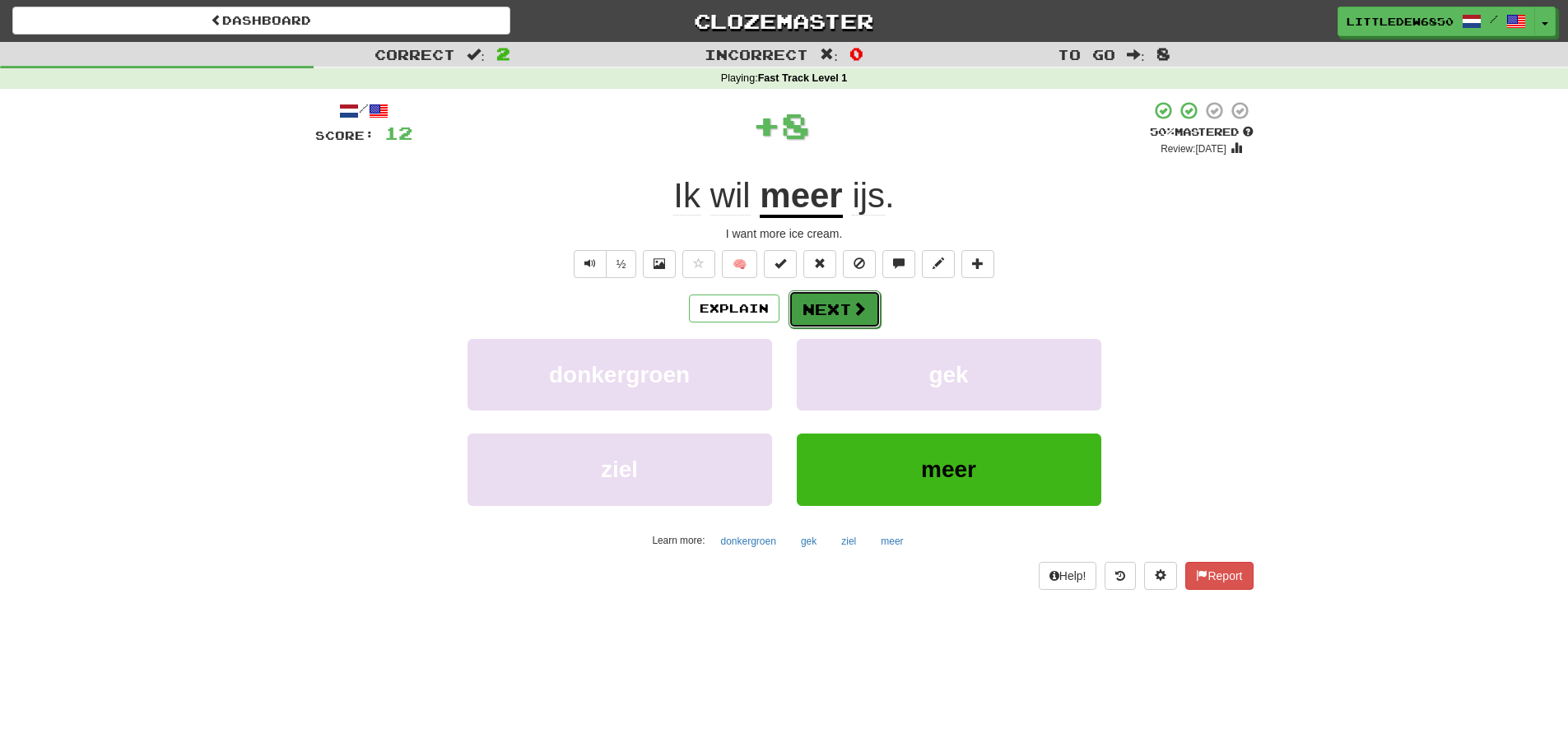
click at [824, 323] on button "Next" at bounding box center [834, 309] width 92 height 38
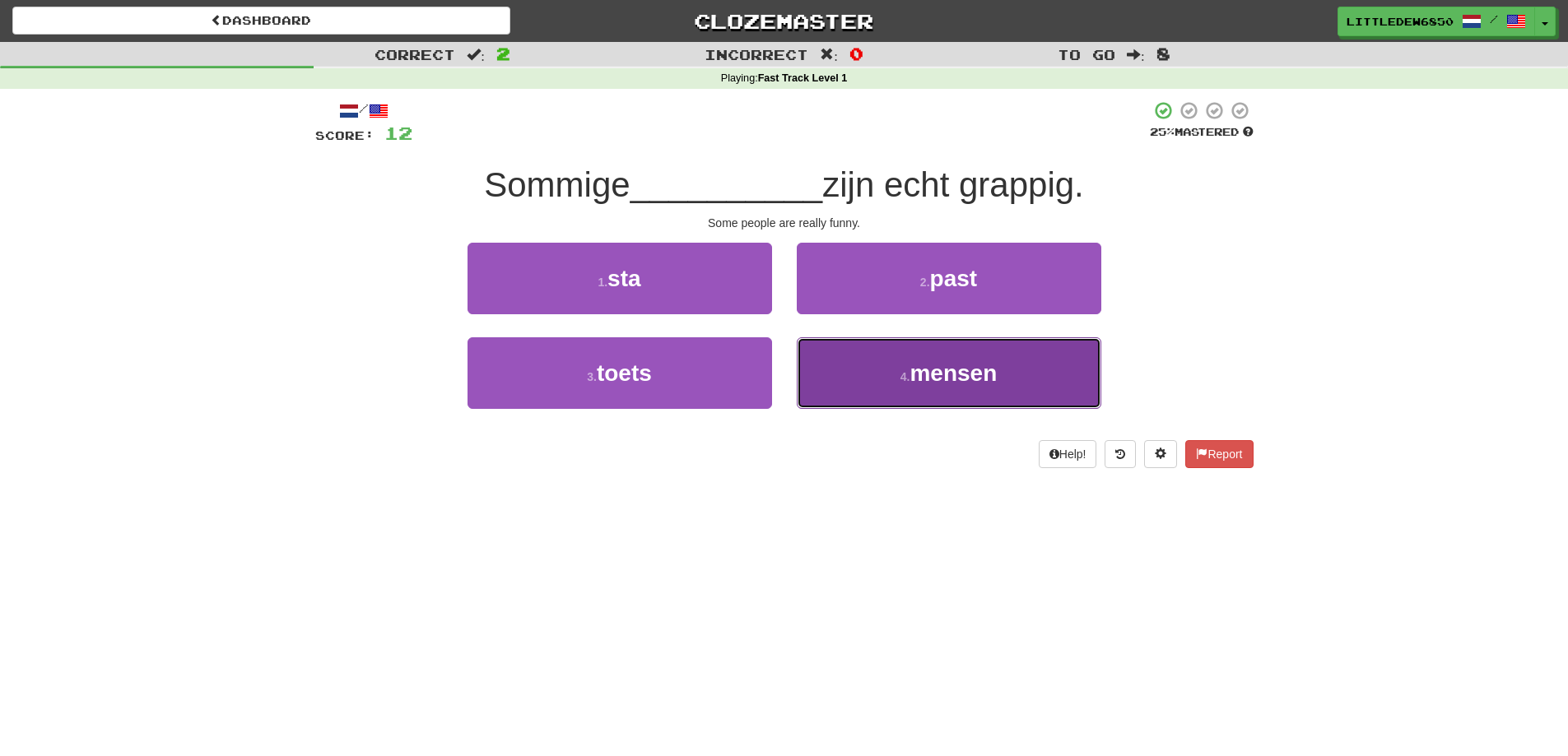
click at [944, 369] on span "mensen" at bounding box center [953, 373] width 87 height 26
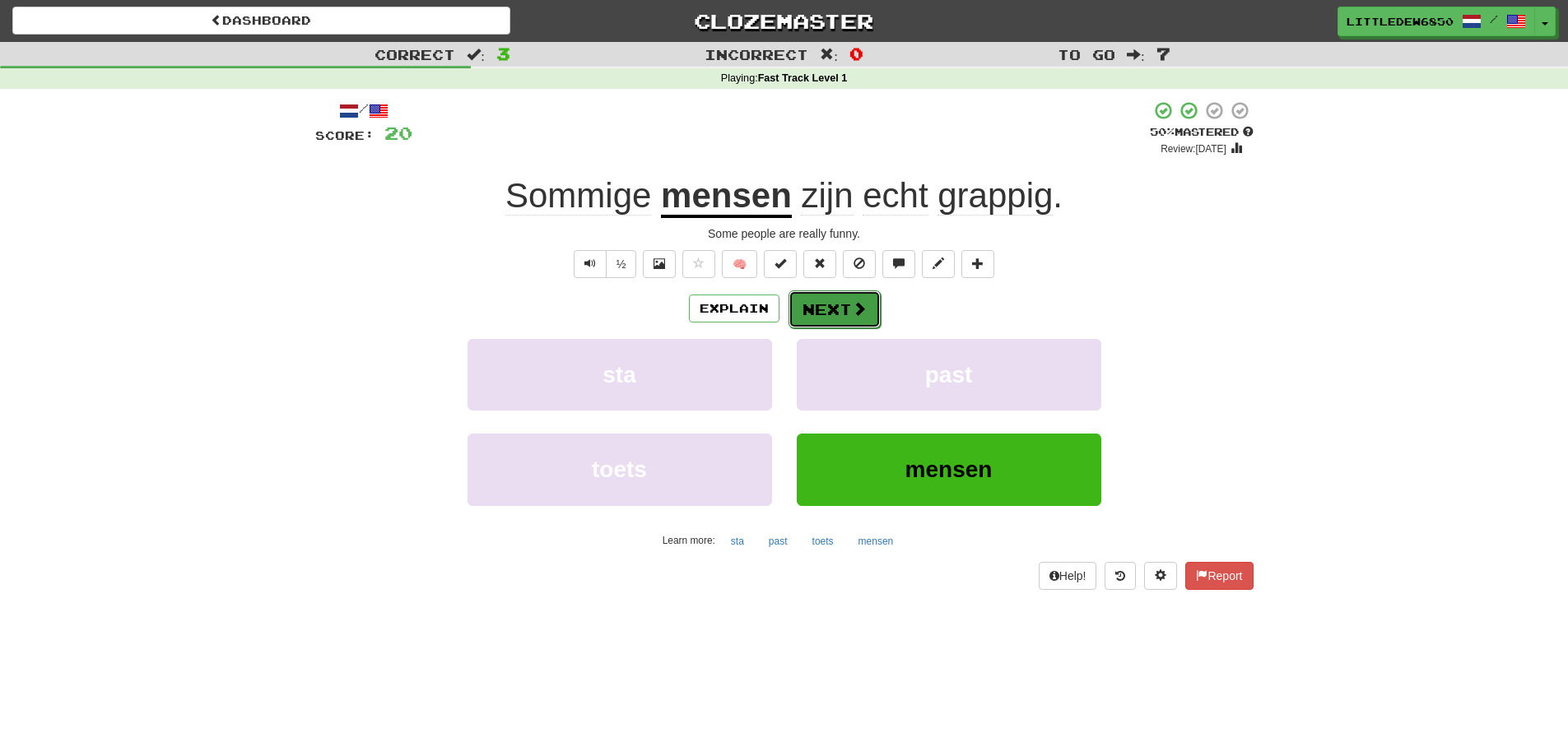
click at [874, 315] on button "Next" at bounding box center [834, 309] width 92 height 38
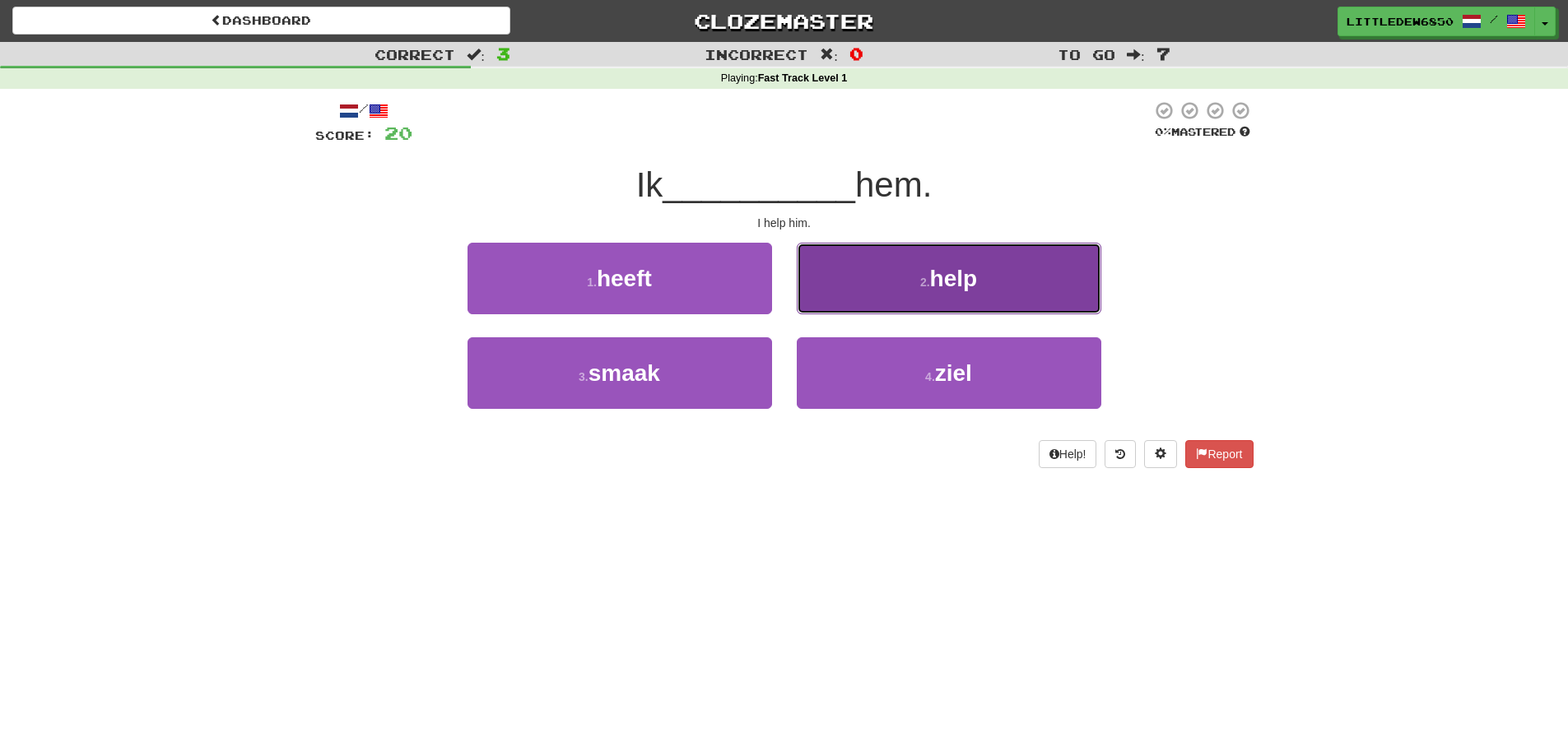
click at [941, 268] on span "help" at bounding box center [954, 279] width 48 height 26
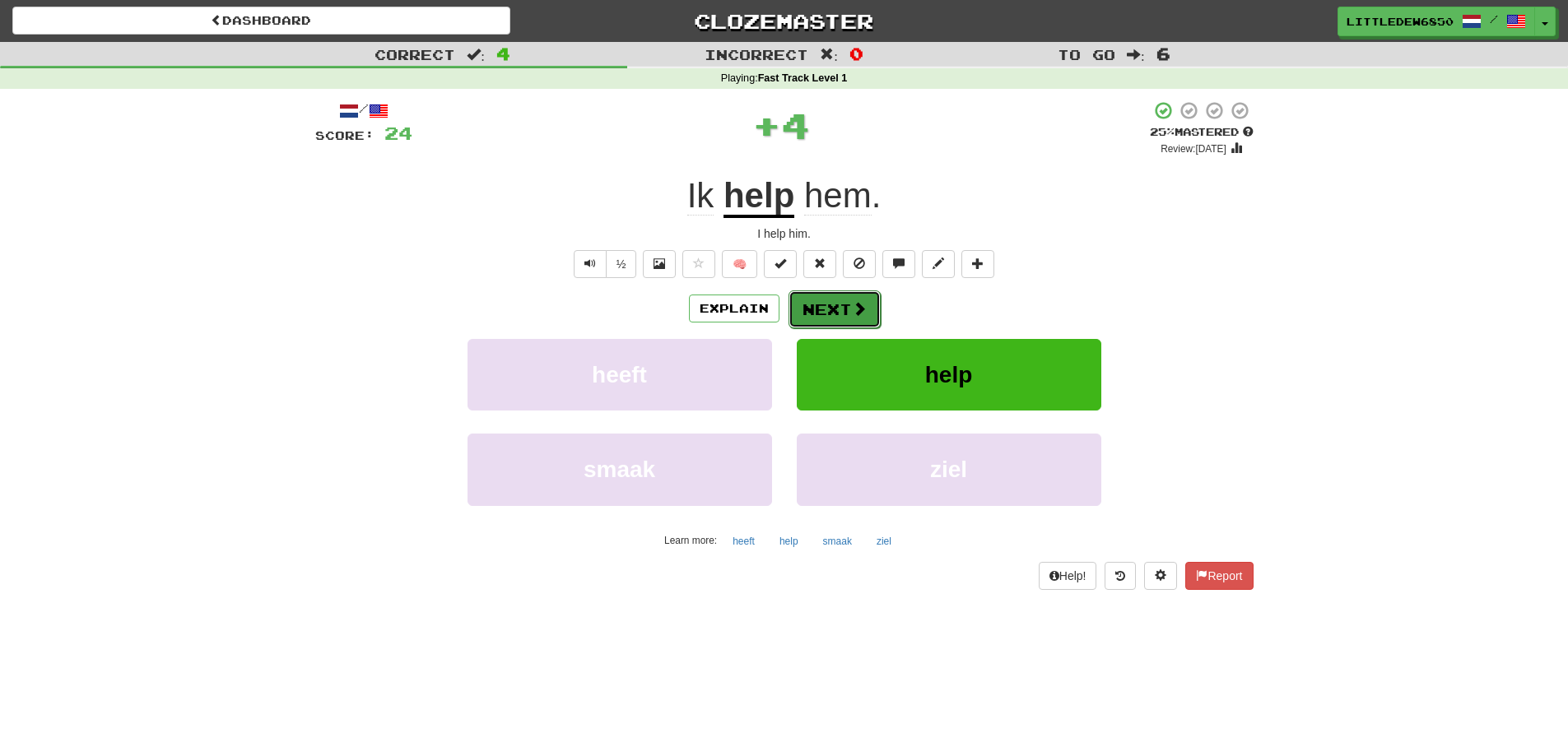
click at [852, 308] on span at bounding box center [859, 308] width 15 height 15
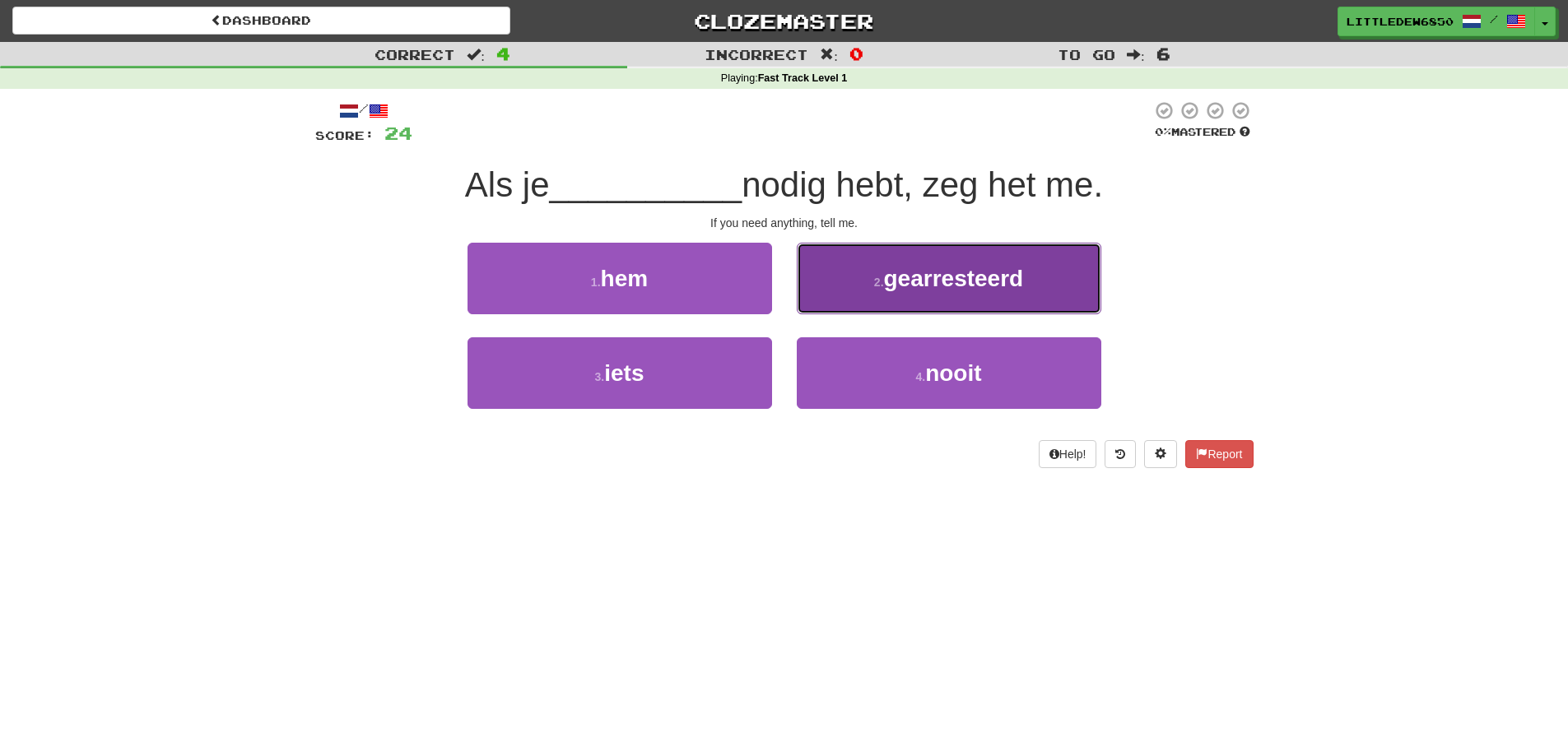
click at [921, 300] on button "2 . gearresteerd" at bounding box center [949, 279] width 304 height 71
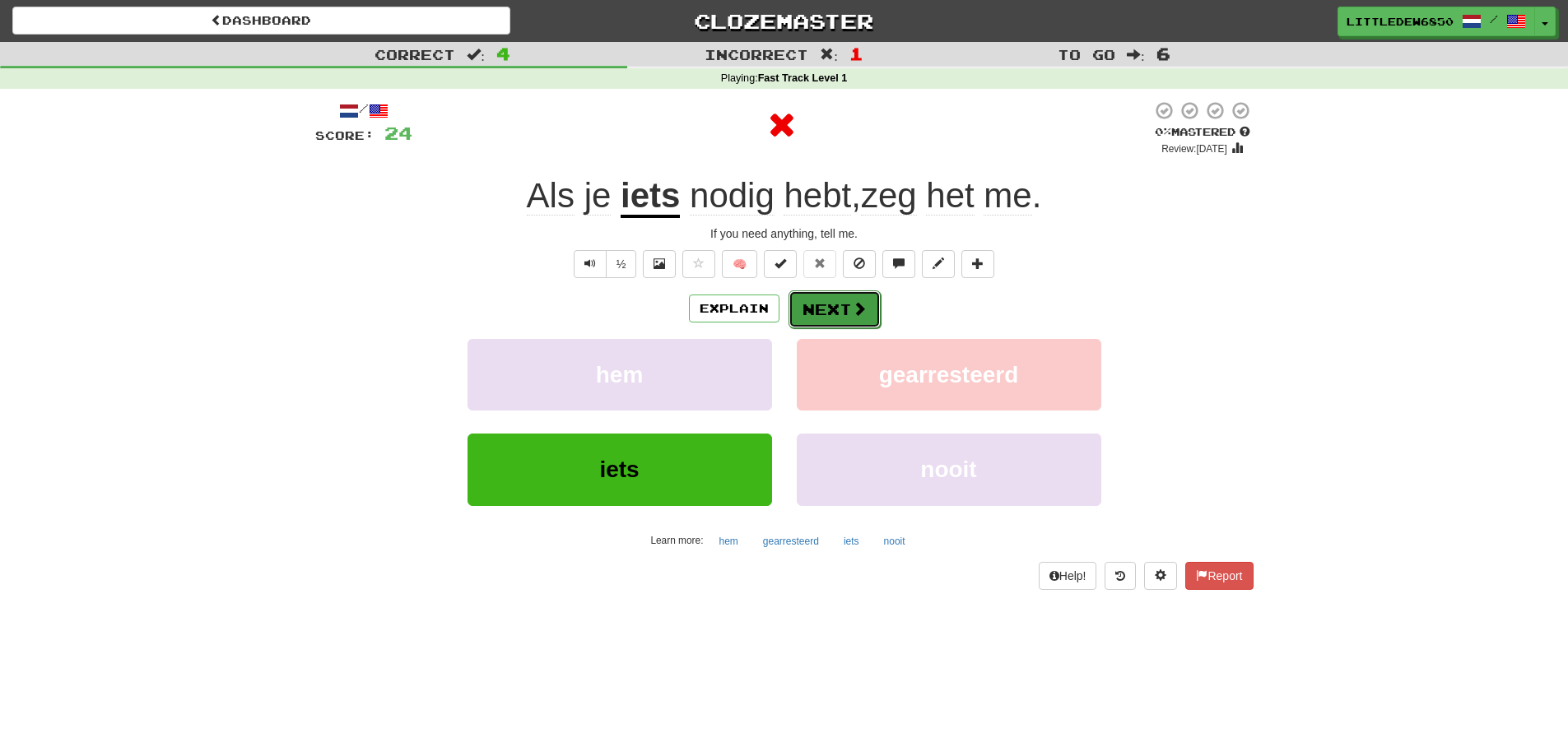
click at [859, 309] on span at bounding box center [859, 308] width 15 height 15
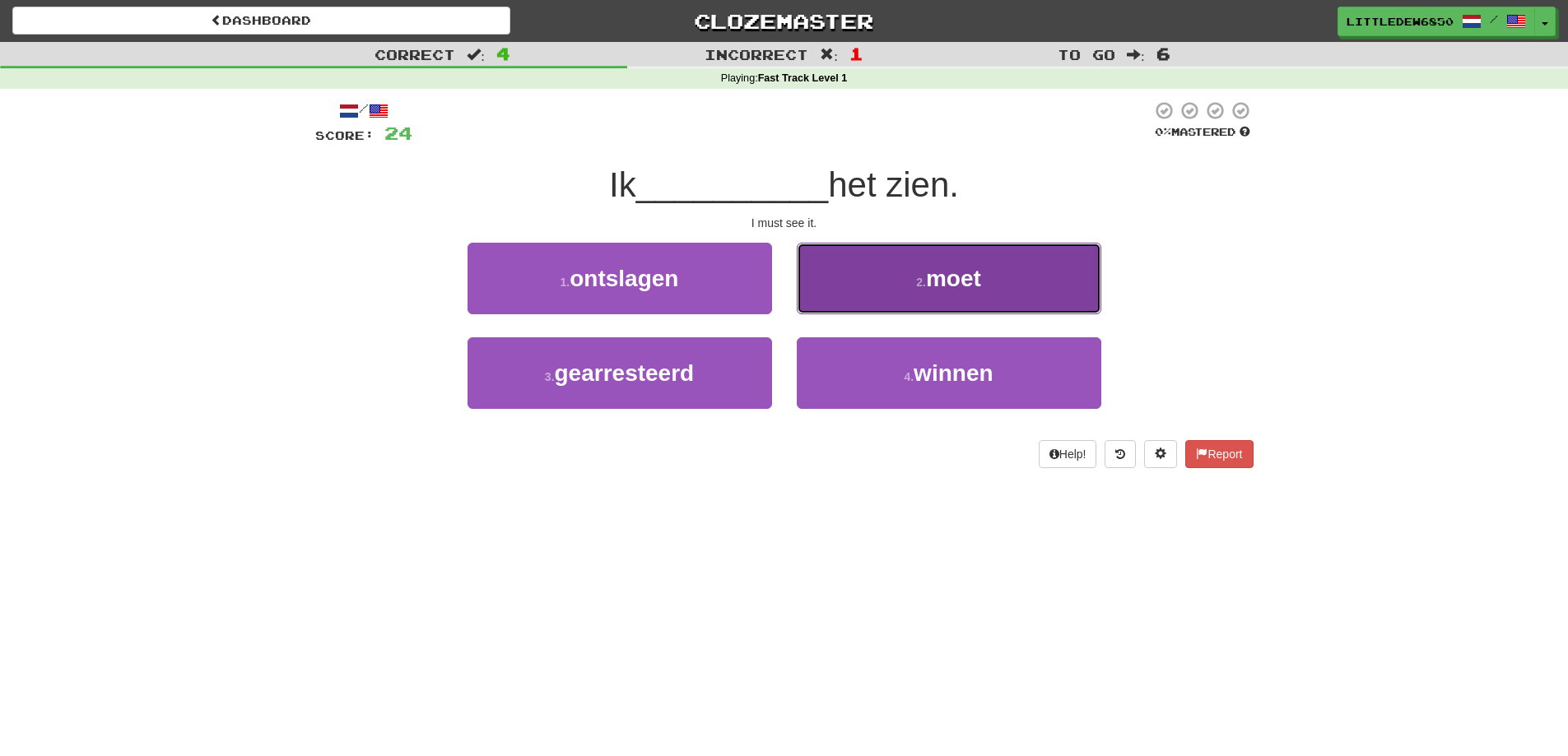
click at [903, 304] on button "2 . moet" at bounding box center [949, 279] width 304 height 71
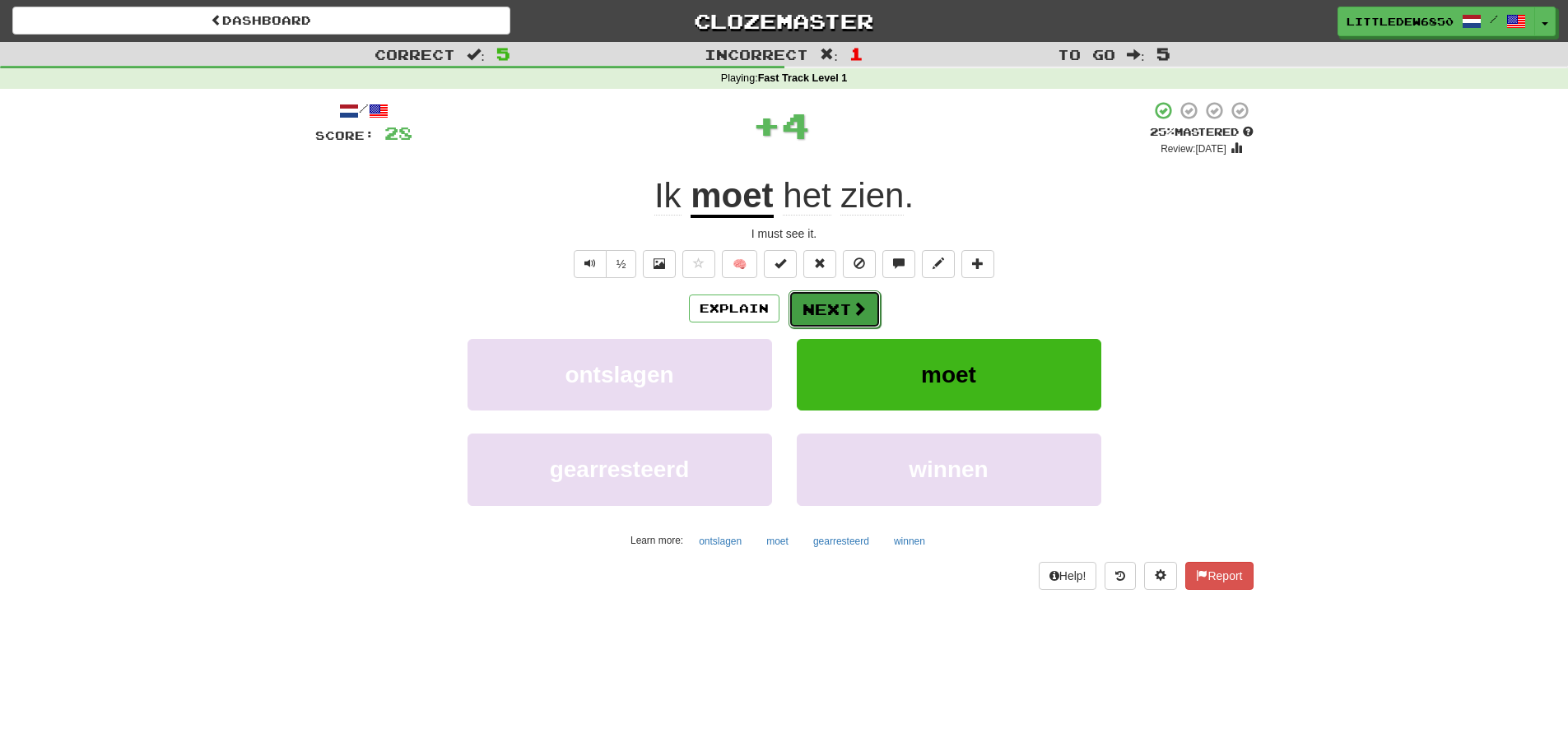
click at [865, 319] on button "Next" at bounding box center [834, 309] width 92 height 38
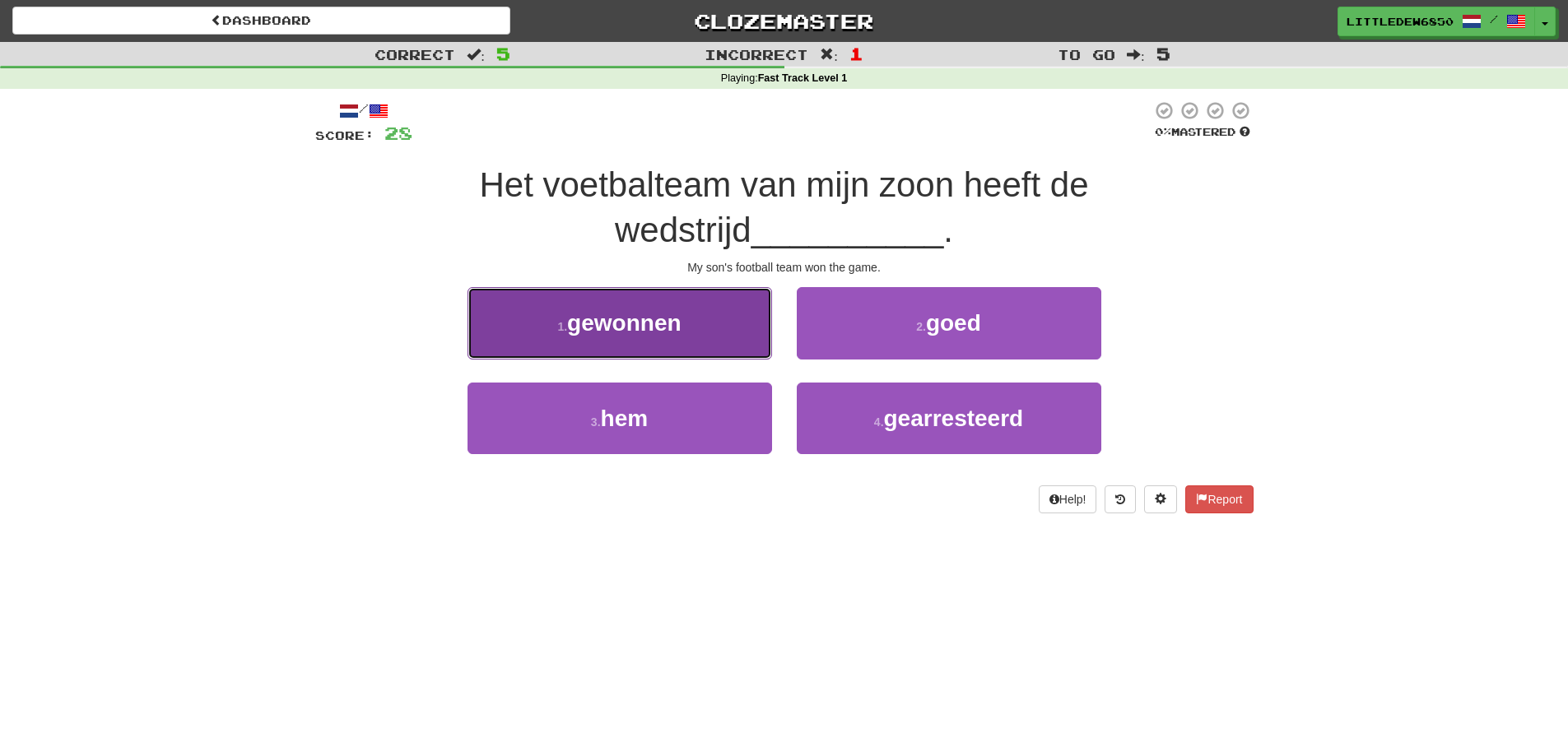
click at [681, 327] on span "gewonnen" at bounding box center [624, 322] width 114 height 26
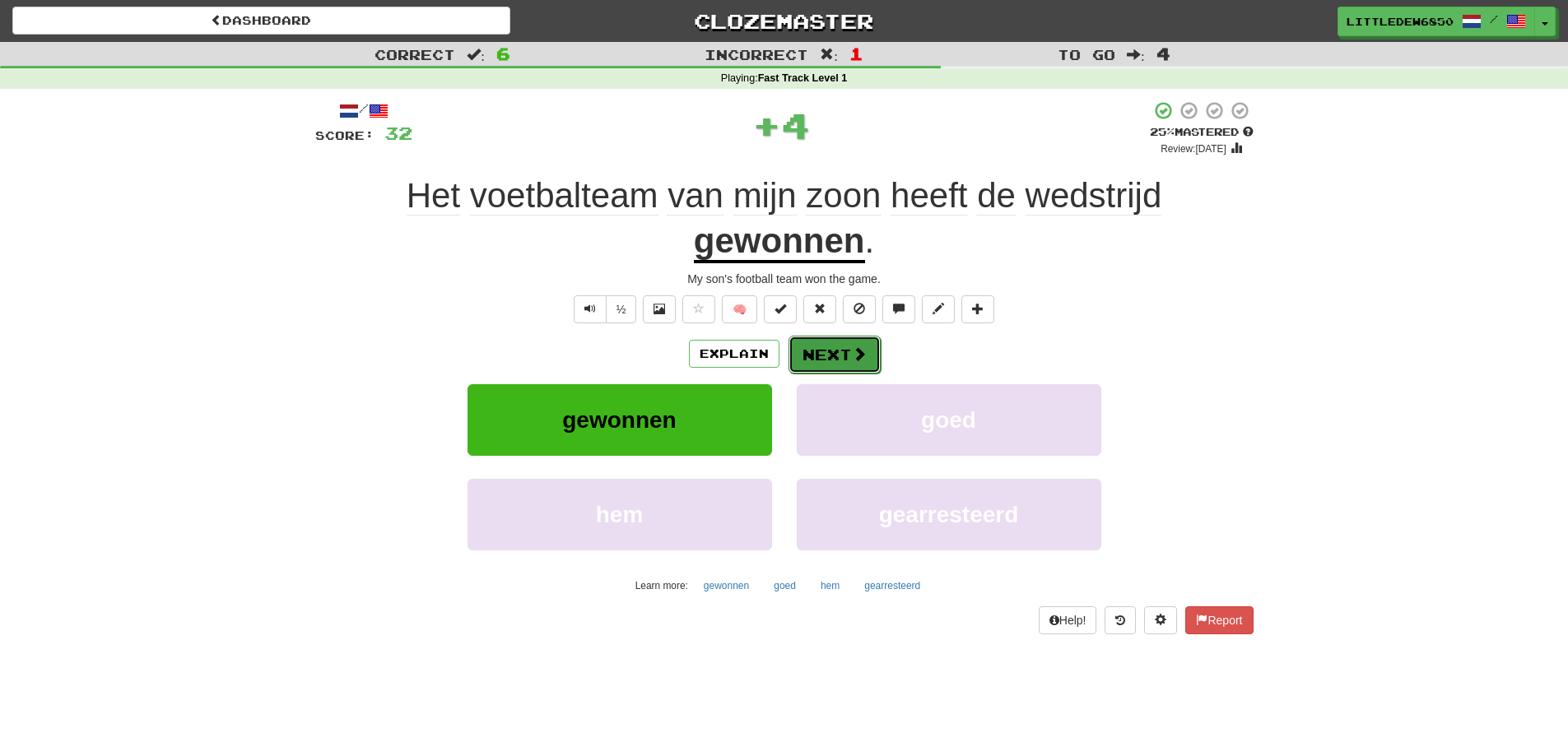
click at [845, 362] on button "Next" at bounding box center [834, 355] width 92 height 38
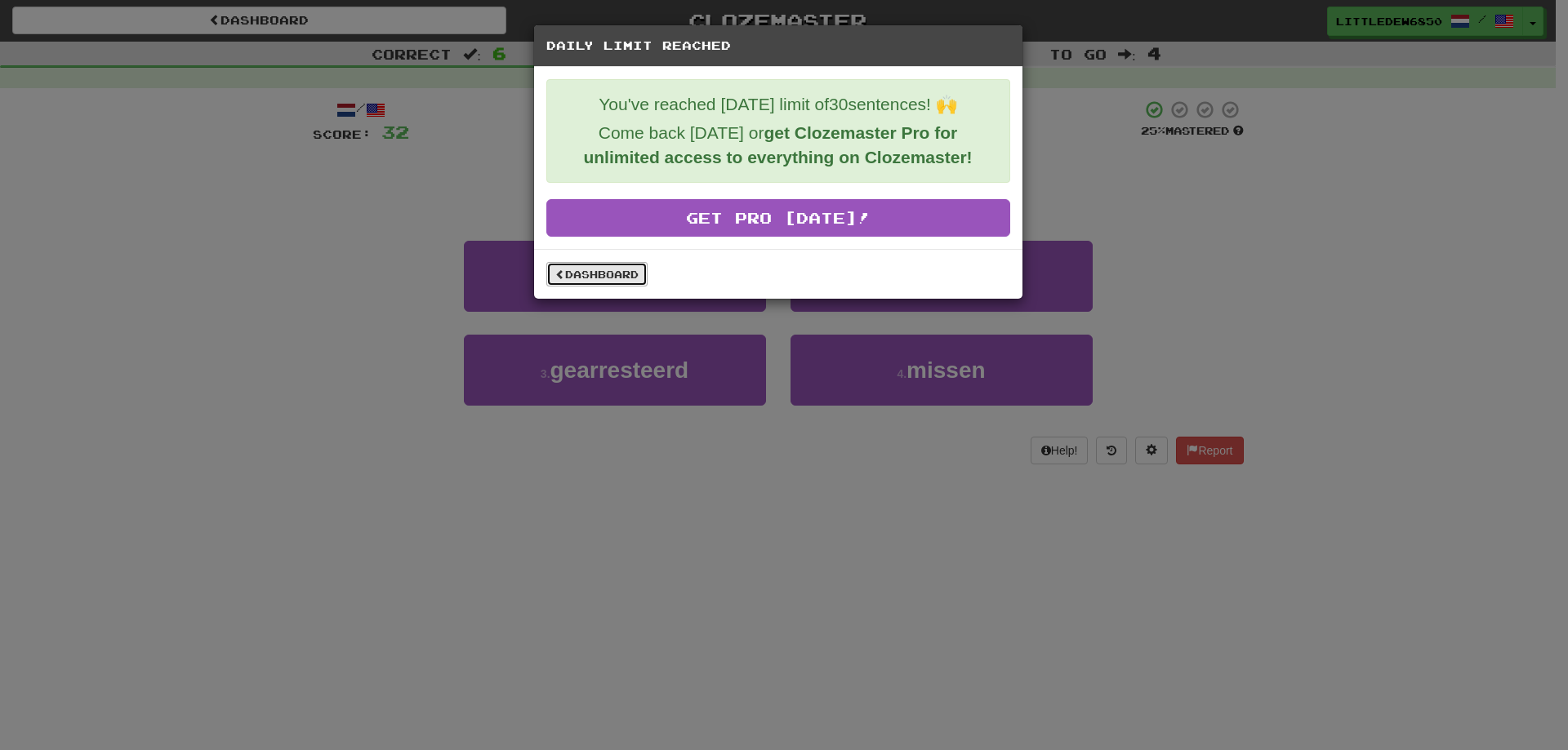
click at [627, 281] on link "Dashboard" at bounding box center [596, 275] width 101 height 25
